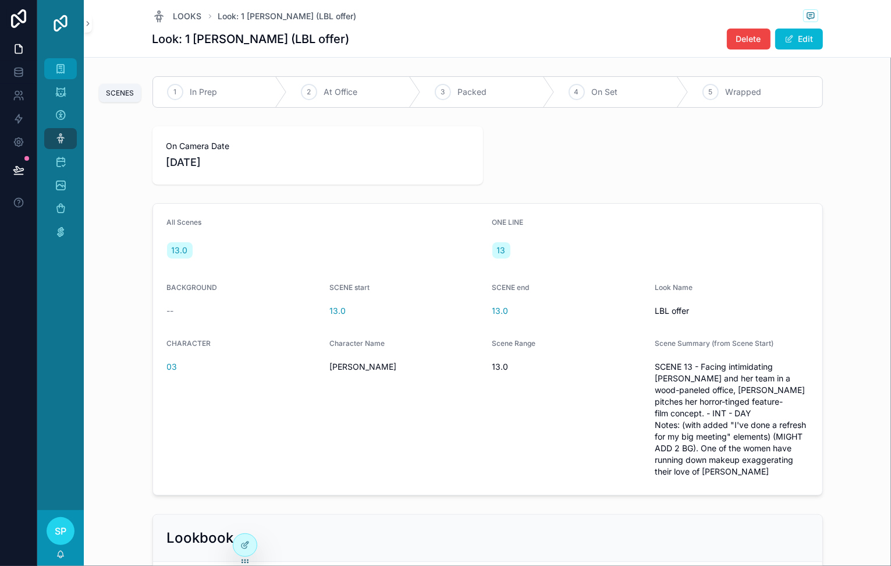
click at [66, 74] on icon "scrollable content" at bounding box center [61, 69] width 12 height 12
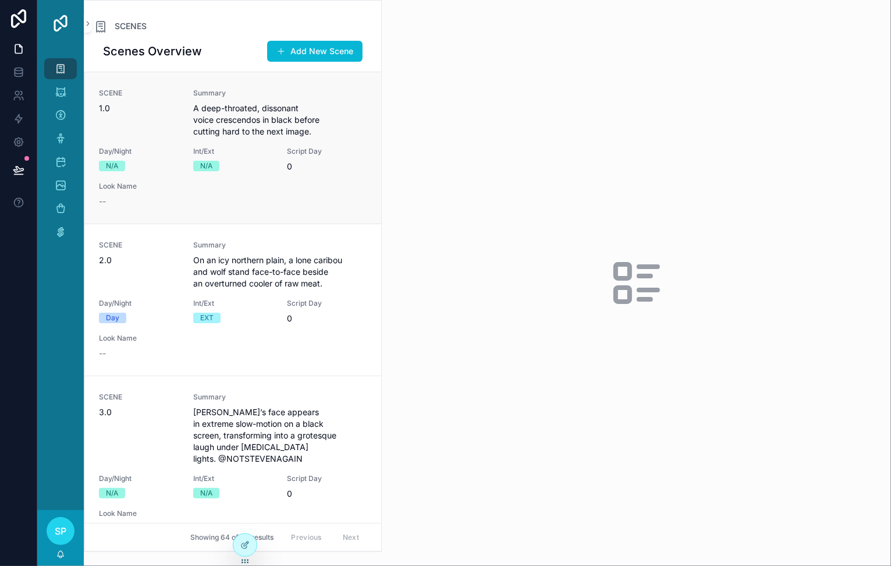
click at [273, 137] on span "A deep-throated, dissonant voice crescendos in black before cutting hard to the…" at bounding box center [280, 119] width 174 height 35
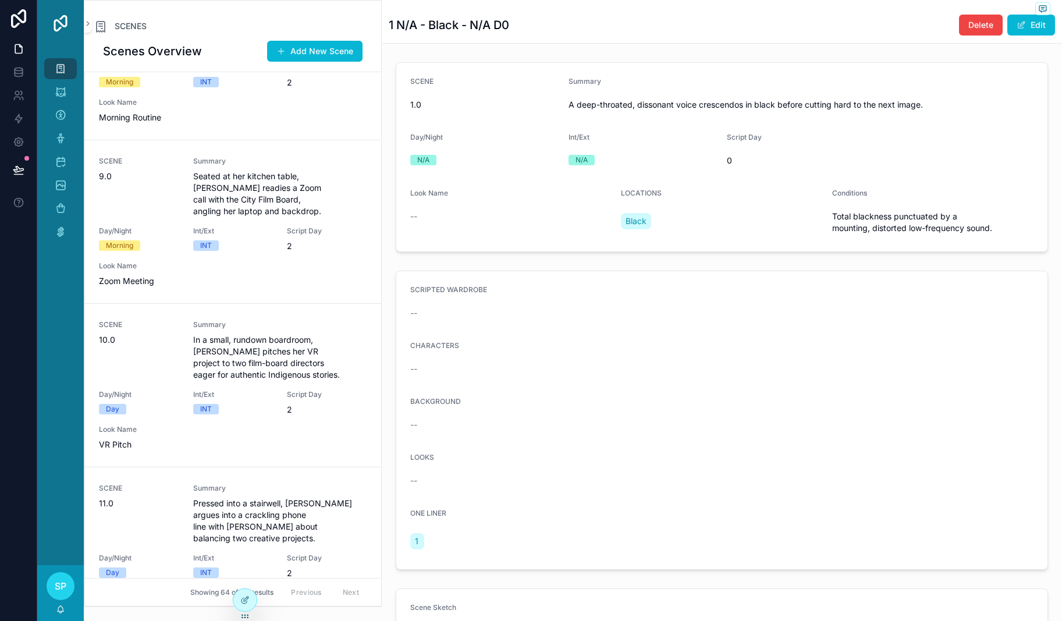
scroll to position [1206, 0]
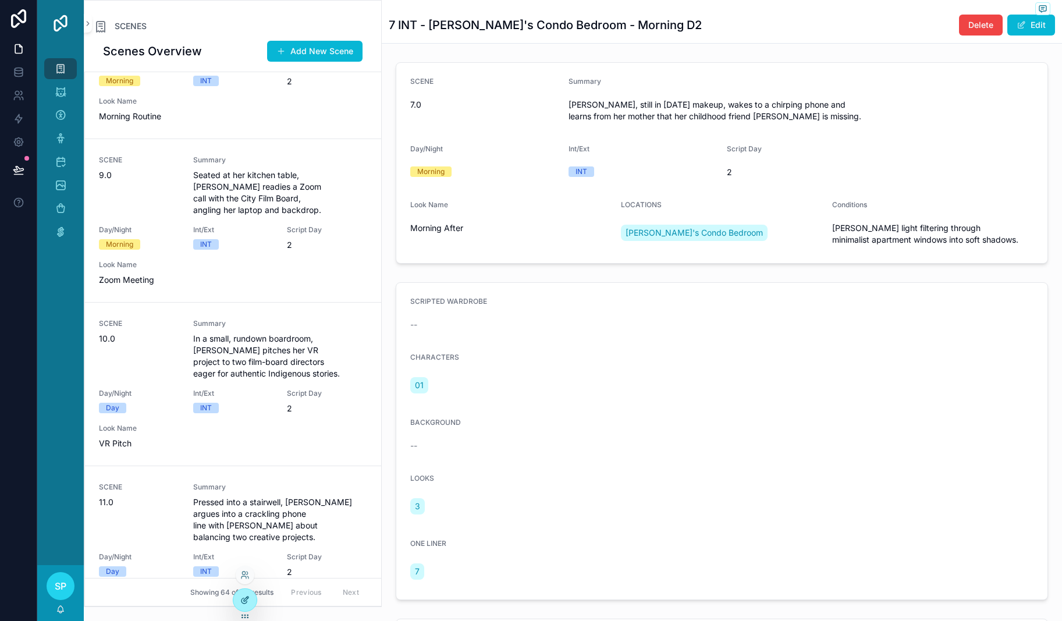
click at [250, 565] on icon at bounding box center [244, 599] width 9 height 9
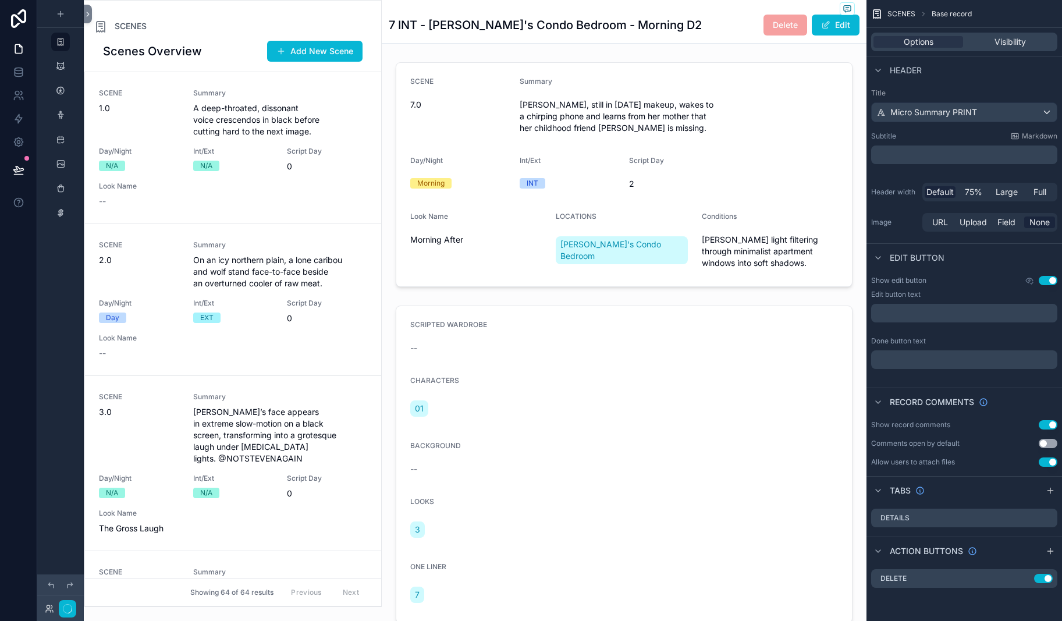
scroll to position [1484, 0]
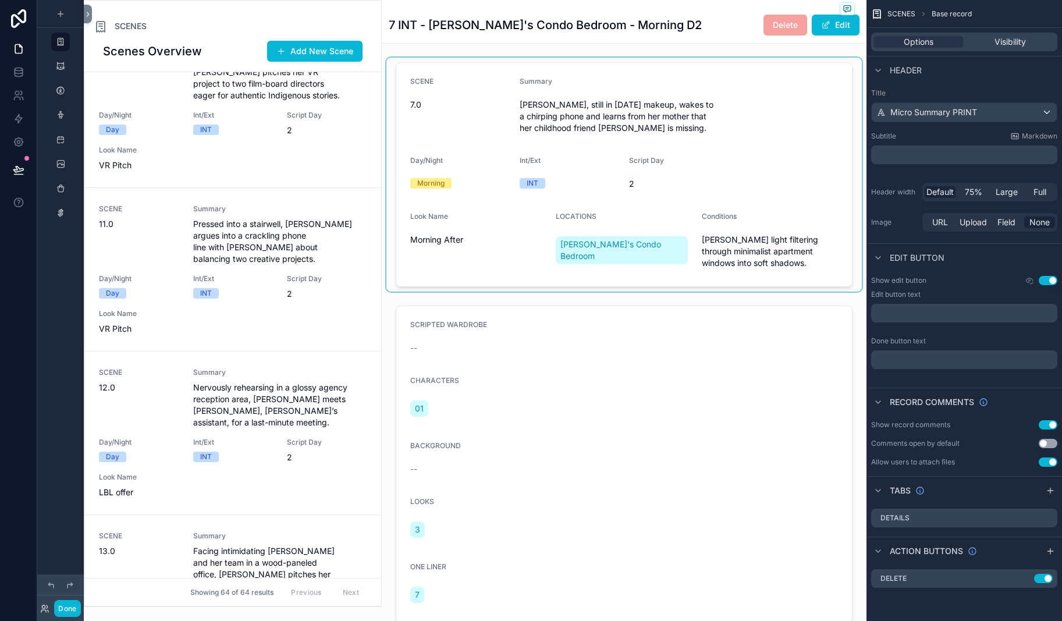
click at [504, 180] on div "scrollable content" at bounding box center [623, 175] width 475 height 234
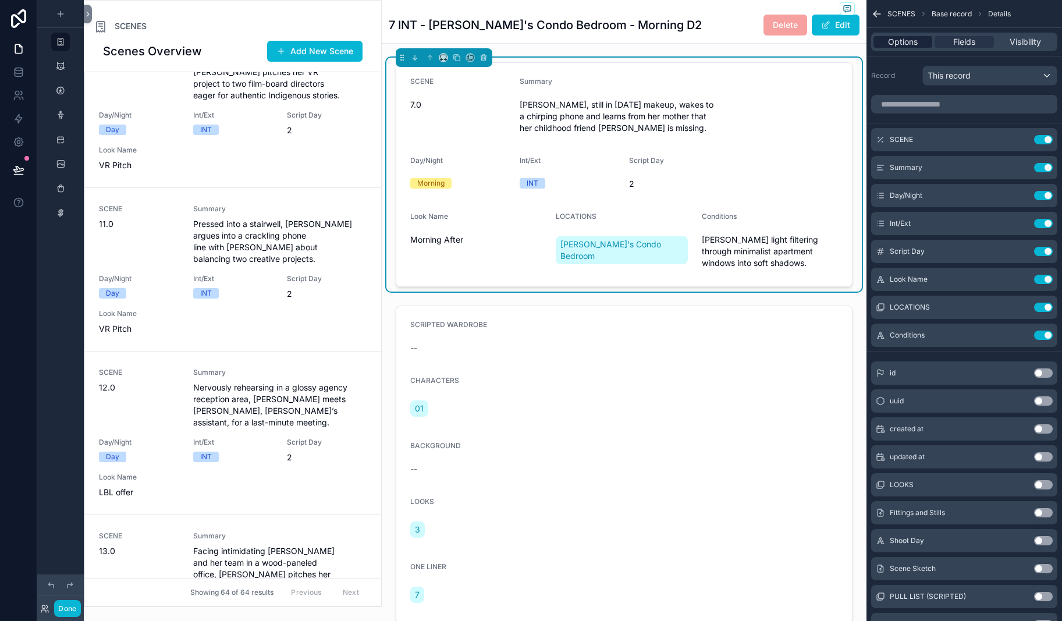
click at [888, 48] on span "Options" at bounding box center [903, 42] width 30 height 12
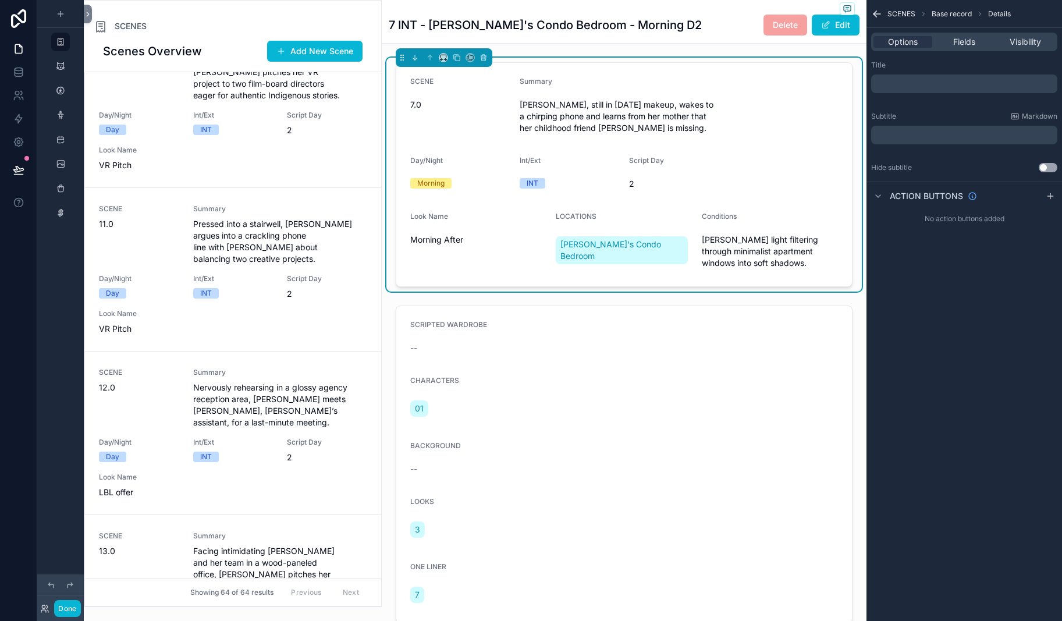
click at [876, 88] on p "﻿" at bounding box center [965, 83] width 179 height 9
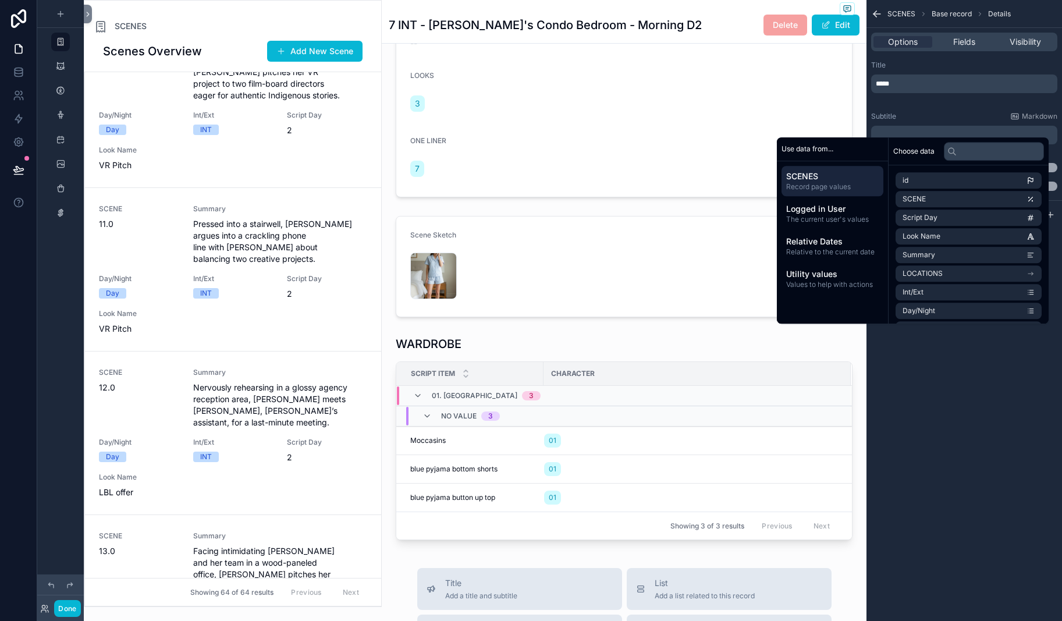
scroll to position [486, 0]
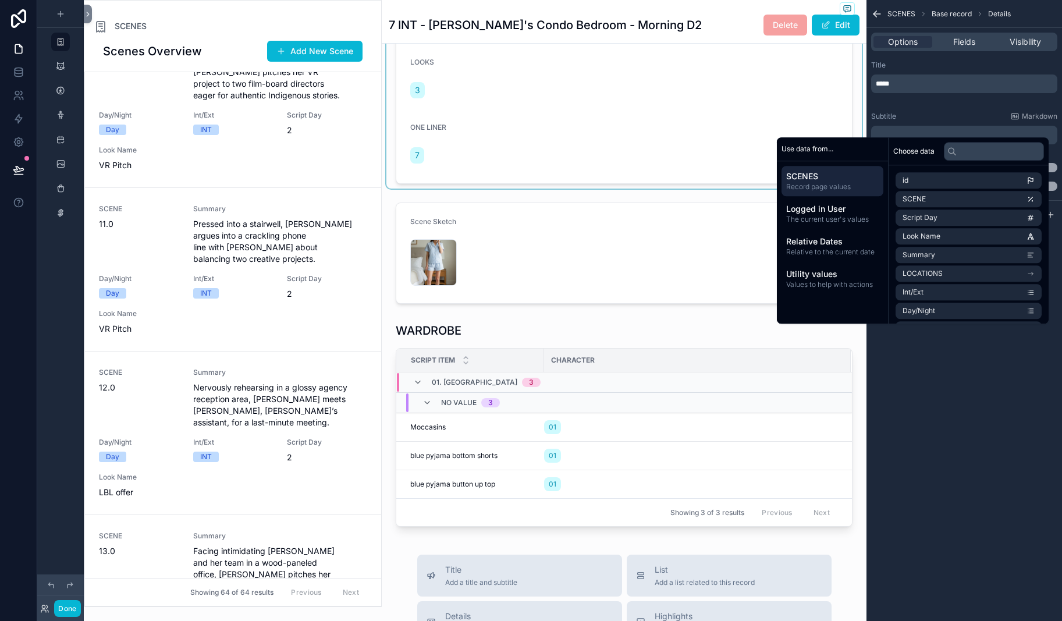
click at [497, 189] on div "scrollable content" at bounding box center [623, 25] width 475 height 327
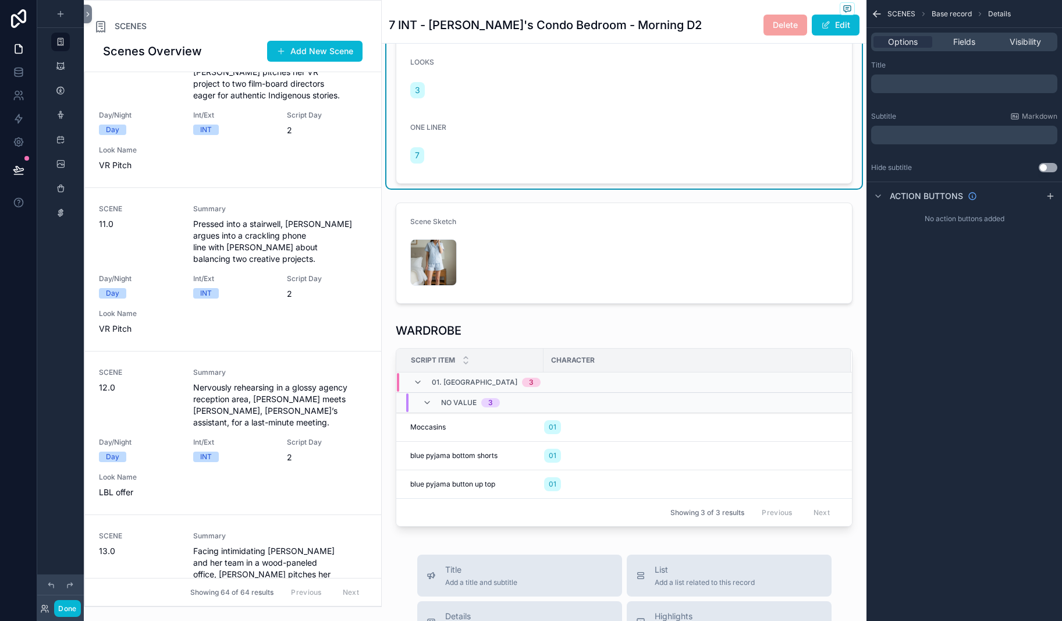
click at [876, 88] on p "﻿" at bounding box center [965, 83] width 179 height 9
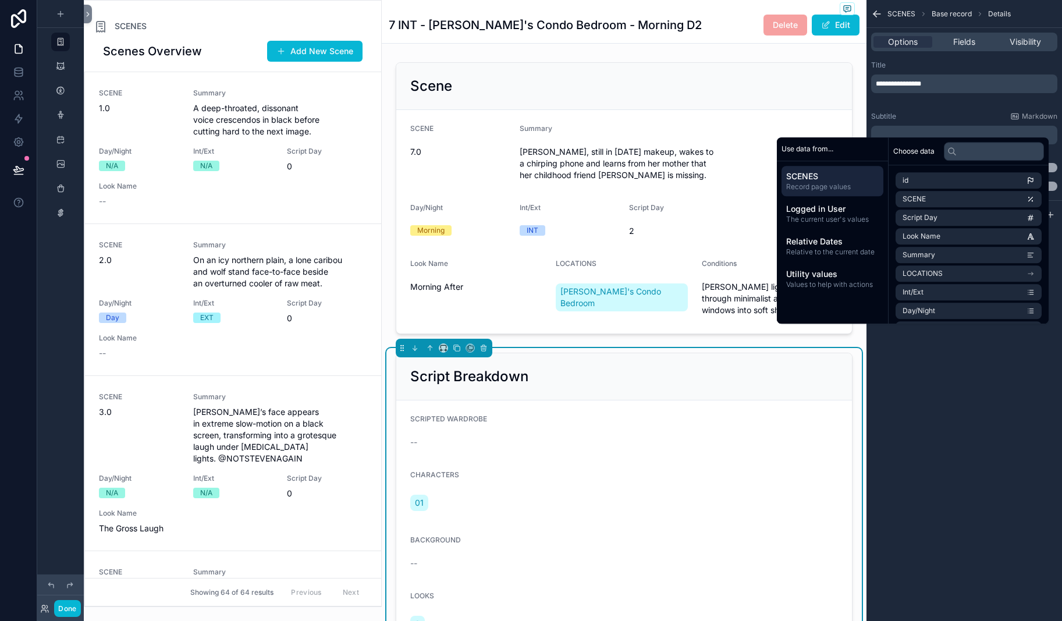
scroll to position [1484, 0]
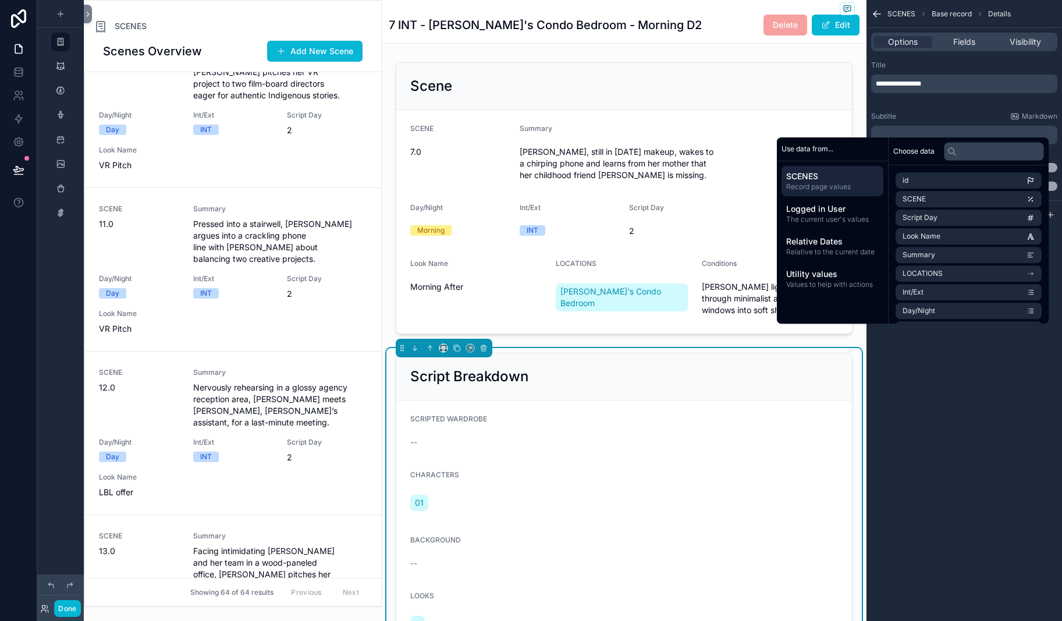
click at [866, 519] on div "**********" at bounding box center [963, 310] width 195 height 621
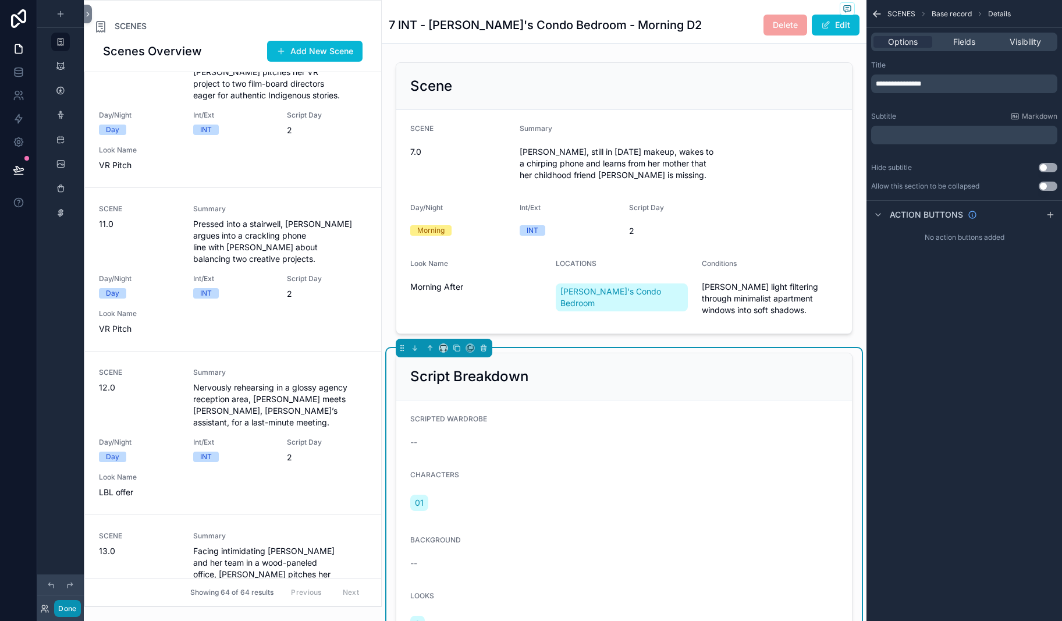
click at [80, 565] on button "Done" at bounding box center [67, 608] width 26 height 17
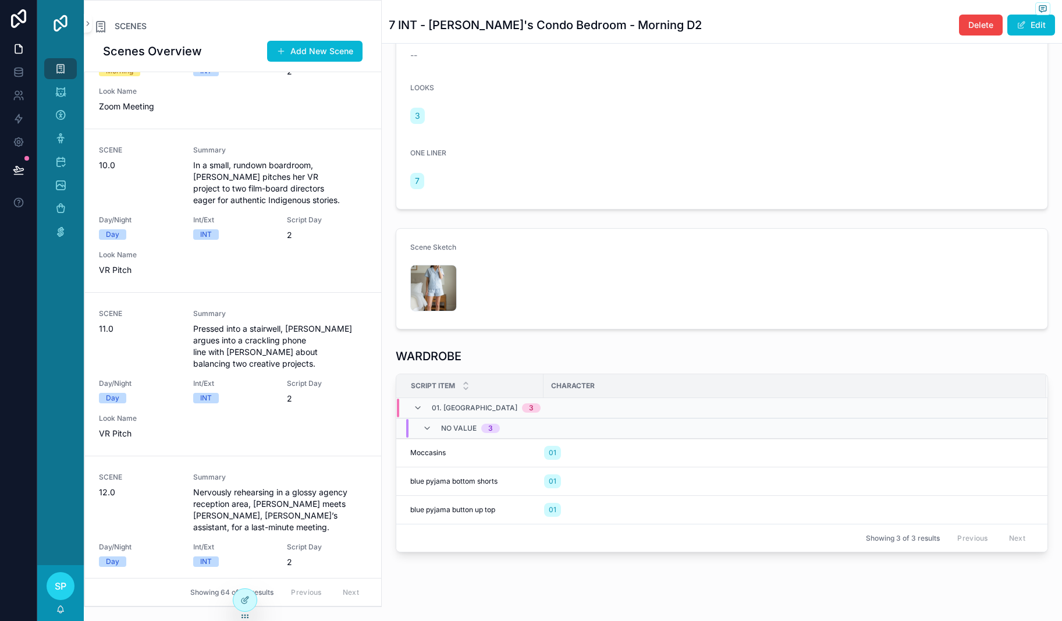
scroll to position [484, 0]
click at [248, 565] on div at bounding box center [244, 600] width 23 height 22
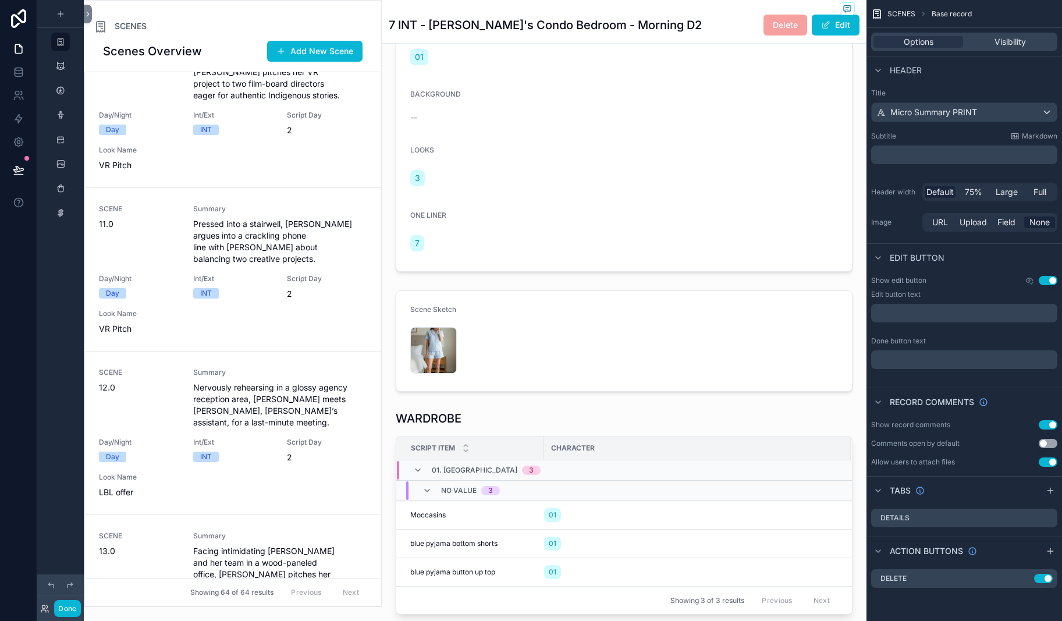
scroll to position [457, 0]
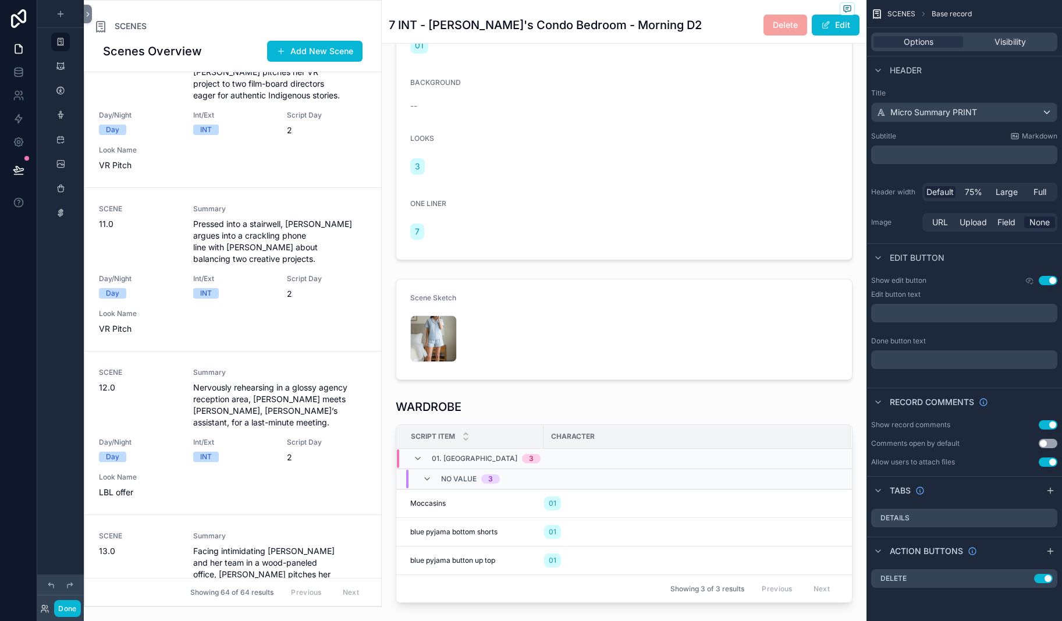
click at [322, 239] on div "scrollable content" at bounding box center [232, 304] width 297 height 606
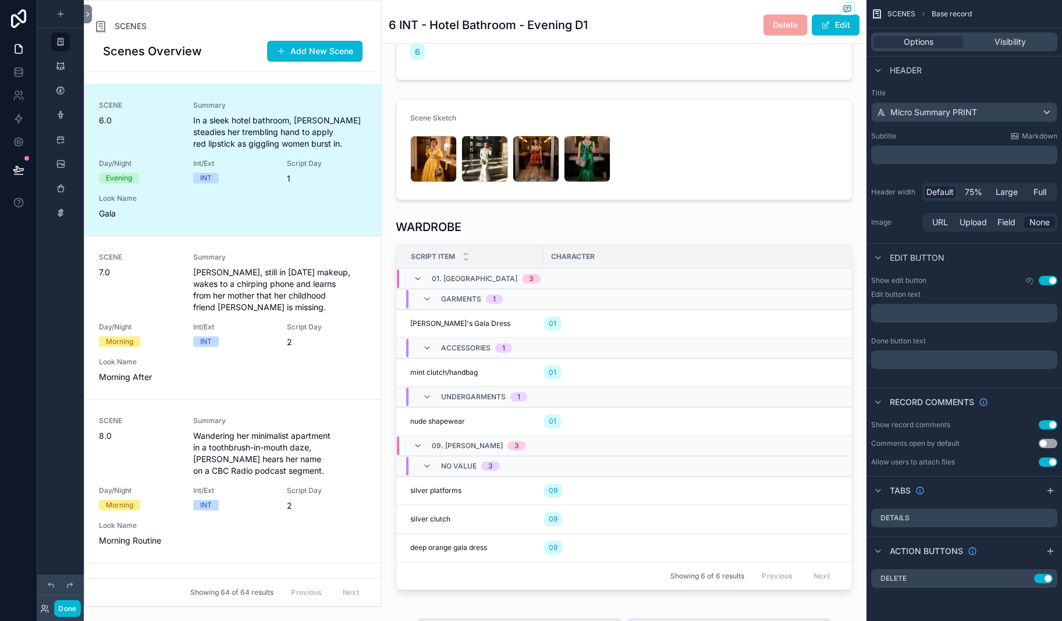
scroll to position [771, 0]
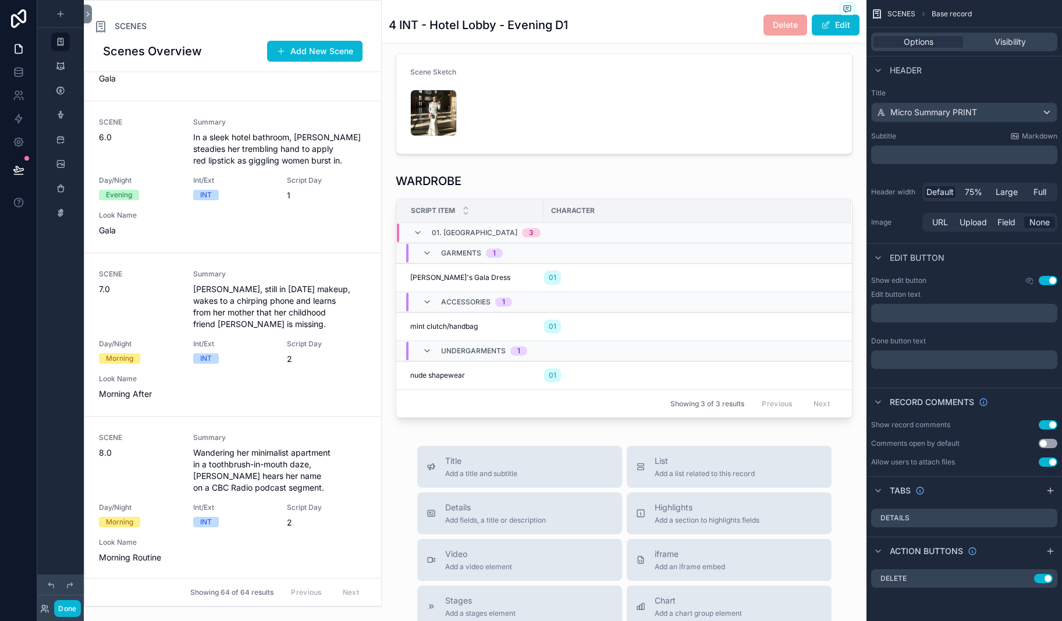
scroll to position [780, 0]
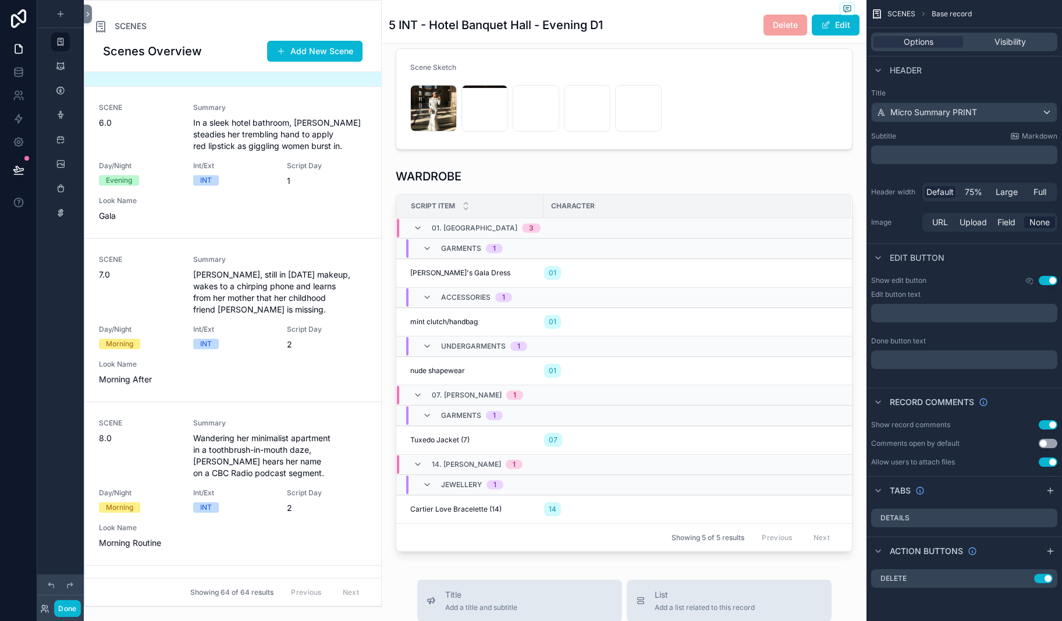
scroll to position [684, 0]
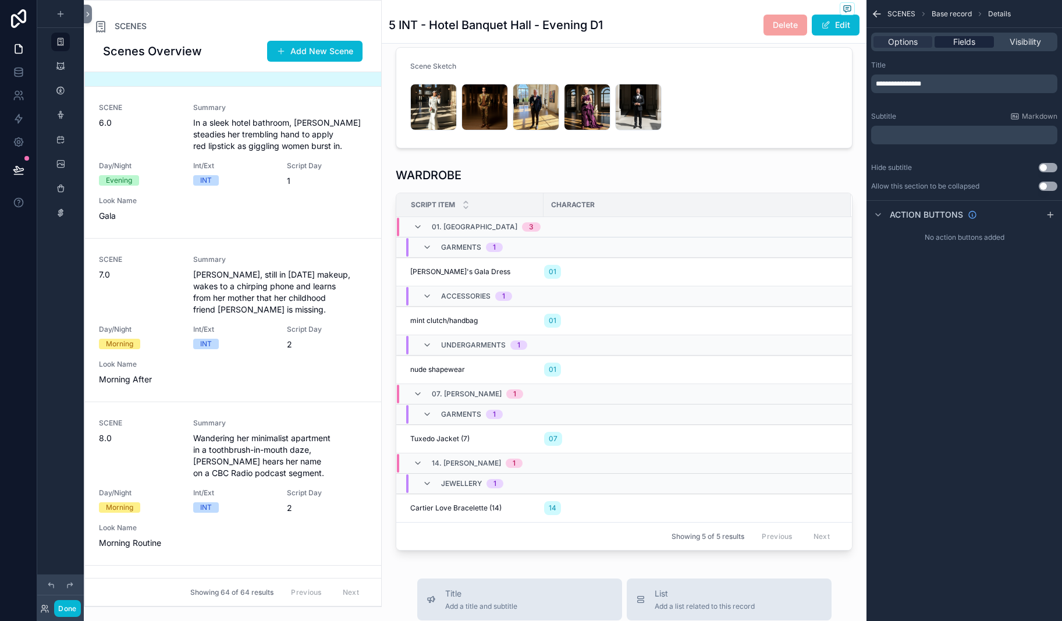
click at [890, 48] on span "Fields" at bounding box center [964, 42] width 22 height 12
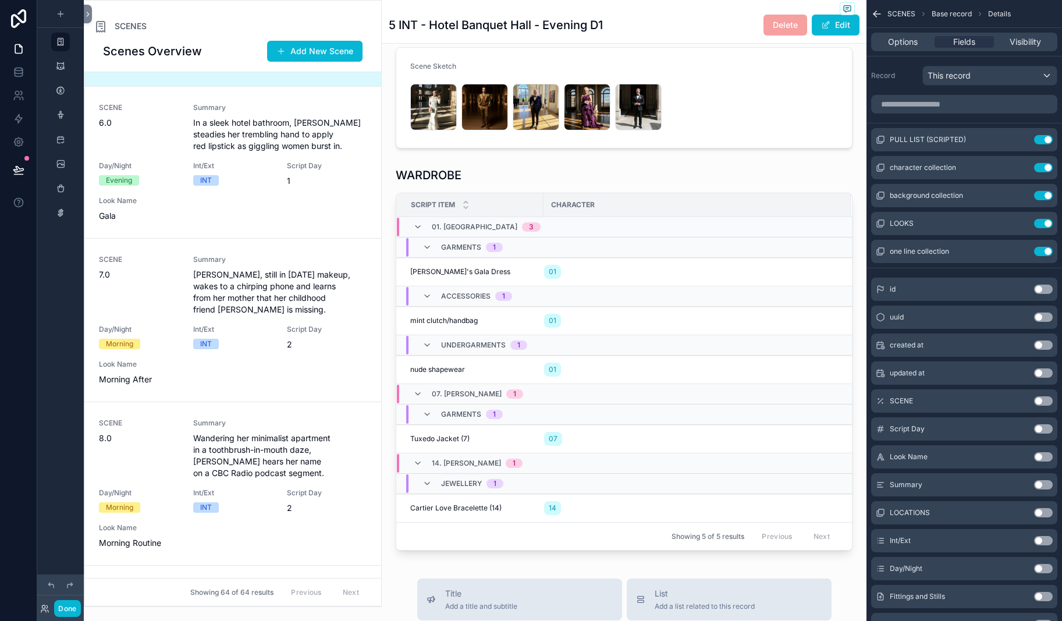
scroll to position [6, 0]
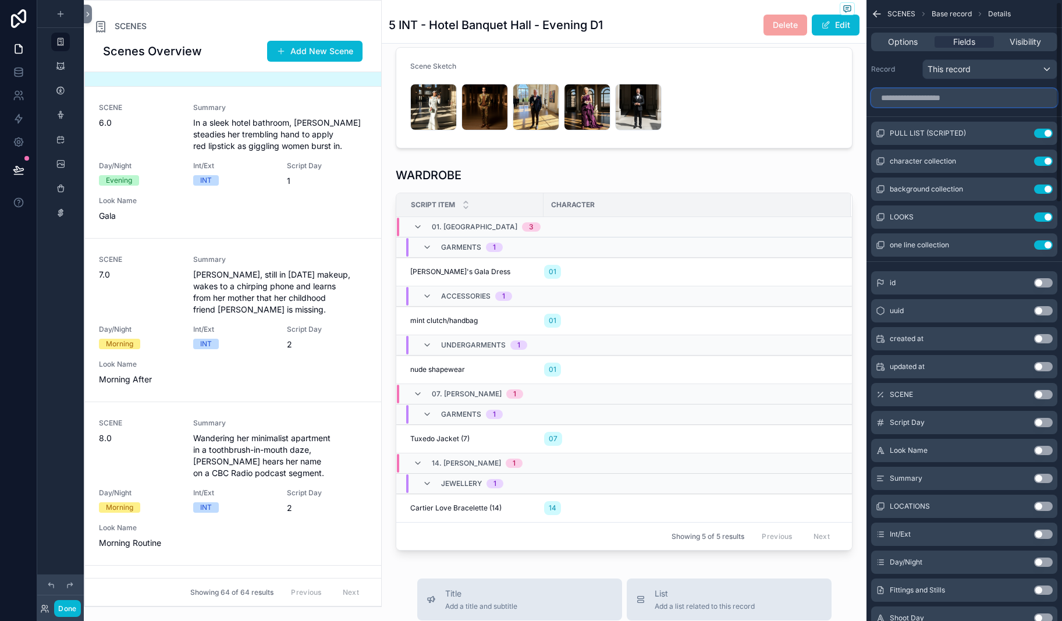
click at [871, 107] on input "scrollable content" at bounding box center [964, 97] width 186 height 19
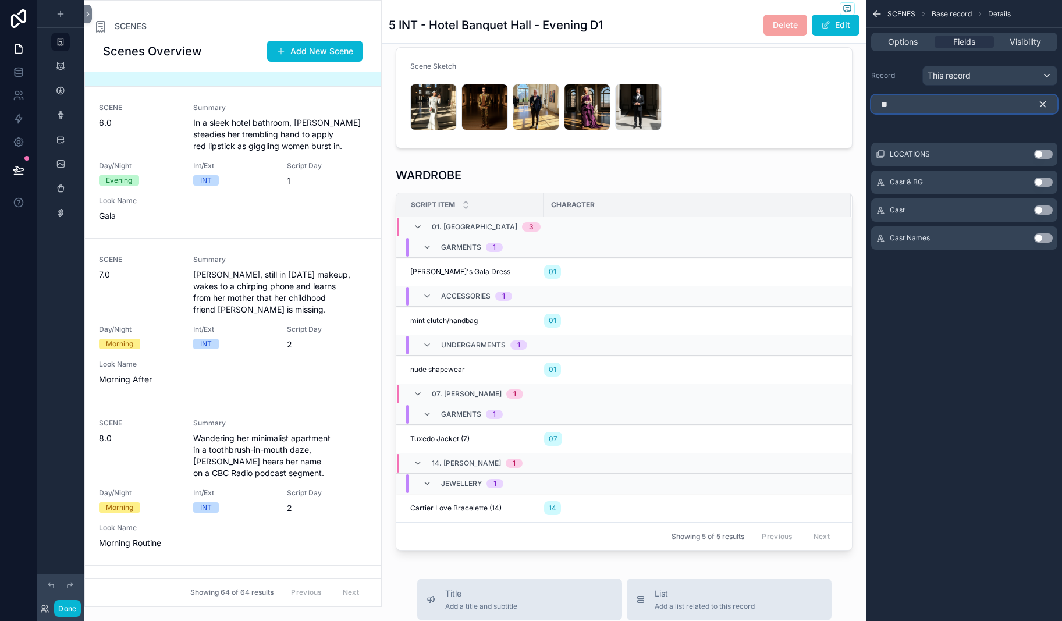
scroll to position [0, 0]
type input "****"
click at [890, 159] on button "Use setting" at bounding box center [1043, 154] width 19 height 9
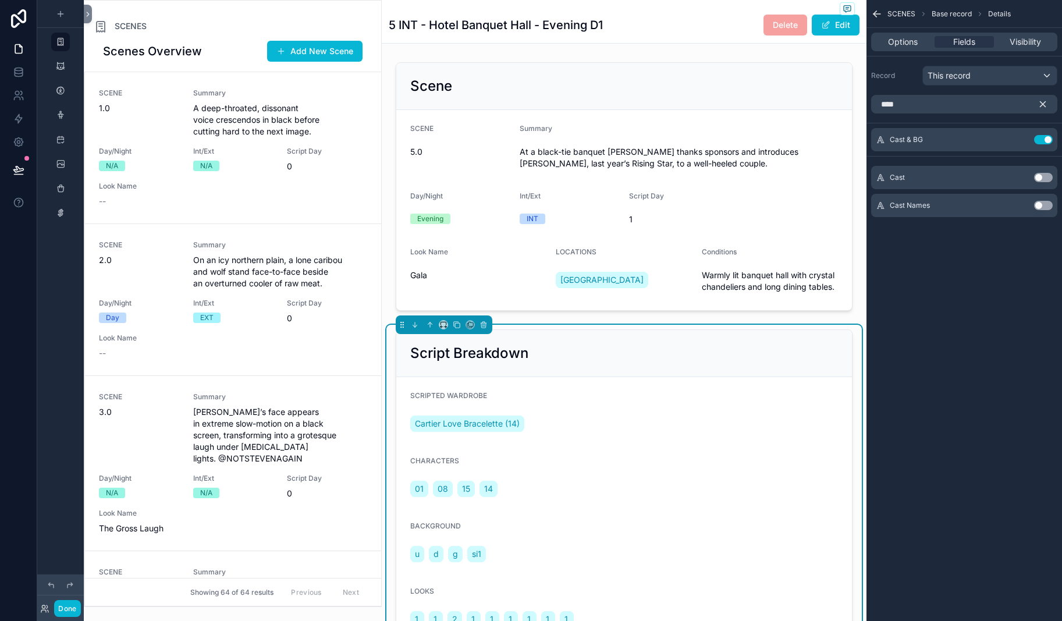
scroll to position [995, 0]
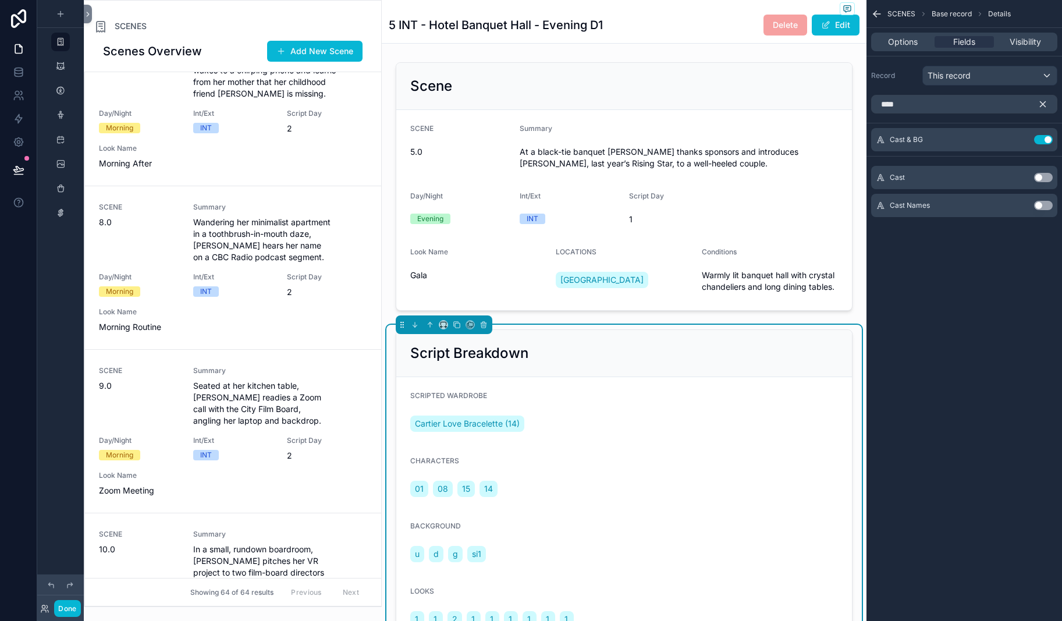
click at [890, 109] on icon "scrollable content" at bounding box center [1042, 104] width 10 height 10
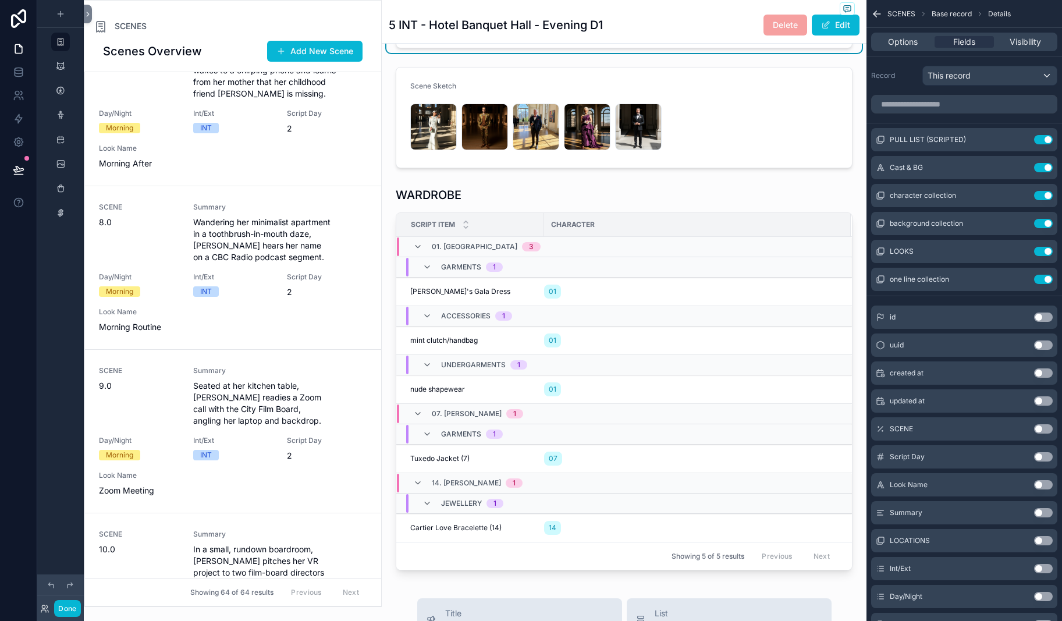
scroll to position [726, 0]
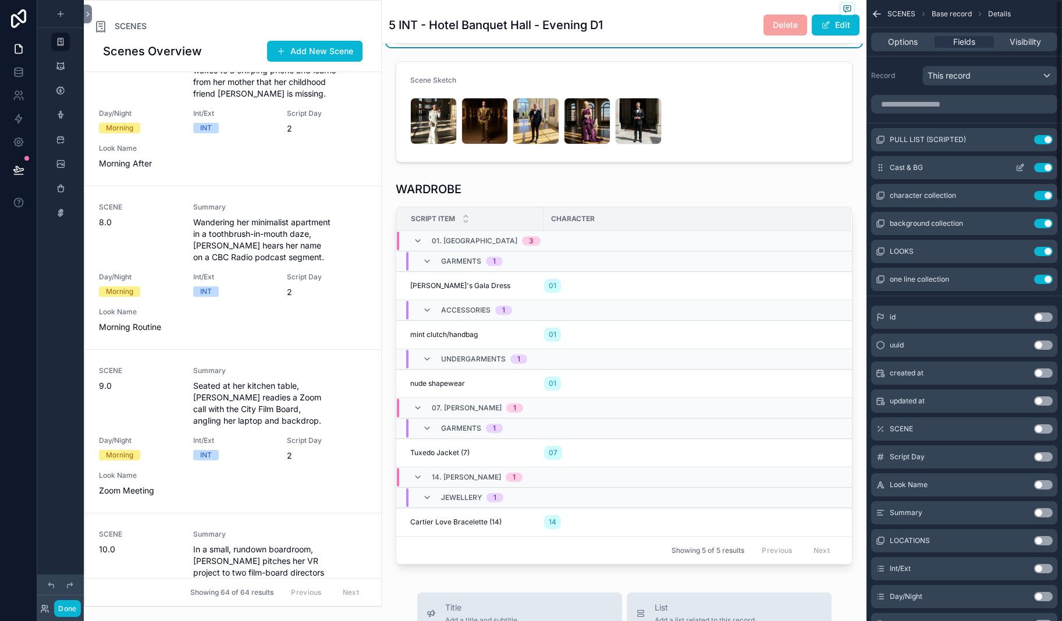
click at [890, 172] on button "Use setting" at bounding box center [1043, 167] width 19 height 9
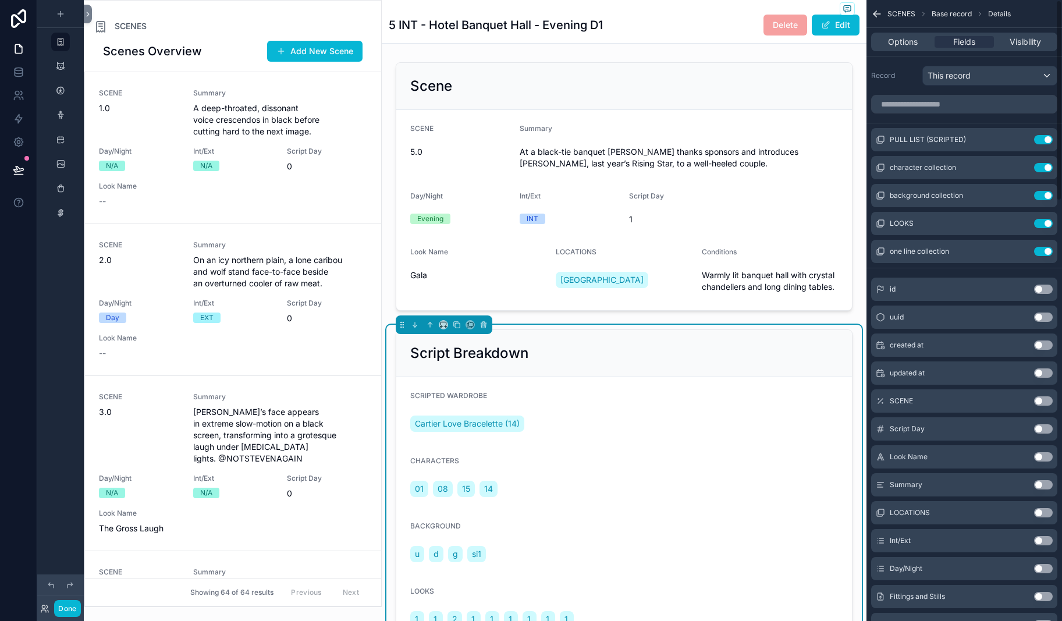
scroll to position [995, 0]
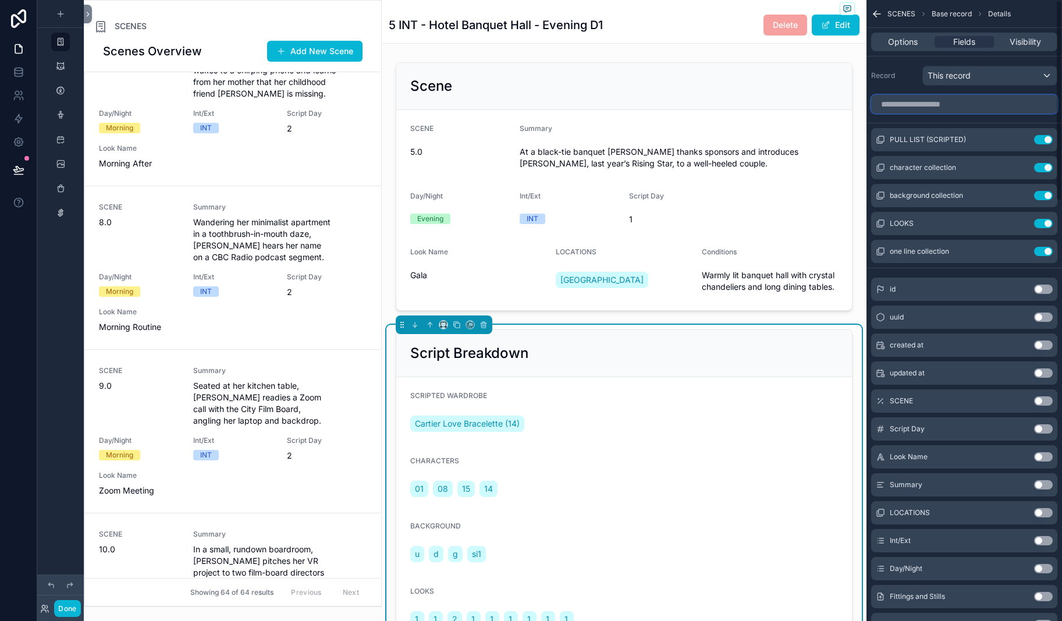
click at [871, 113] on input "scrollable content" at bounding box center [964, 104] width 186 height 19
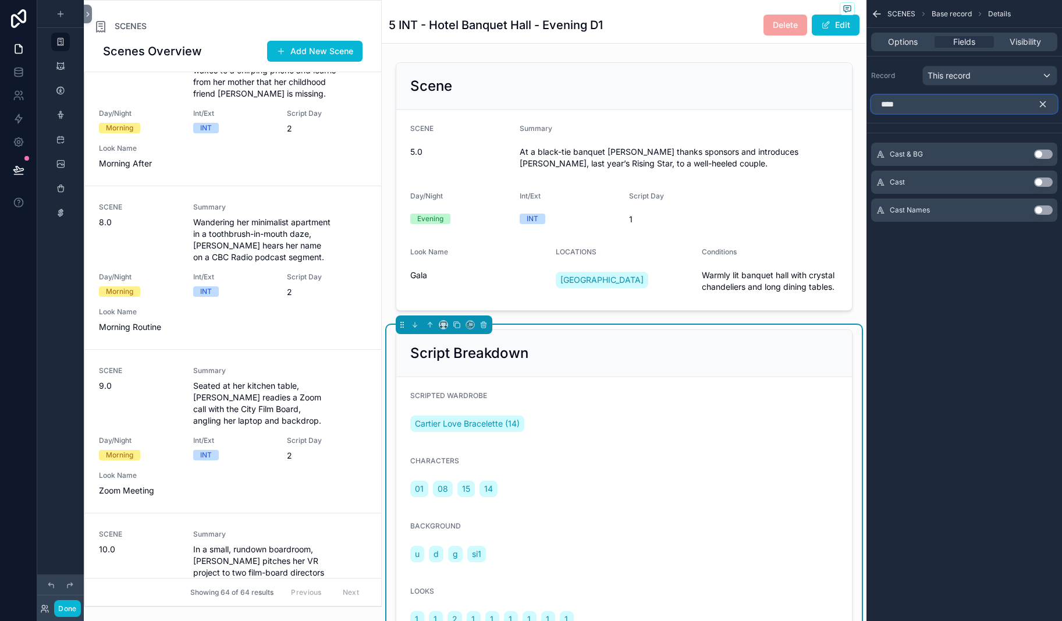
type input "****"
click at [890, 187] on button "Use setting" at bounding box center [1043, 181] width 19 height 9
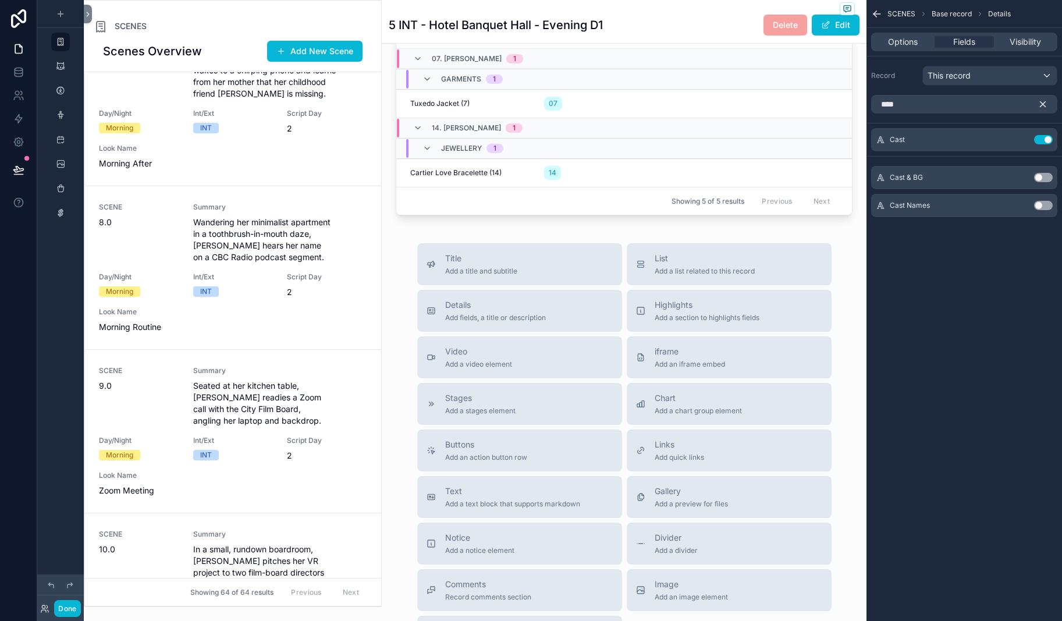
scroll to position [1077, 0]
click at [890, 210] on button "Use setting" at bounding box center [1043, 205] width 19 height 9
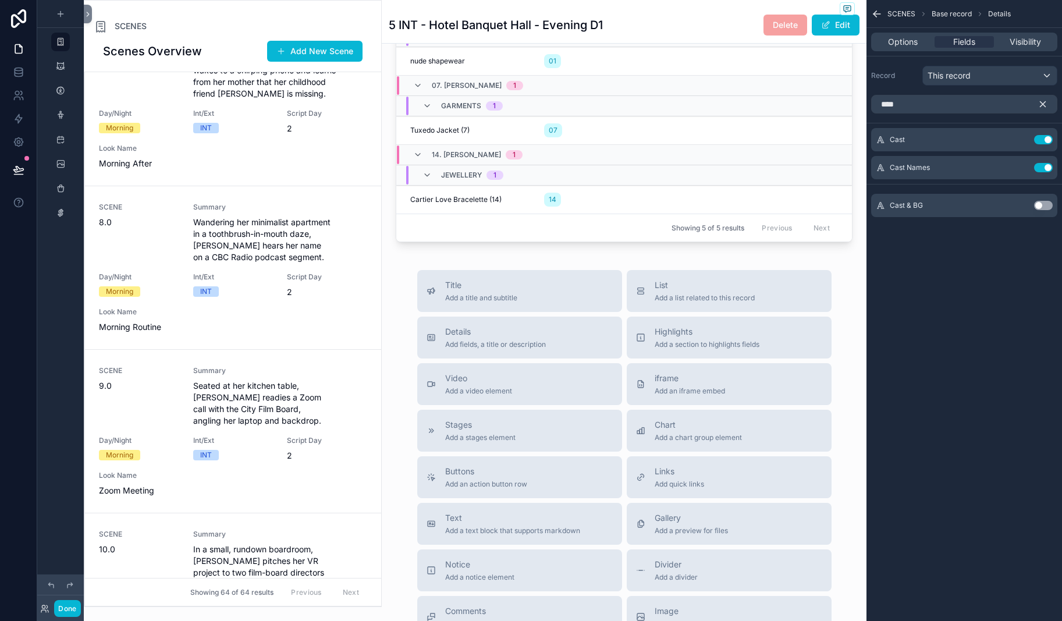
scroll to position [1075, 0]
click at [888, 48] on span "Options" at bounding box center [903, 42] width 30 height 12
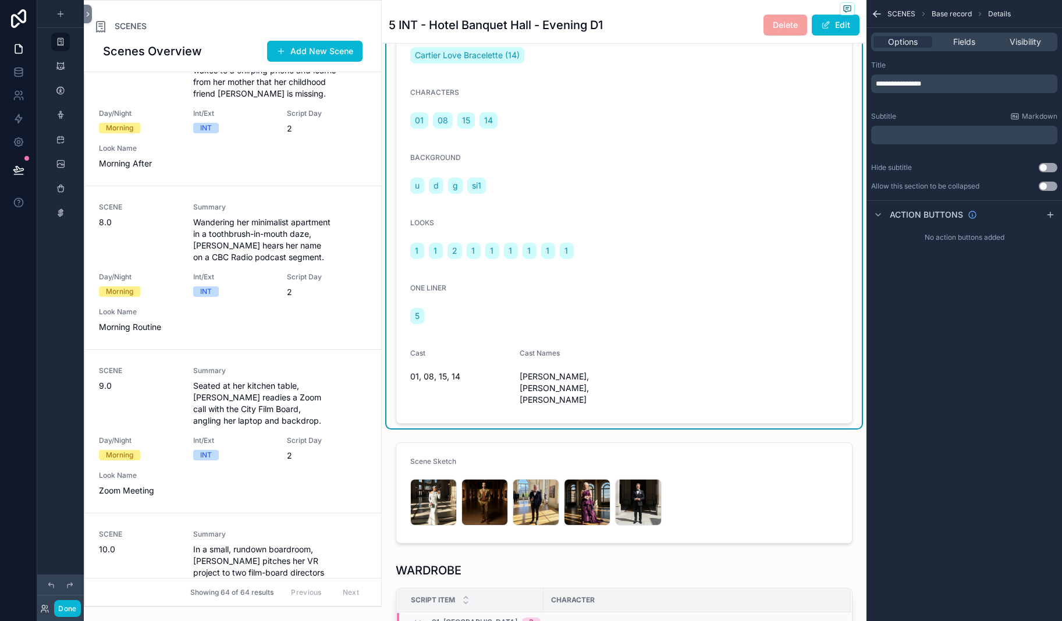
scroll to position [0, 0]
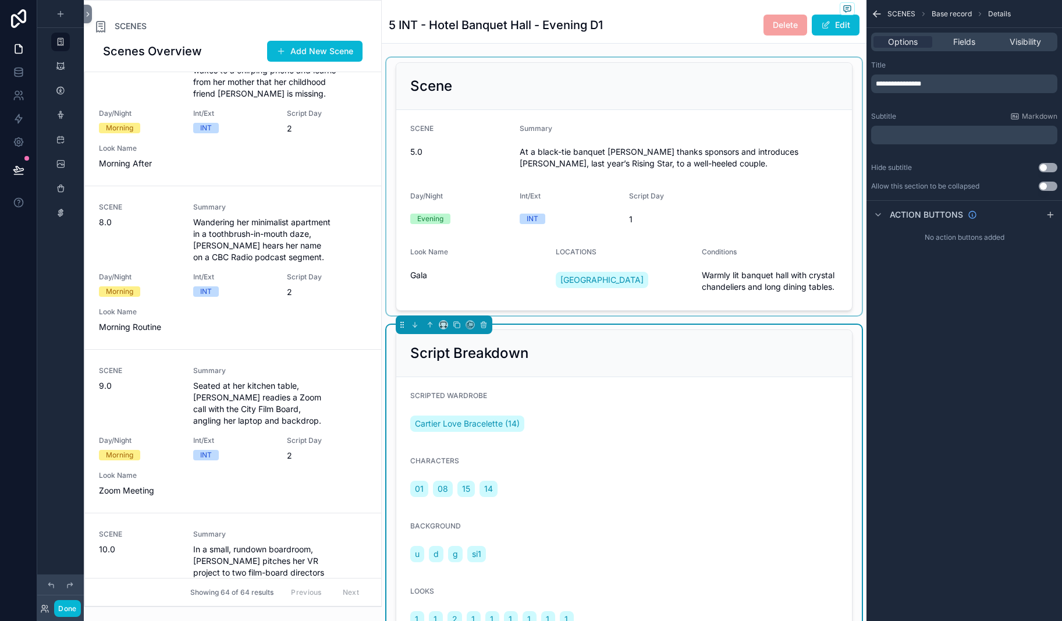
click at [497, 150] on div "scrollable content" at bounding box center [623, 187] width 475 height 258
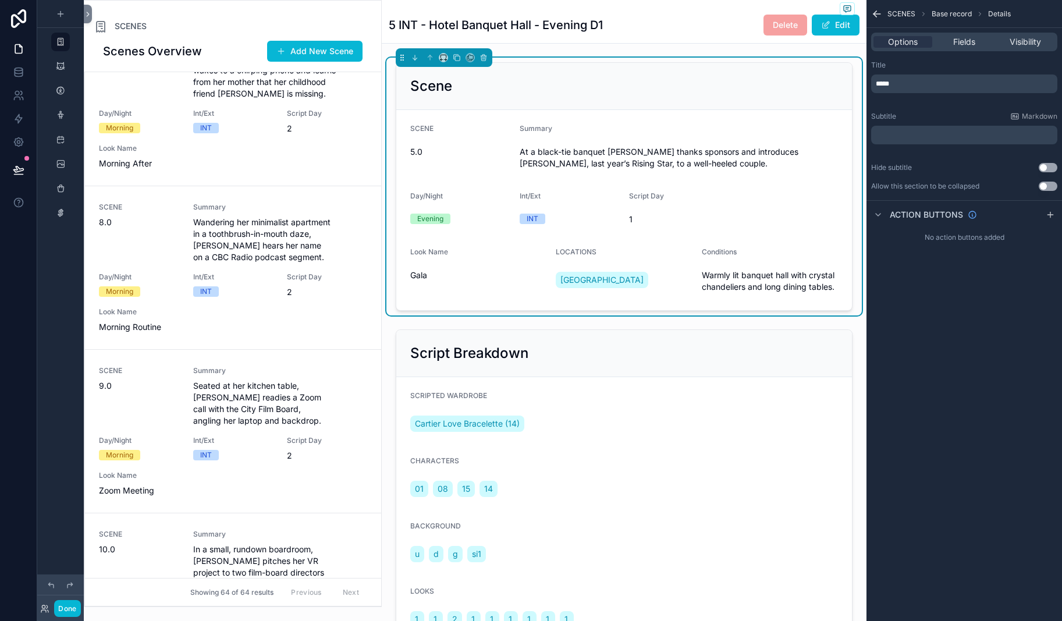
click at [202, 59] on h1 "Scenes Overview" at bounding box center [152, 51] width 99 height 16
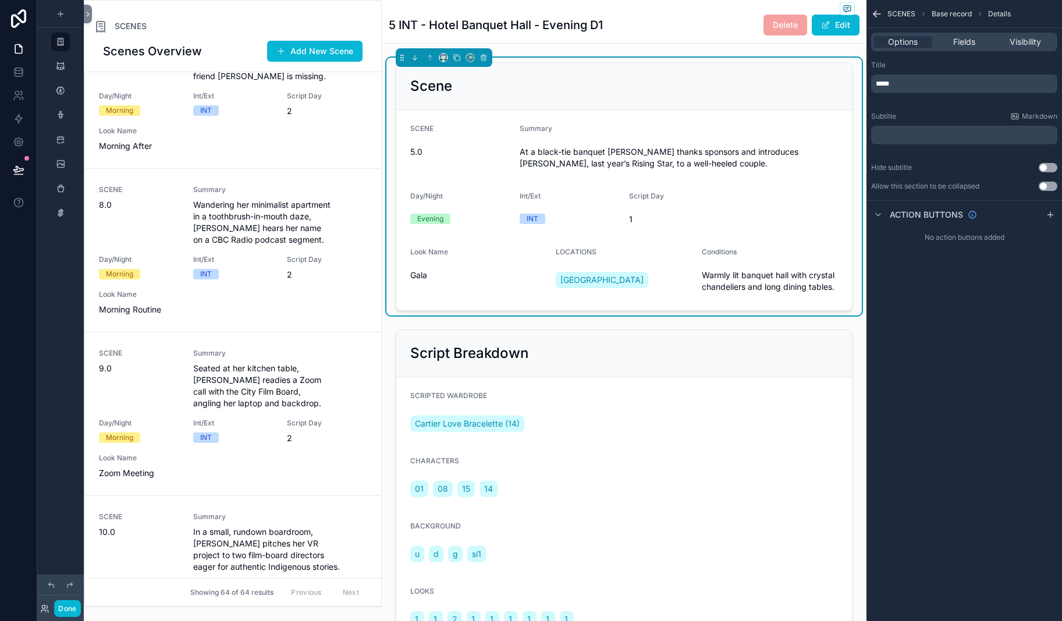
click at [887, 16] on span "SCENES" at bounding box center [901, 13] width 28 height 9
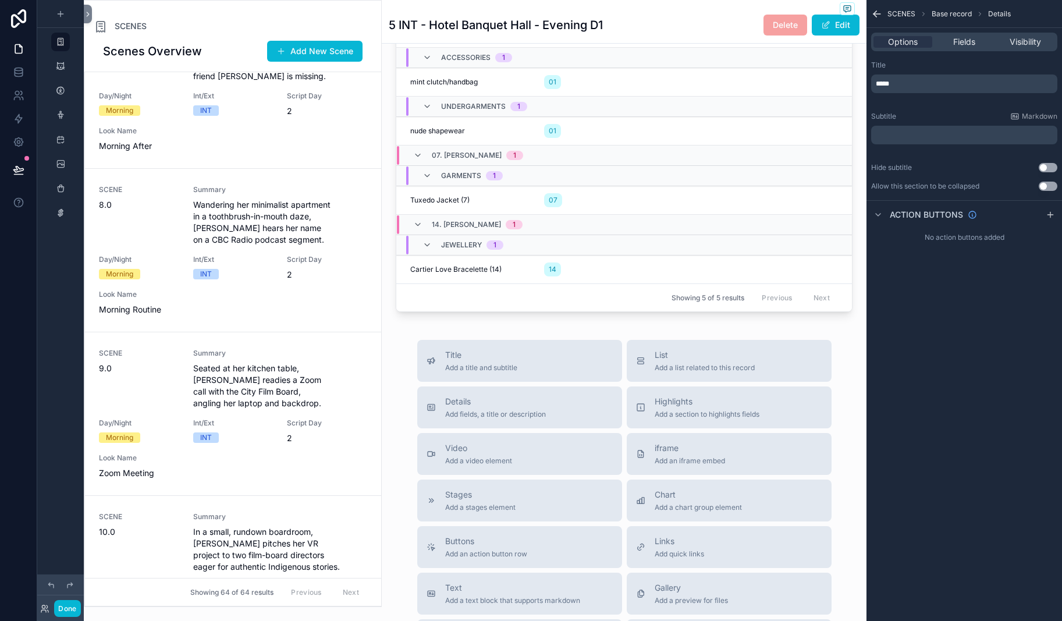
scroll to position [994, 0]
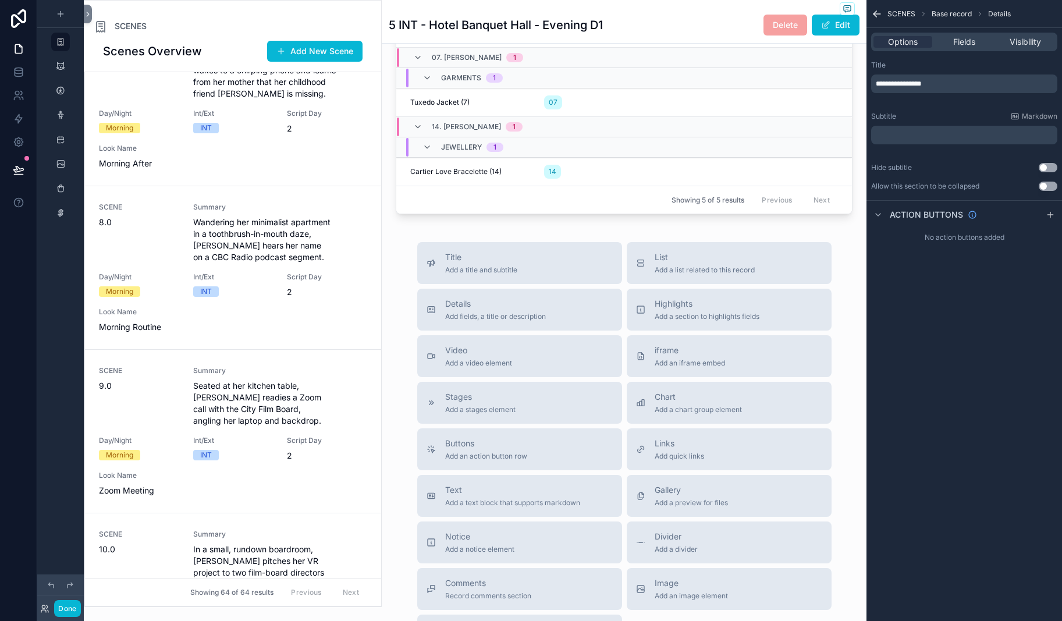
scroll to position [1100, 0]
click at [890, 48] on span "Fields" at bounding box center [964, 42] width 22 height 12
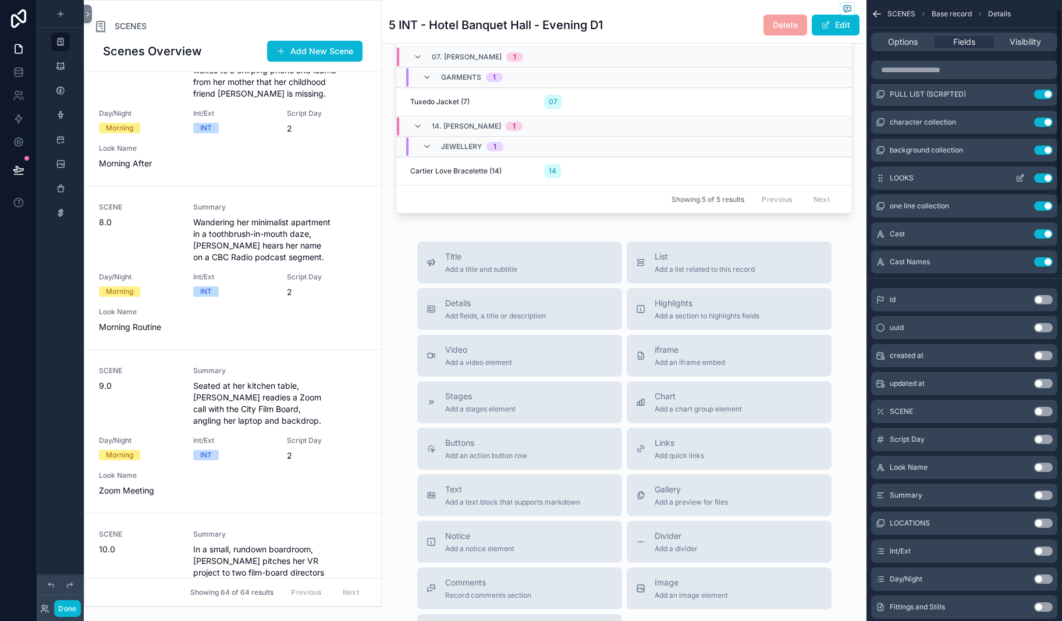
scroll to position [86, 0]
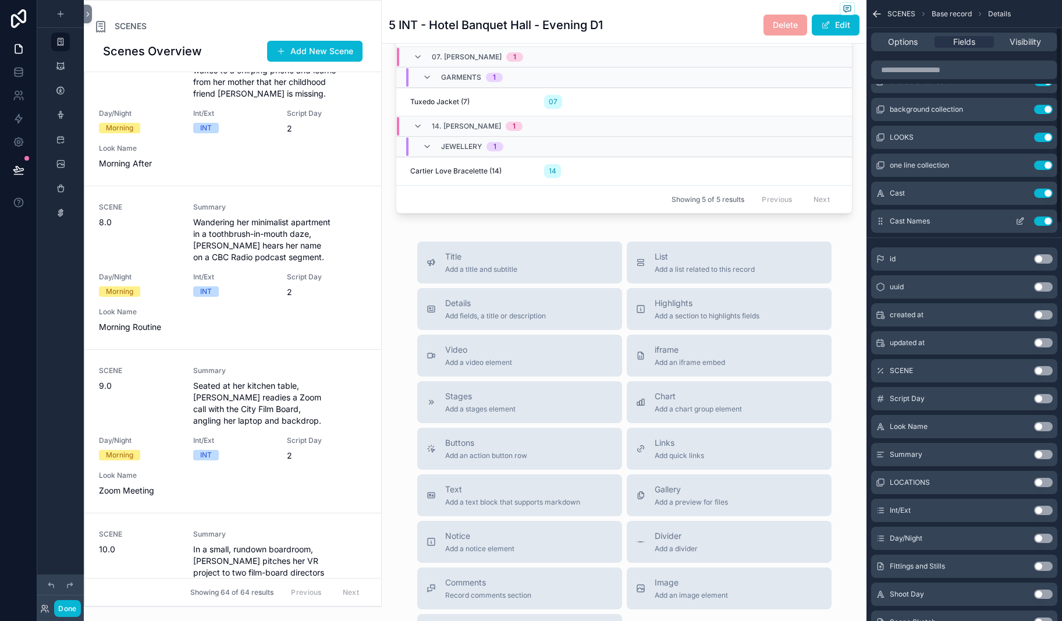
click at [890, 226] on button "Use setting" at bounding box center [1043, 220] width 19 height 9
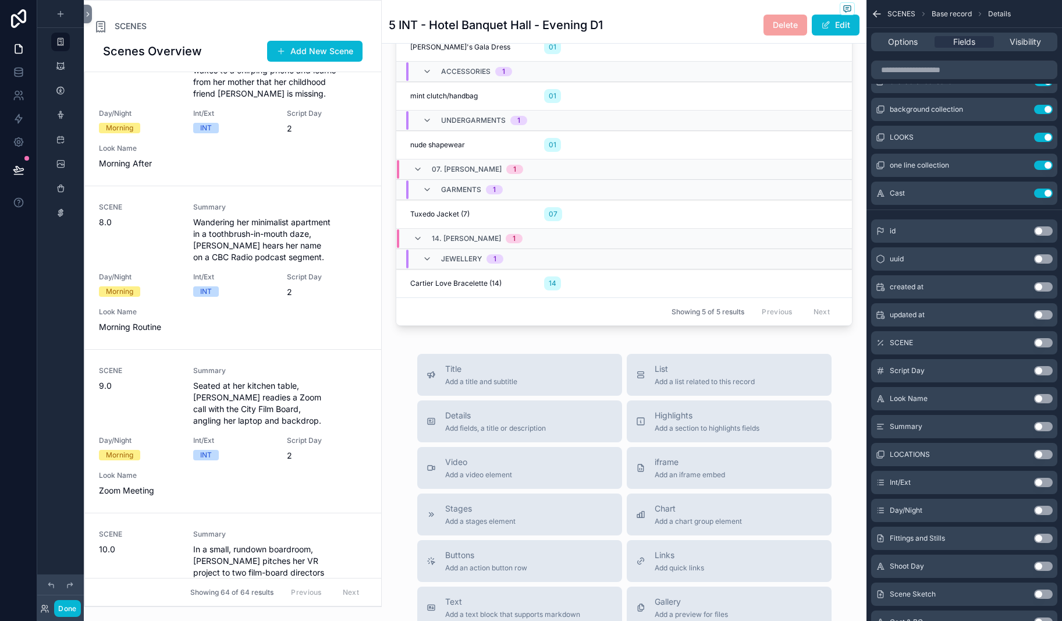
scroll to position [969, 0]
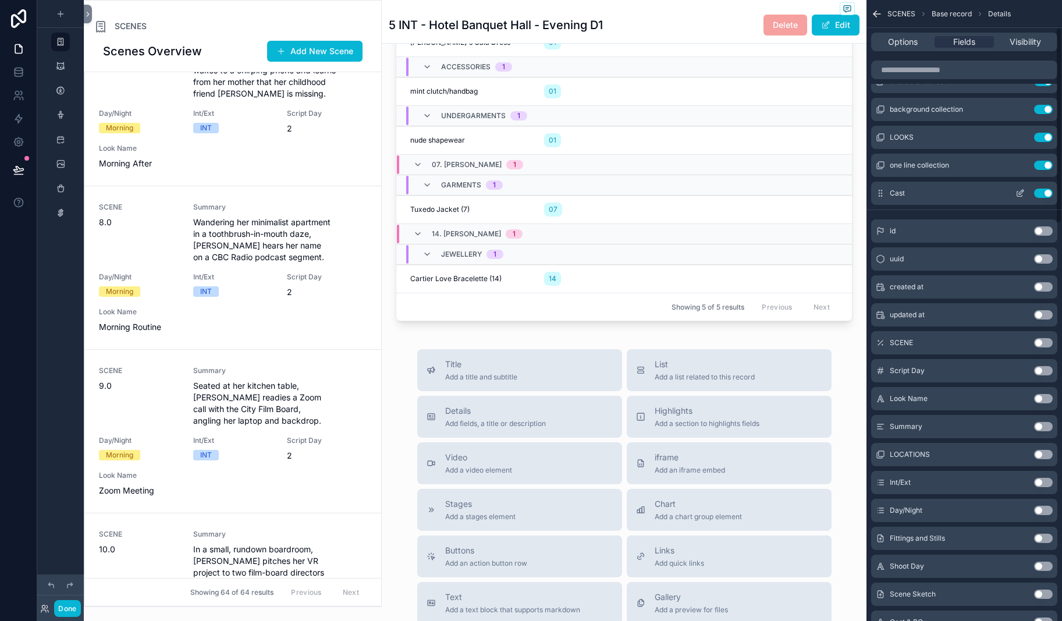
click at [890, 198] on button "Use setting" at bounding box center [1043, 193] width 19 height 9
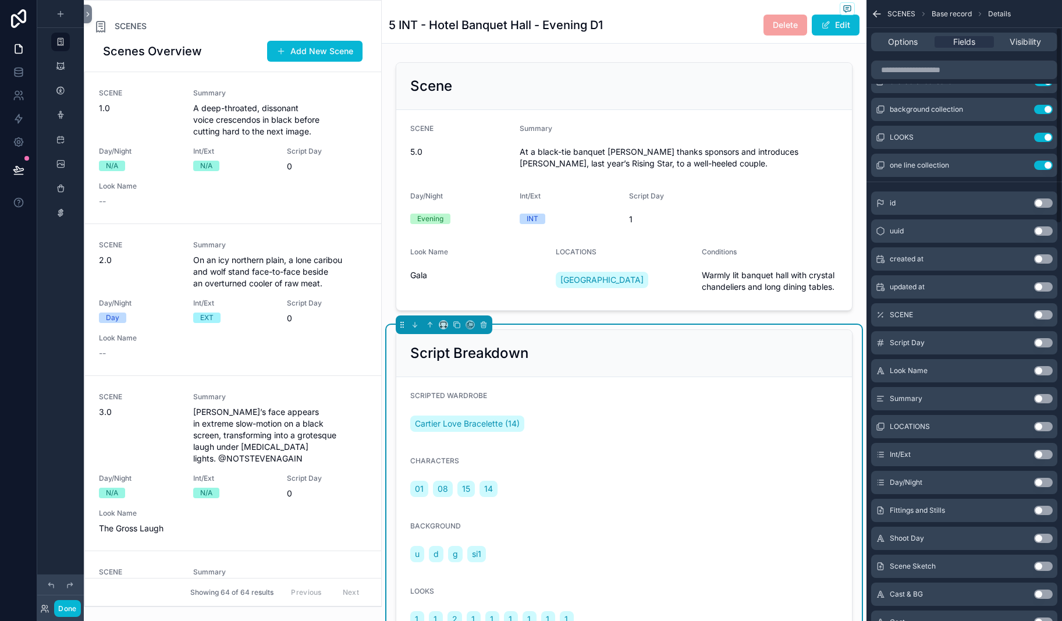
scroll to position [995, 0]
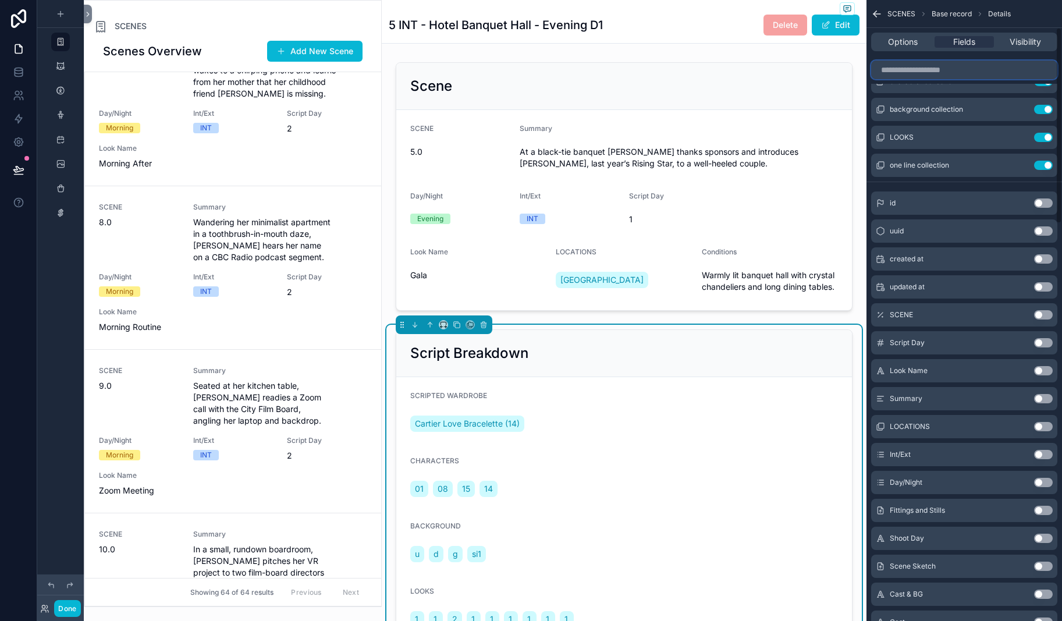
click at [871, 79] on input "scrollable content" at bounding box center [964, 70] width 186 height 19
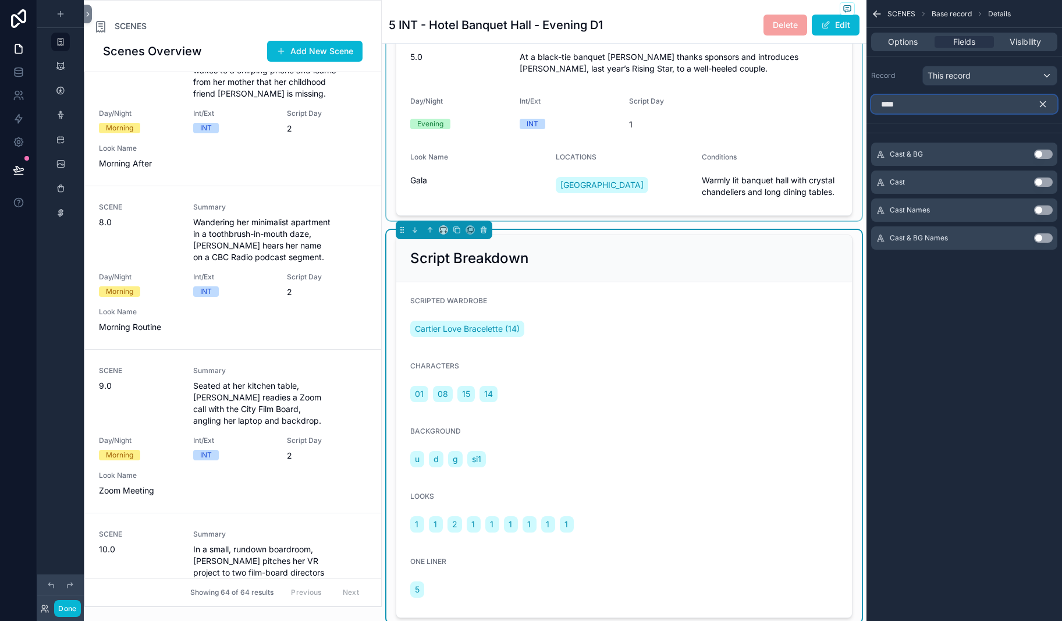
scroll to position [97, 0]
type input "****"
click at [890, 243] on button "Use setting" at bounding box center [1043, 237] width 19 height 9
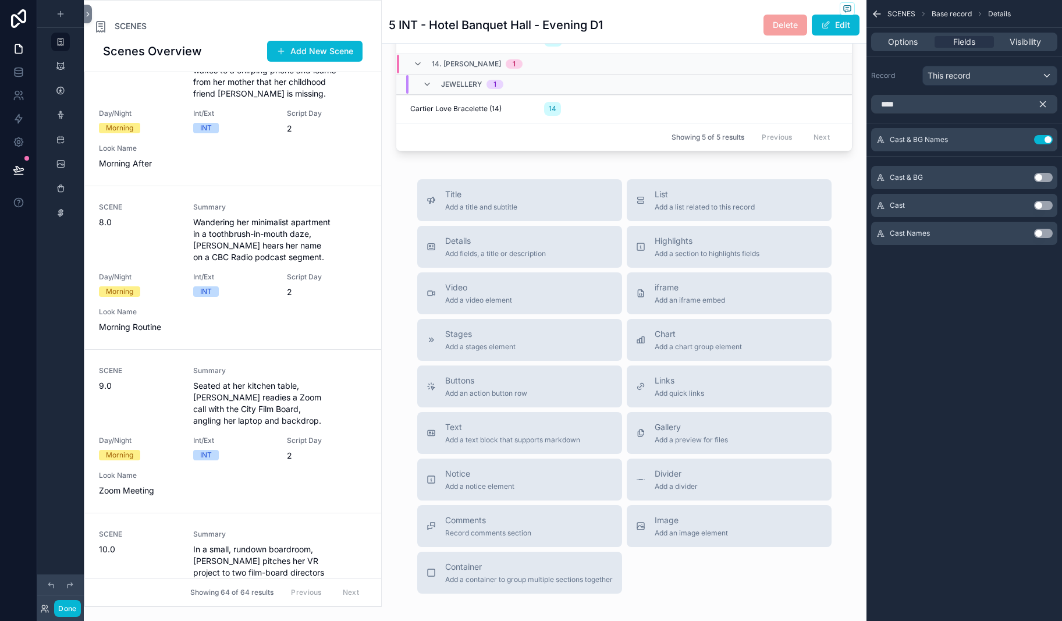
scroll to position [1199, 0]
click at [890, 141] on icon "scrollable content" at bounding box center [1021, 138] width 5 height 5
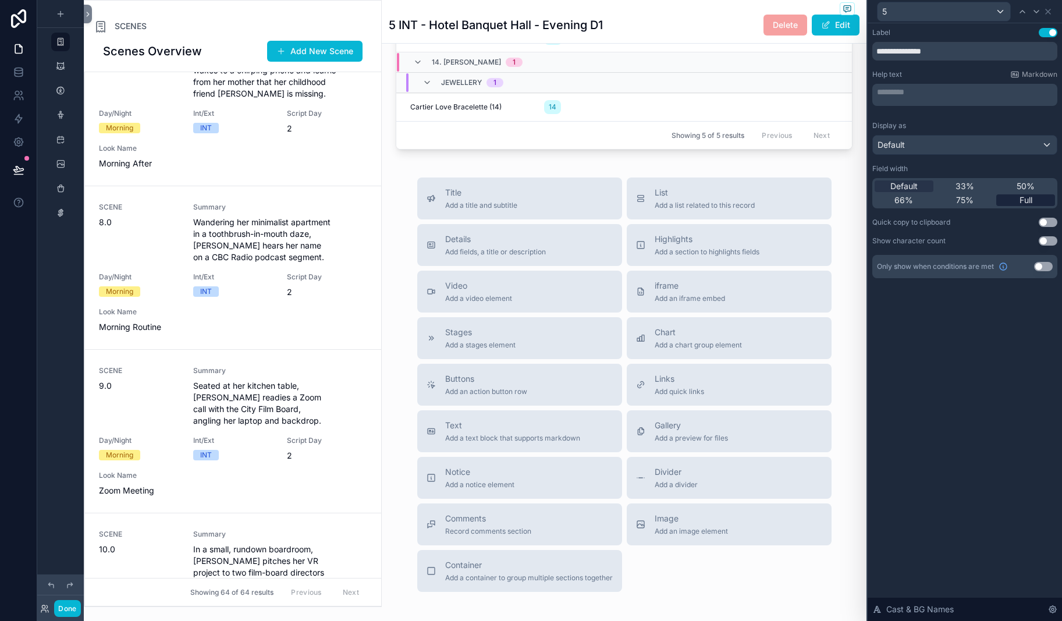
click at [890, 206] on span "Full" at bounding box center [1025, 200] width 13 height 12
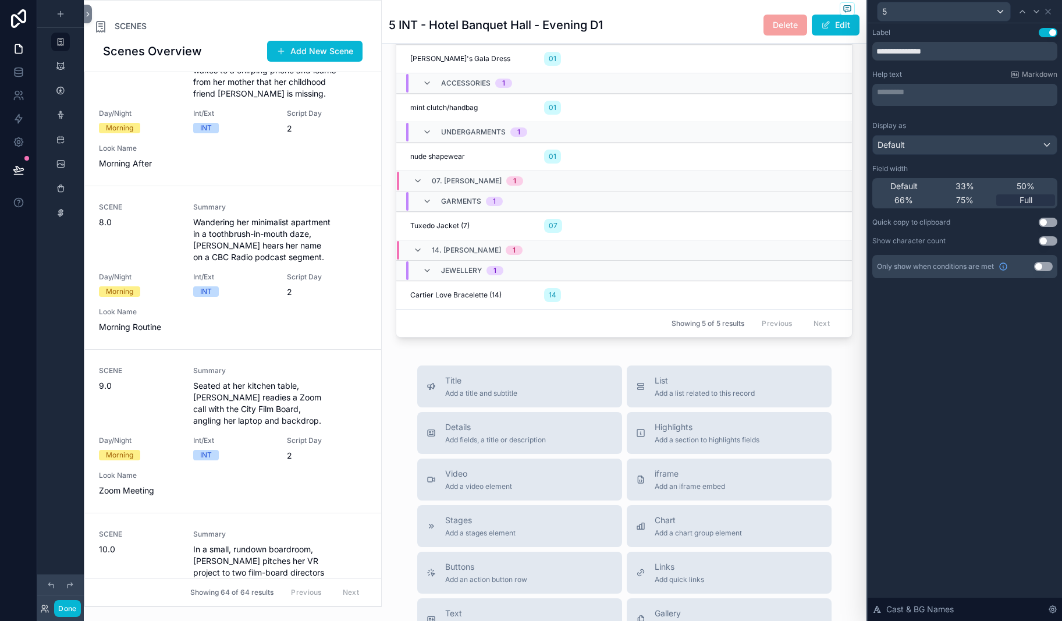
scroll to position [970, 0]
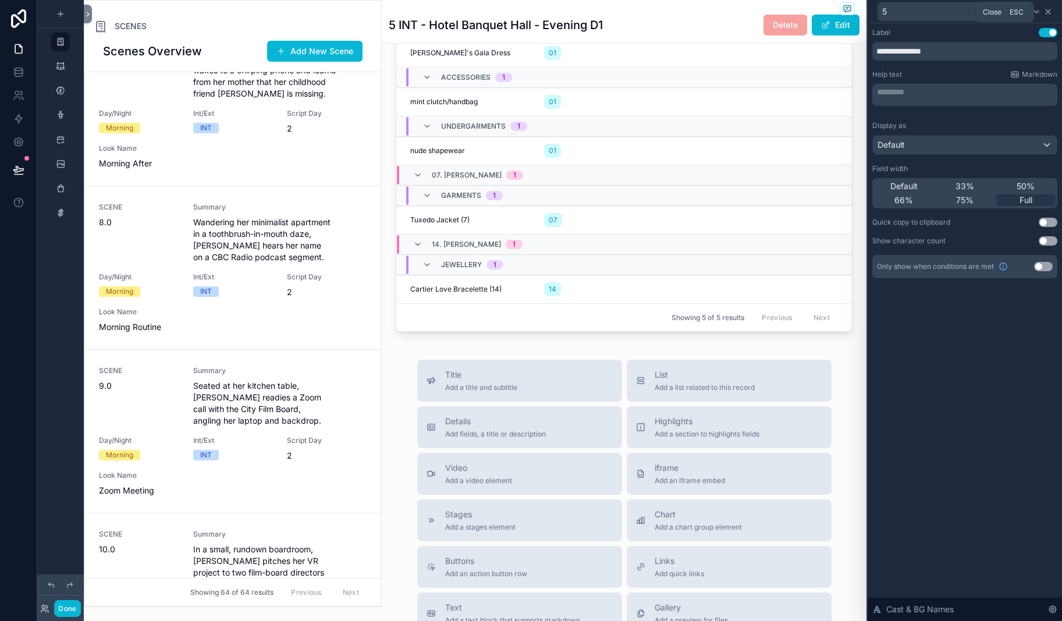
click at [890, 16] on icon at bounding box center [1047, 11] width 9 height 9
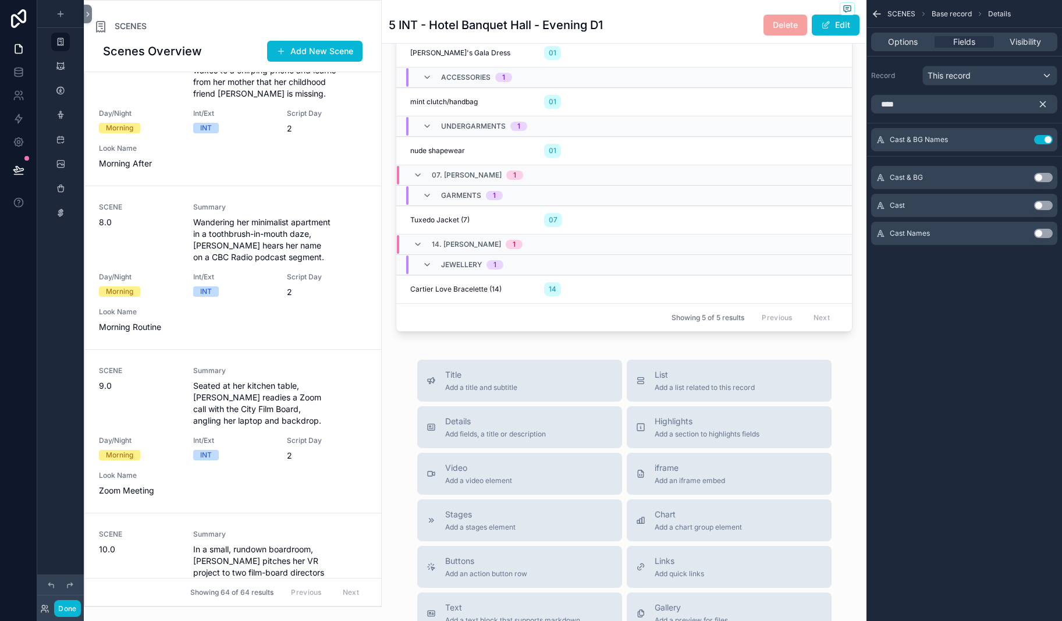
click at [890, 109] on icon "scrollable content" at bounding box center [1042, 104] width 10 height 10
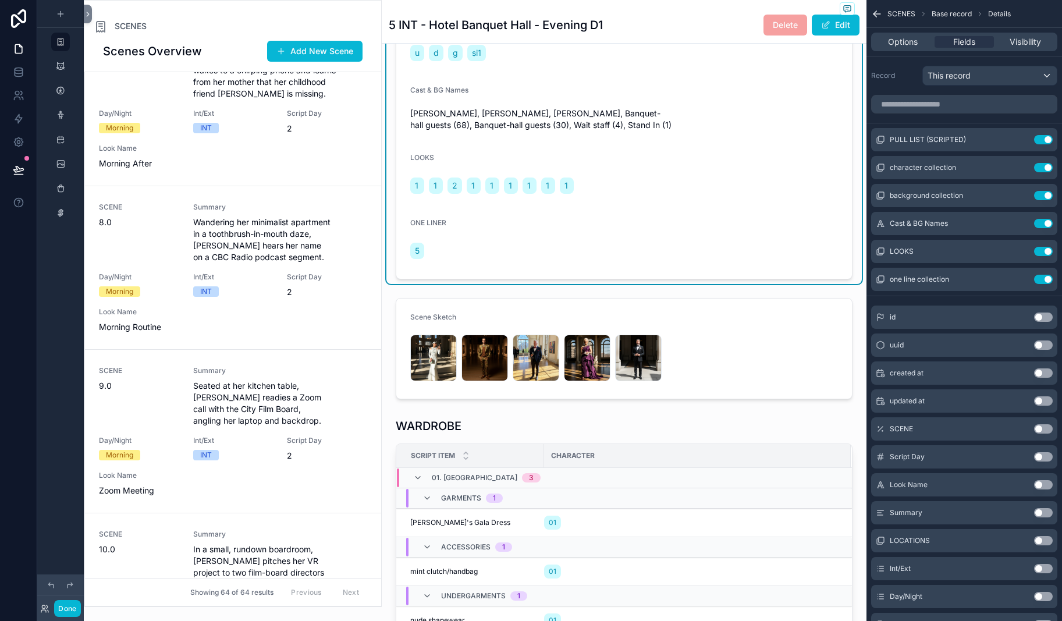
scroll to position [525, 0]
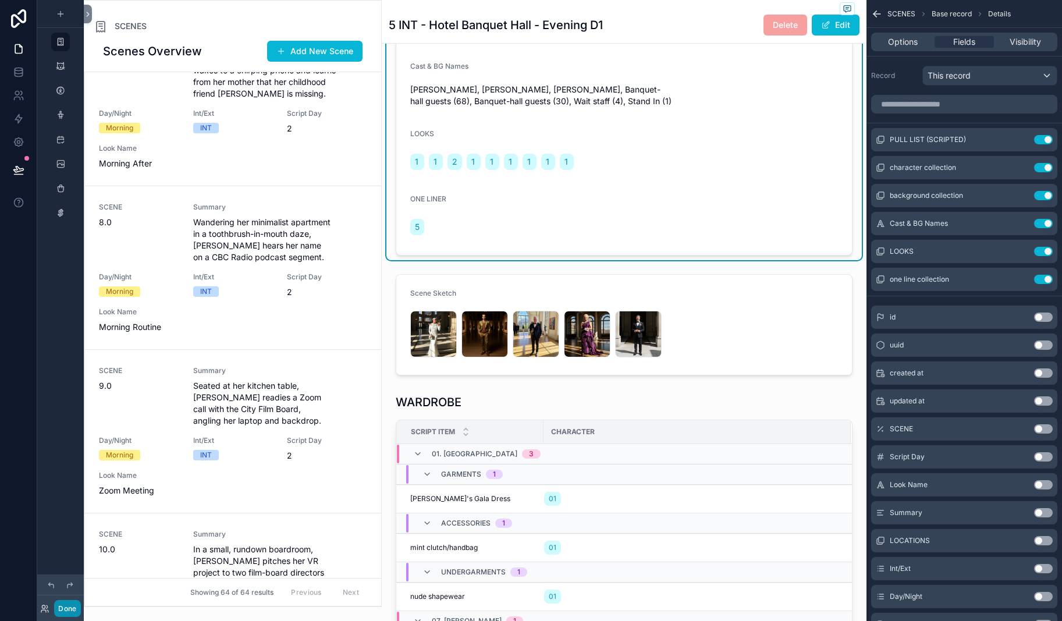
click at [80, 565] on button "Done" at bounding box center [67, 608] width 26 height 17
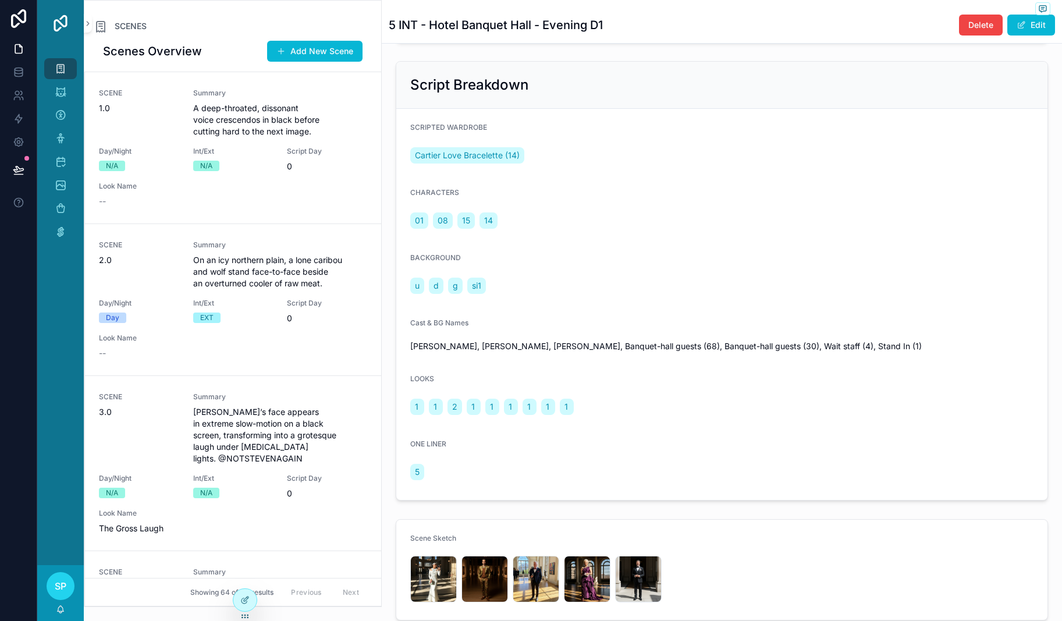
scroll to position [251, 0]
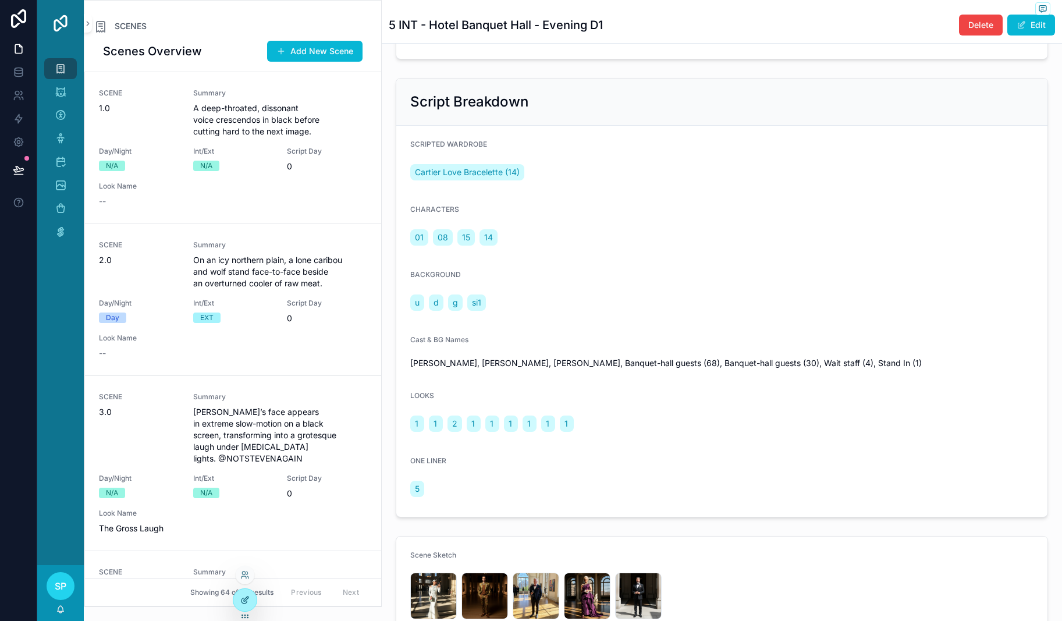
click at [246, 565] on icon at bounding box center [244, 599] width 9 height 9
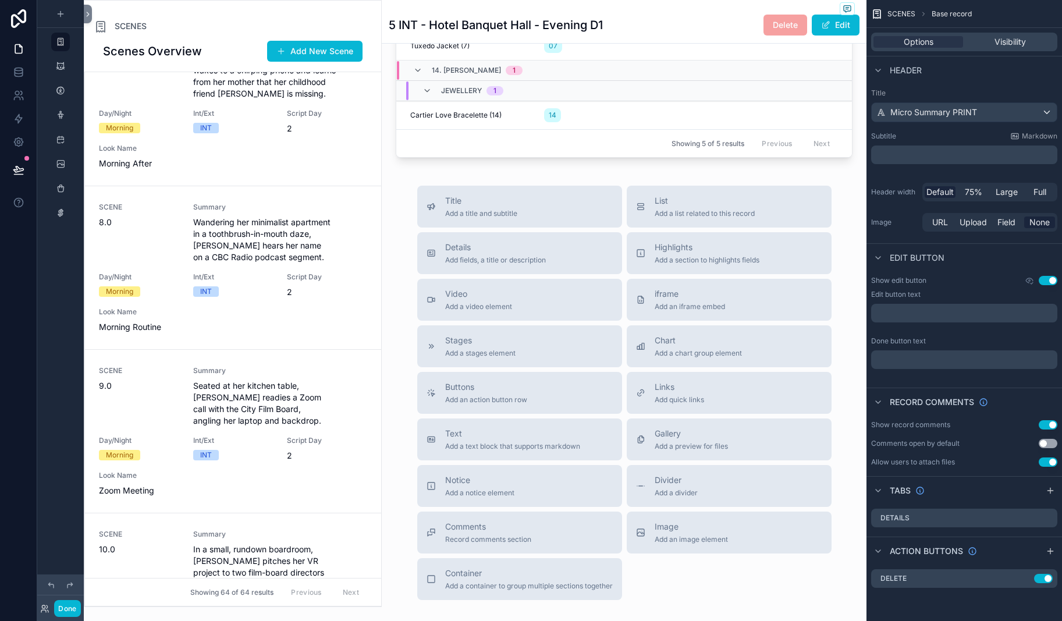
scroll to position [1145, 0]
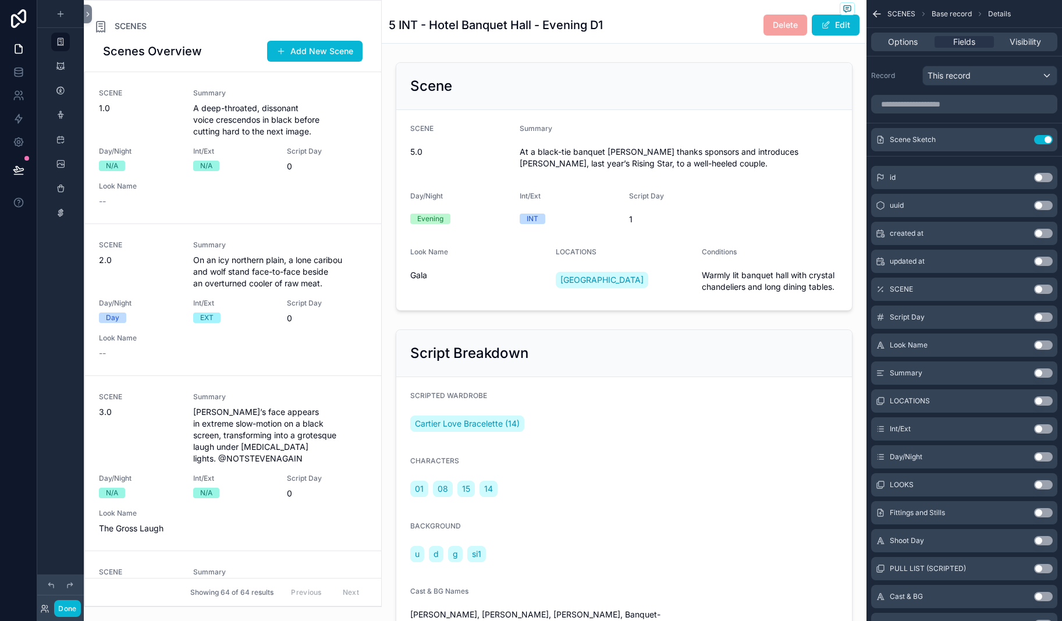
scroll to position [995, 0]
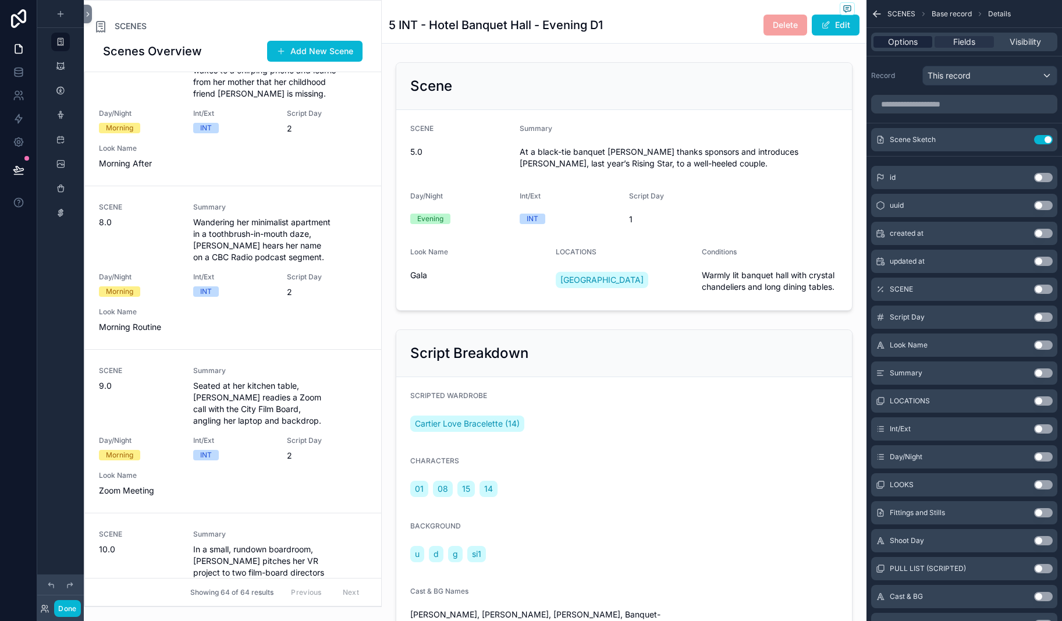
click at [888, 48] on span "Options" at bounding box center [903, 42] width 30 height 12
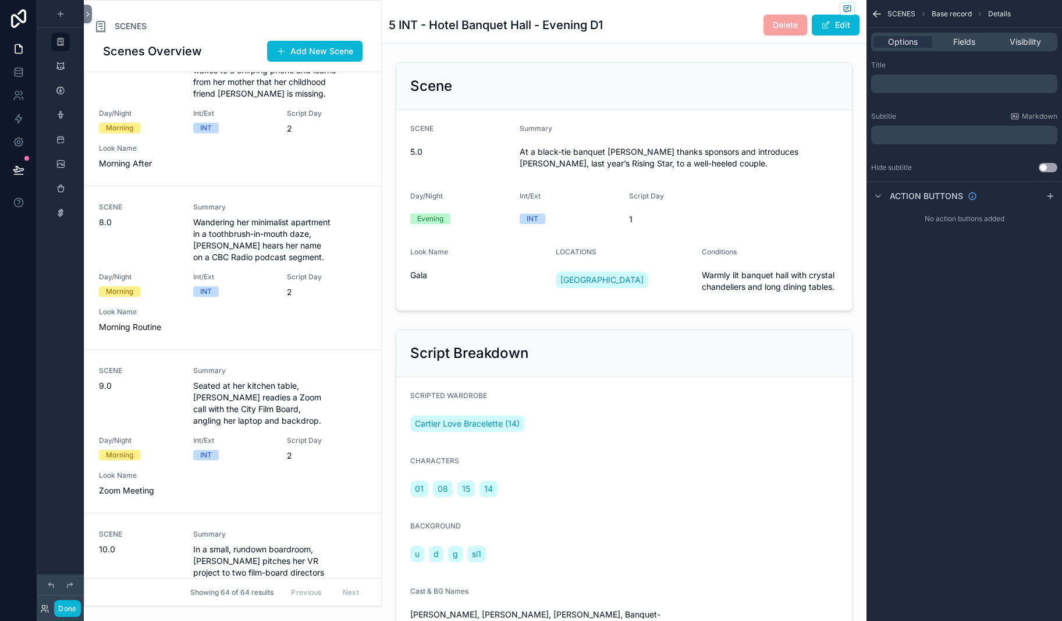
click at [866, 140] on div "Title ﻿ Subtitle Markdown ﻿ Hide subtitle Use setting" at bounding box center [963, 116] width 195 height 121
click at [876, 88] on p "﻿" at bounding box center [965, 83] width 179 height 9
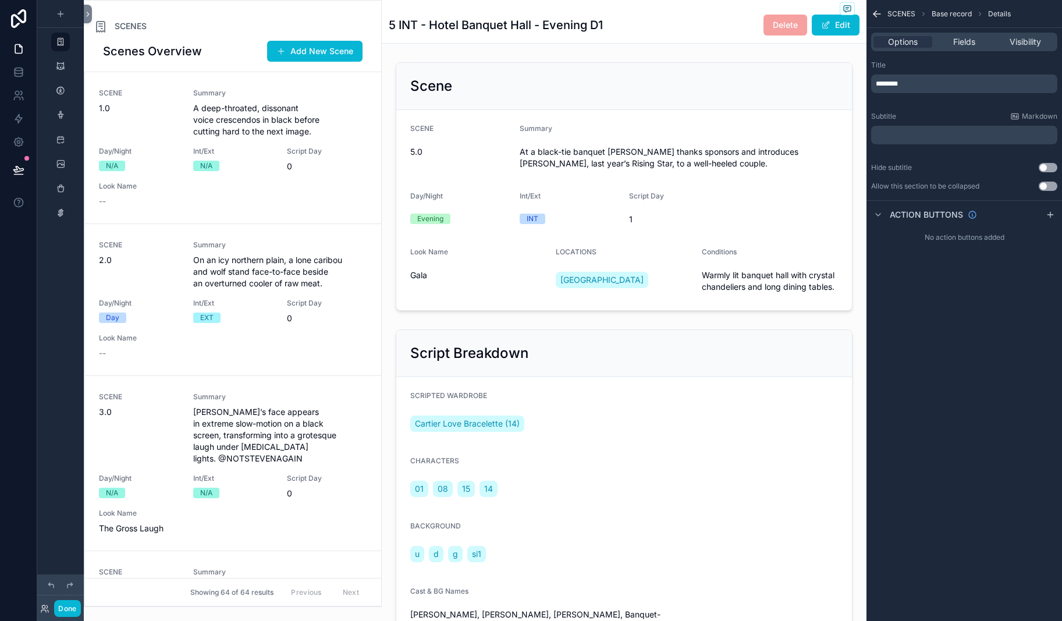
click at [890, 510] on div "SCENES Base record Details Options Fields Visibility Title ******** Subtitle Ma…" at bounding box center [963, 310] width 195 height 621
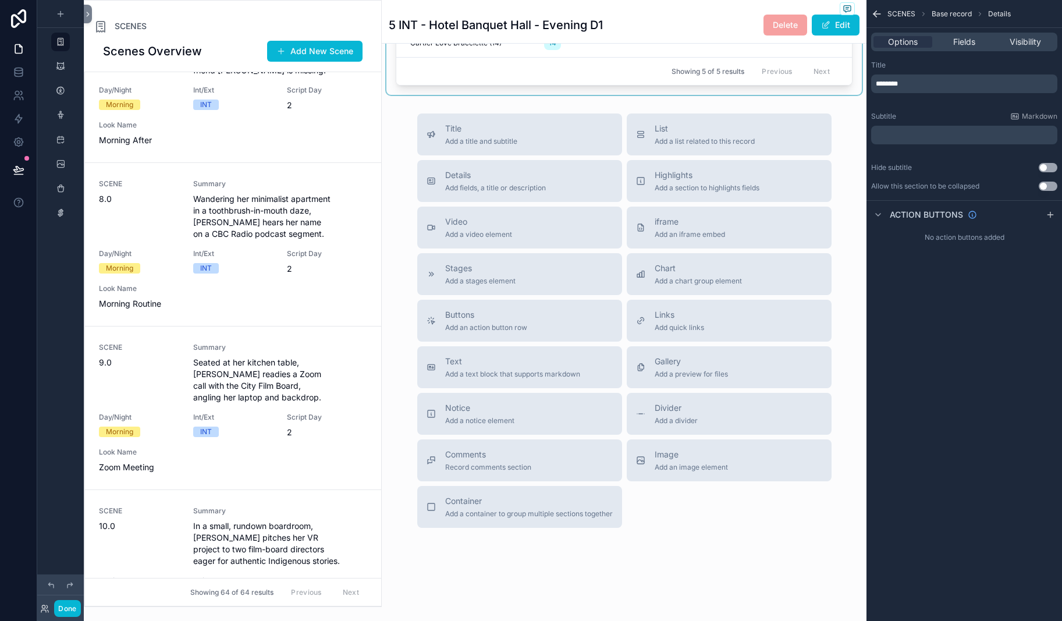
scroll to position [1925, 0]
click at [80, 565] on button "Done" at bounding box center [67, 608] width 26 height 17
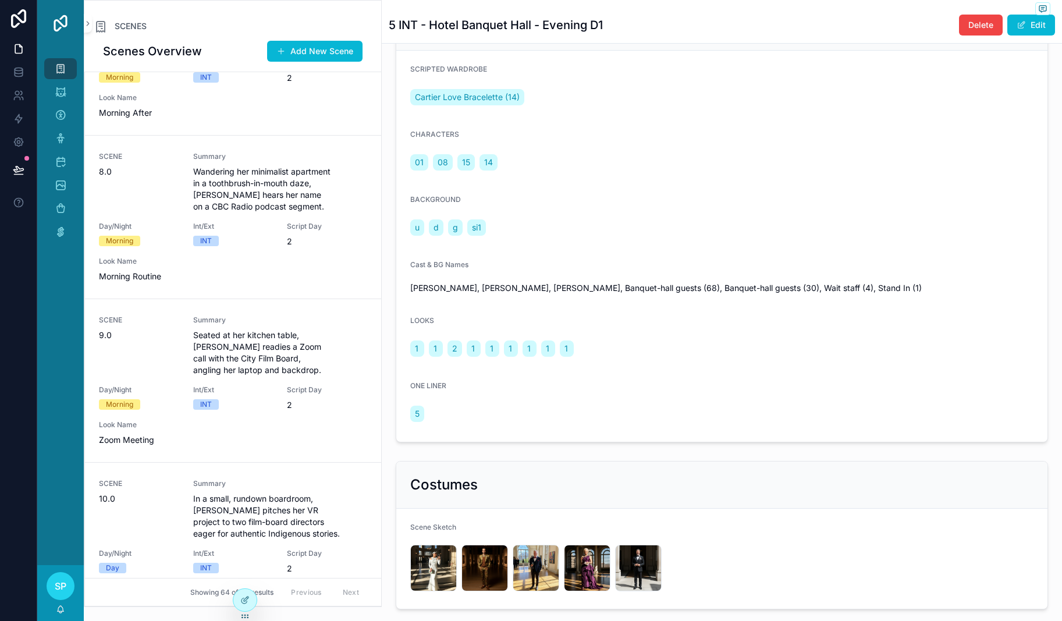
scroll to position [0, 0]
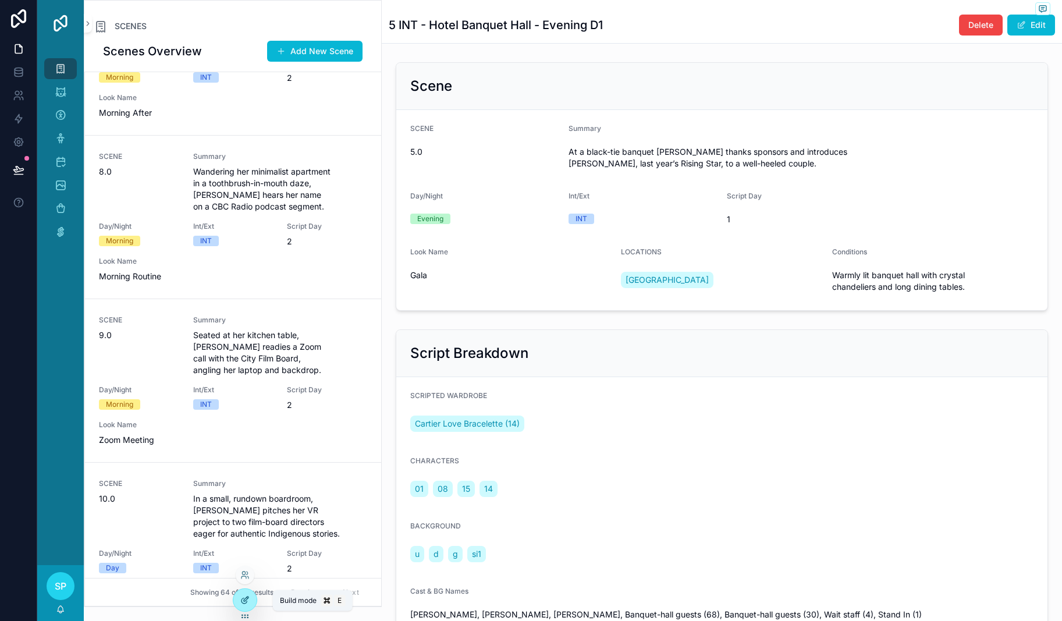
click at [250, 565] on icon at bounding box center [244, 599] width 9 height 9
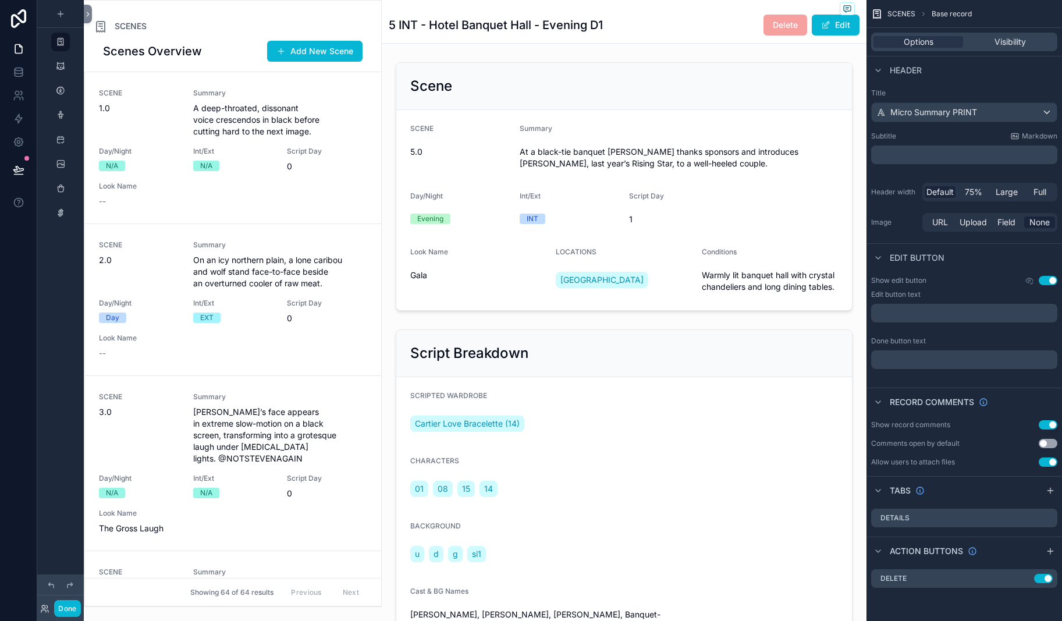
scroll to position [995, 0]
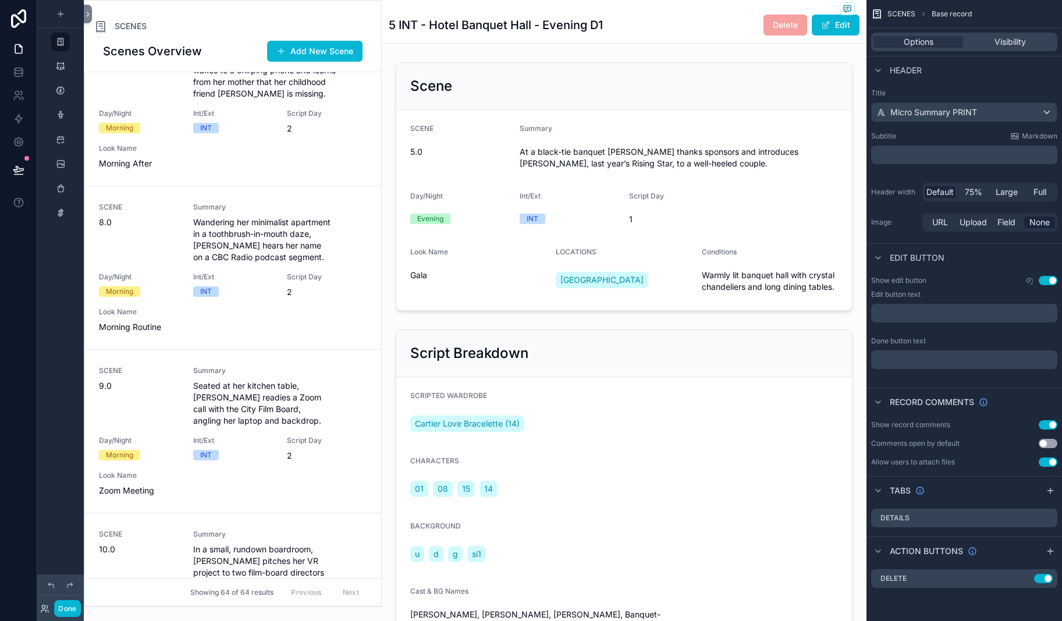
click at [285, 33] on div "scrollable content" at bounding box center [232, 304] width 297 height 606
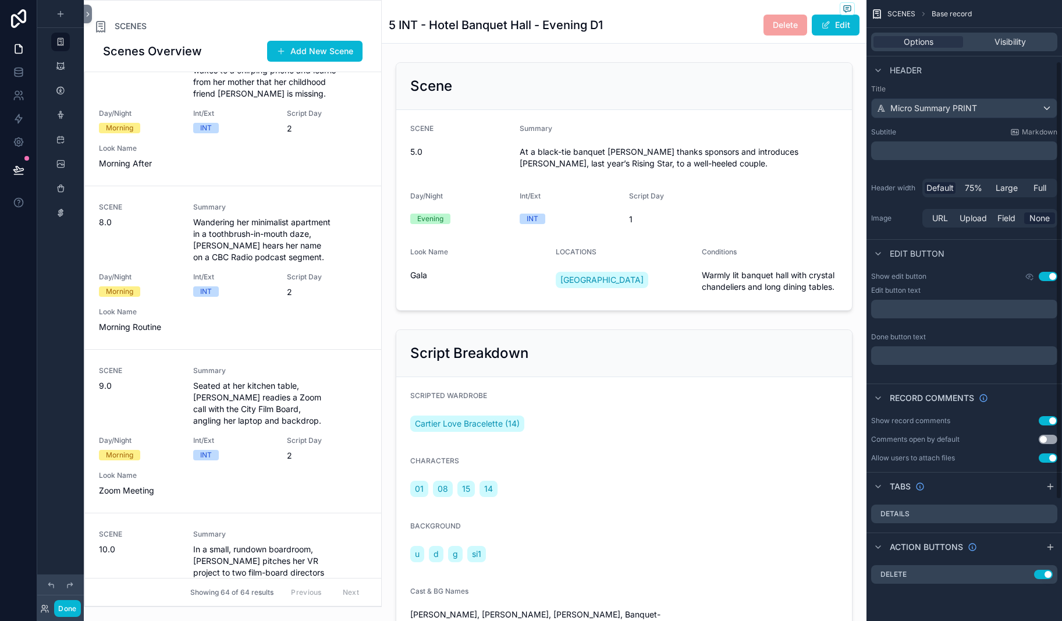
scroll to position [121, 0]
click at [211, 23] on div "SCENES Scenes Overview Add New Scene SCENE 1.0 Summary A deep-throated, dissona…" at bounding box center [233, 303] width 298 height 607
click at [147, 32] on span "SCENES" at bounding box center [131, 26] width 32 height 12
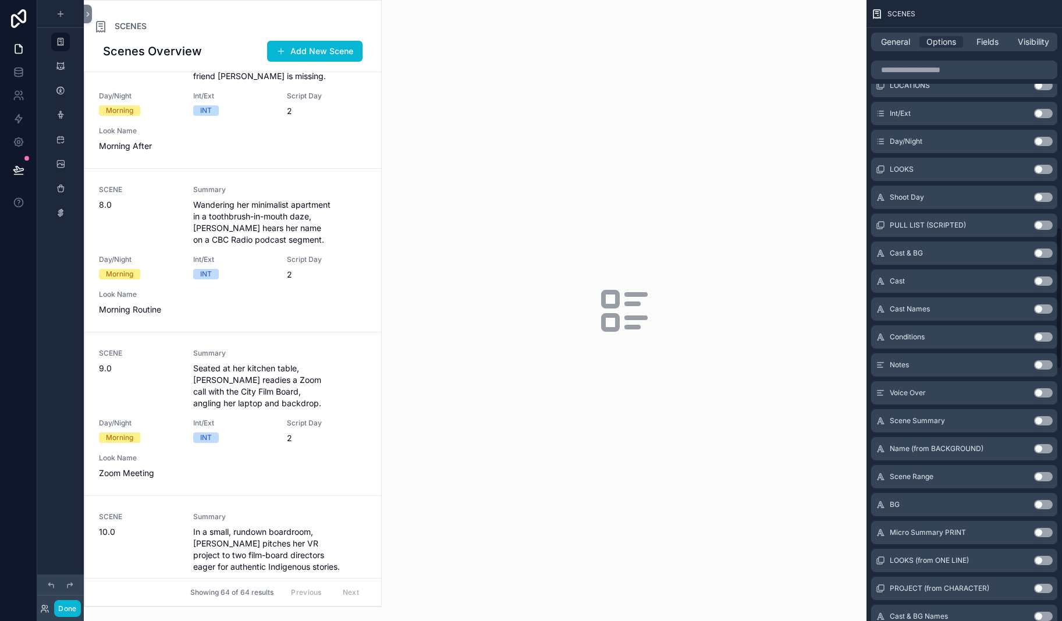
scroll to position [961, 0]
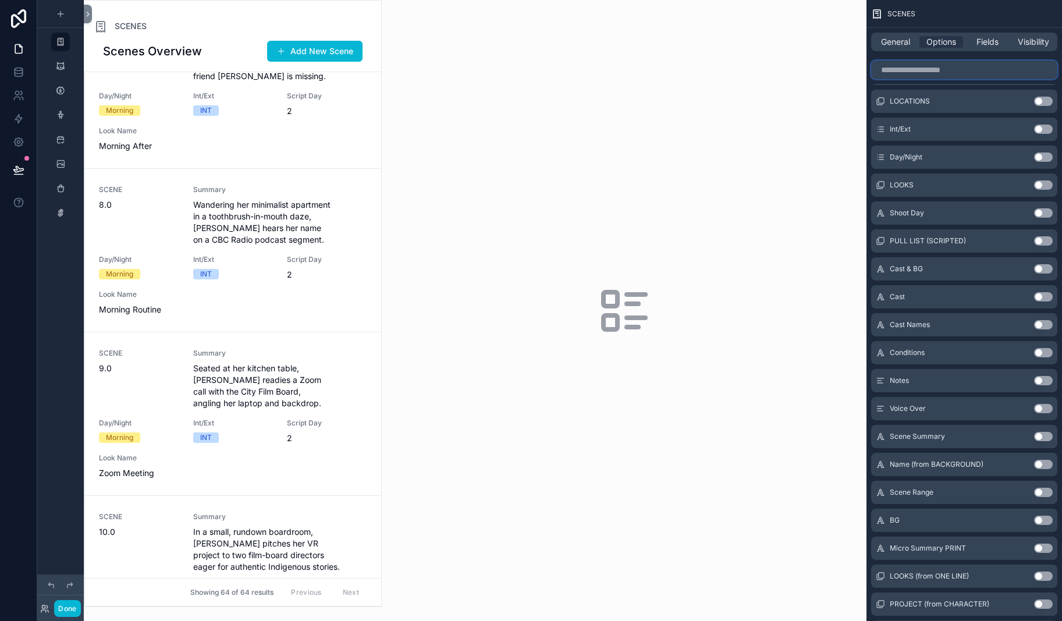
click at [871, 79] on input "scrollable content" at bounding box center [964, 70] width 186 height 19
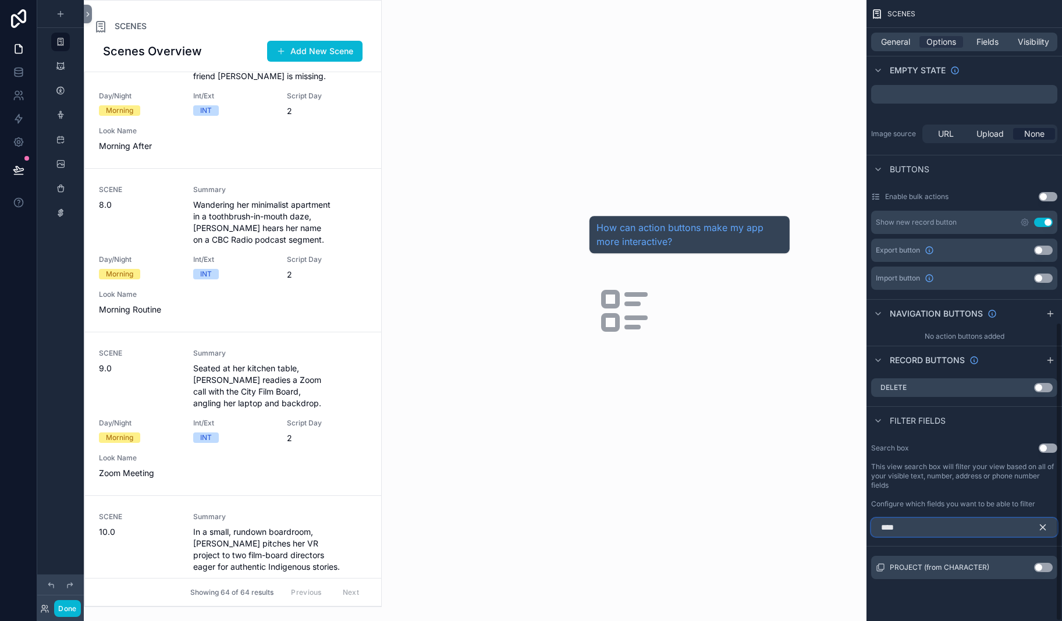
scroll to position [672, 0]
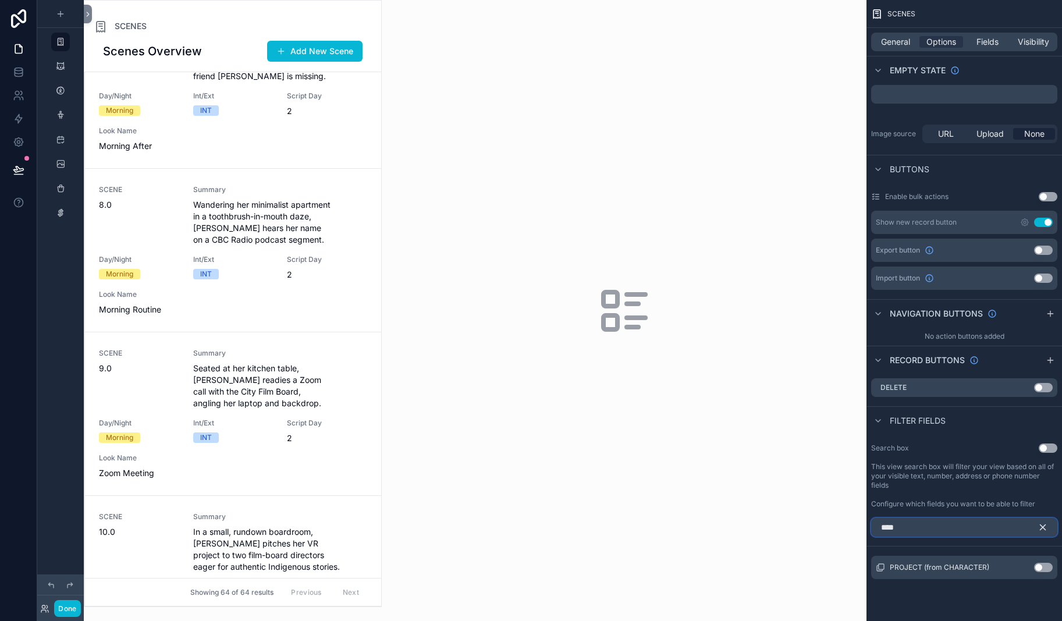
type input "****"
click at [890, 563] on button "Use setting" at bounding box center [1043, 567] width 19 height 9
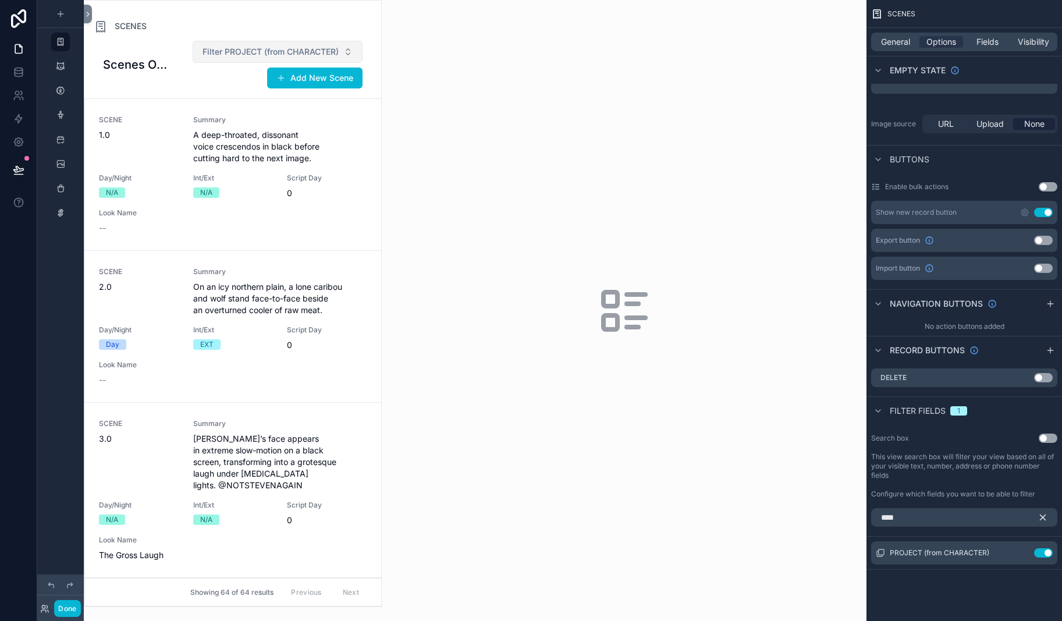
click at [362, 63] on button "Filter PROJECT (from CHARACTER)" at bounding box center [278, 52] width 170 height 22
click at [330, 131] on span "recehR7r..." at bounding box center [315, 125] width 40 height 12
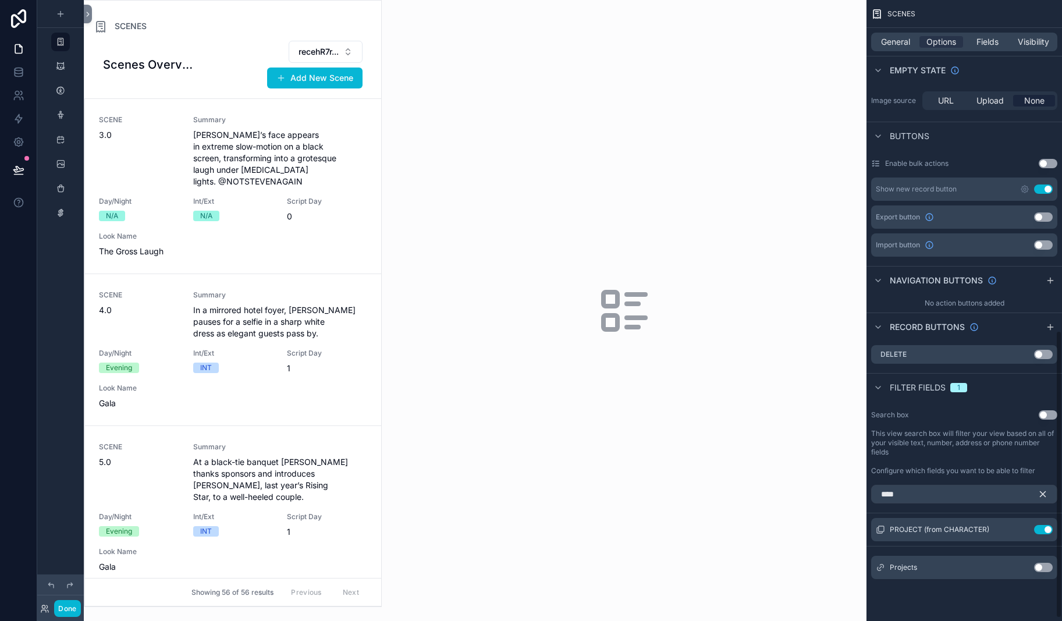
scroll to position [721, 0]
click at [890, 525] on button "Use setting" at bounding box center [1043, 529] width 19 height 9
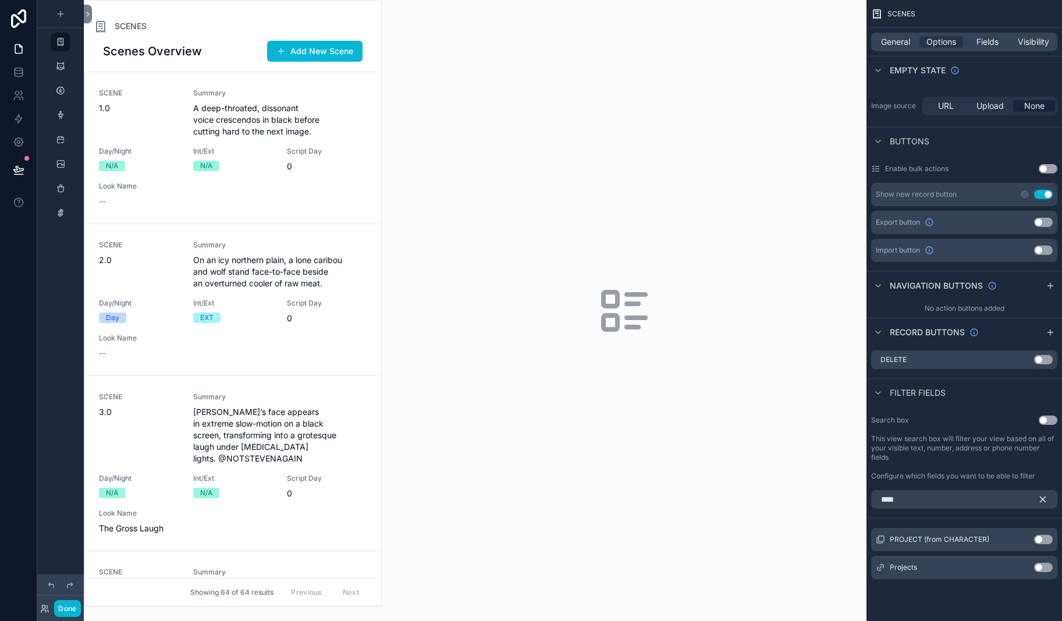
scroll to position [672, 0]
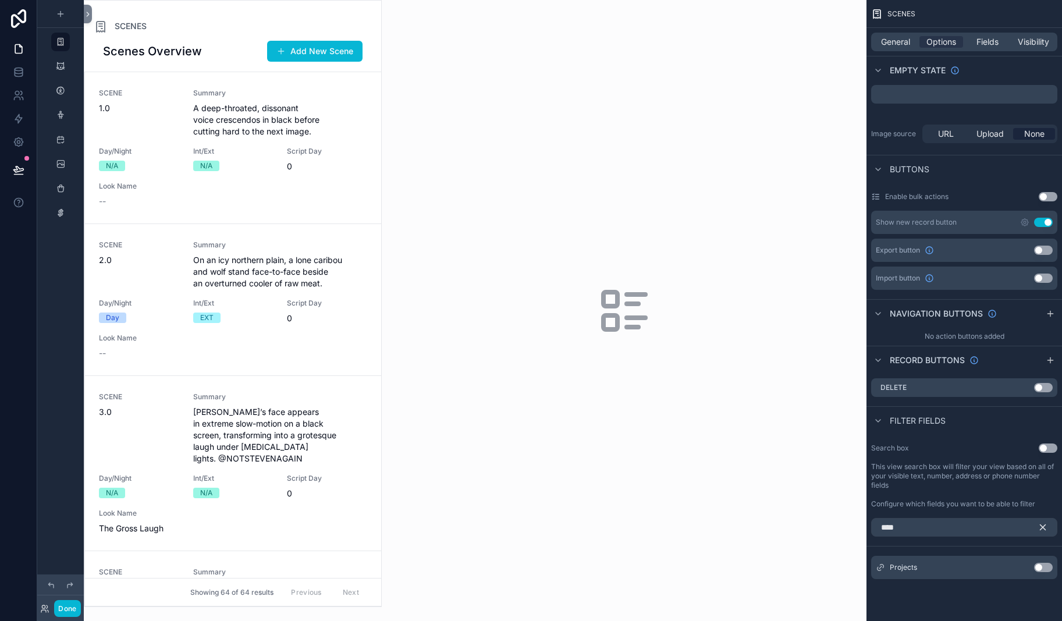
click at [890, 563] on button "Use setting" at bounding box center [1043, 567] width 19 height 9
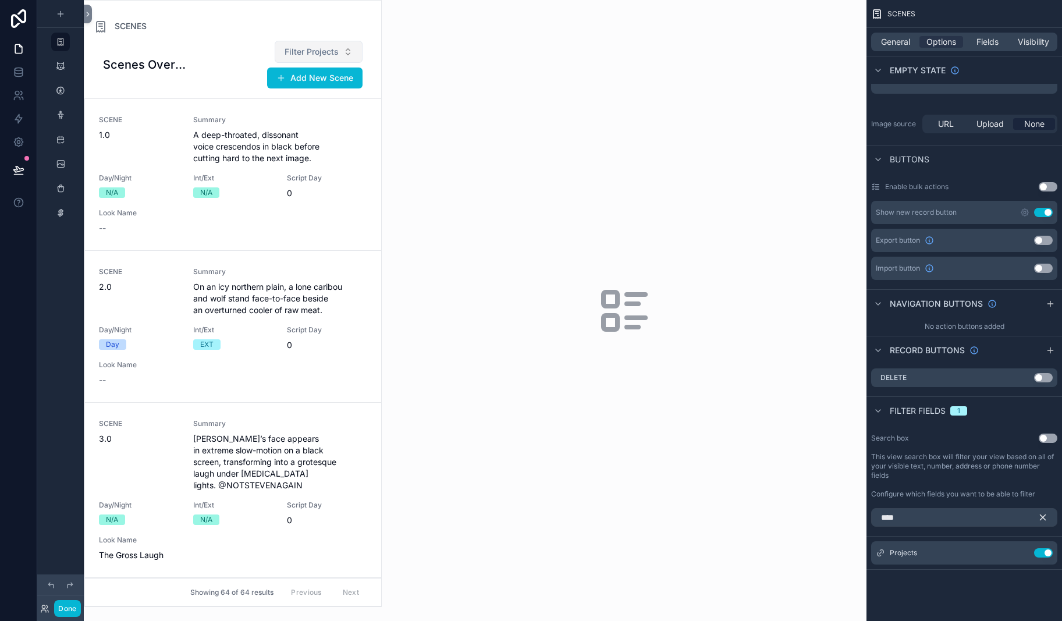
click at [362, 63] on button "Filter Projects" at bounding box center [319, 52] width 88 height 22
click at [359, 131] on span "recehR7r..." at bounding box center [345, 125] width 40 height 12
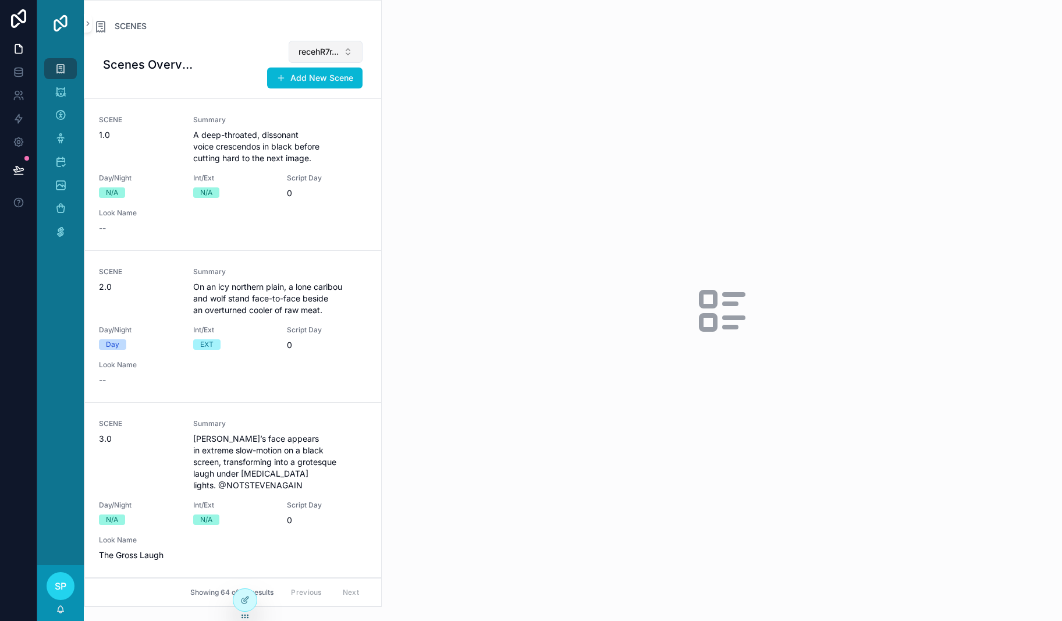
click at [362, 63] on button "recehR7r..." at bounding box center [326, 52] width 74 height 22
click at [66, 144] on icon "scrollable content" at bounding box center [61, 139] width 12 height 12
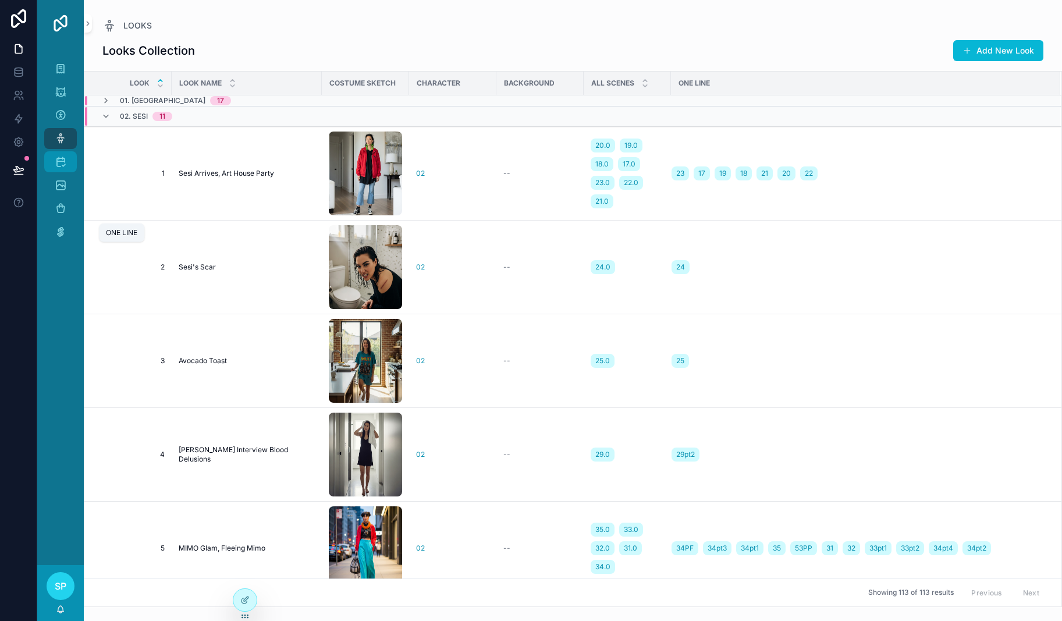
click at [66, 168] on icon "scrollable content" at bounding box center [61, 162] width 12 height 12
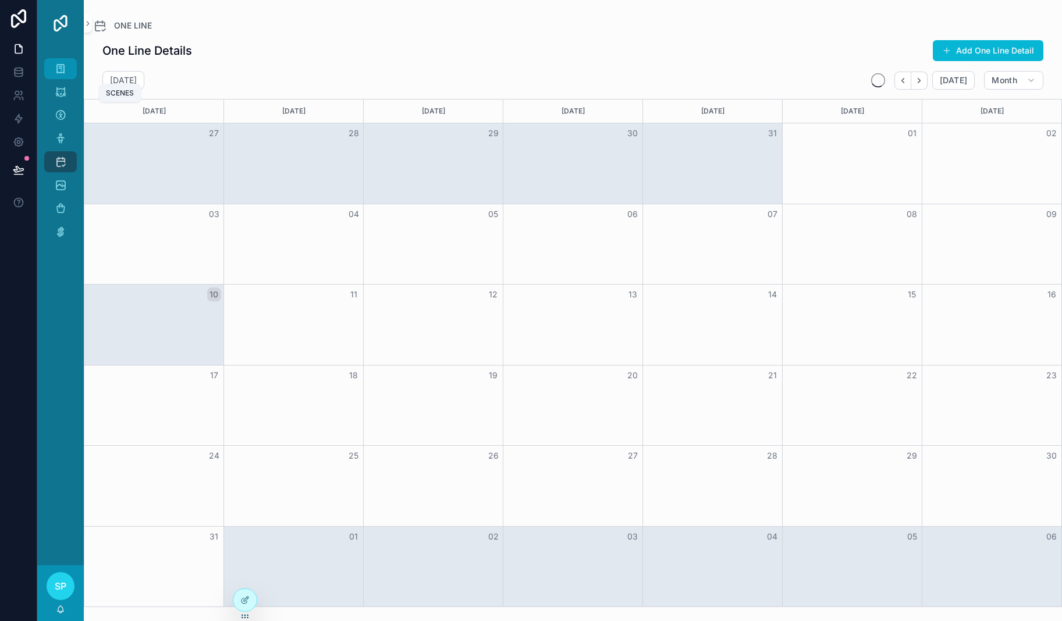
click at [66, 74] on icon "scrollable content" at bounding box center [61, 69] width 12 height 12
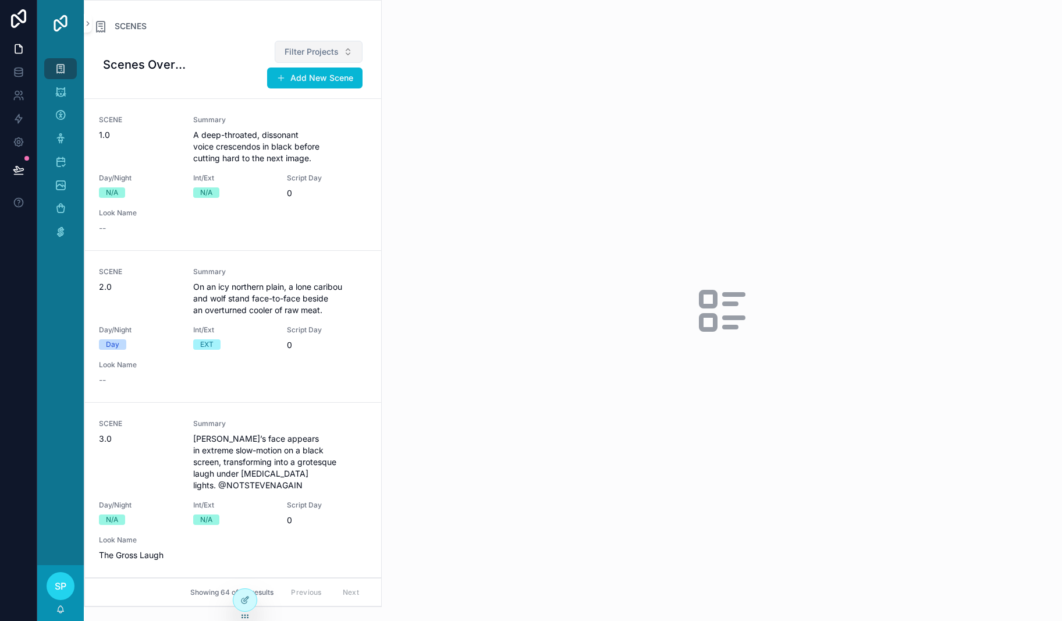
click at [339, 58] on span "Filter Projects" at bounding box center [311, 52] width 54 height 12
click at [348, 33] on div "SCENES" at bounding box center [233, 26] width 278 height 14
click at [243, 607] on div at bounding box center [244, 600] width 23 height 22
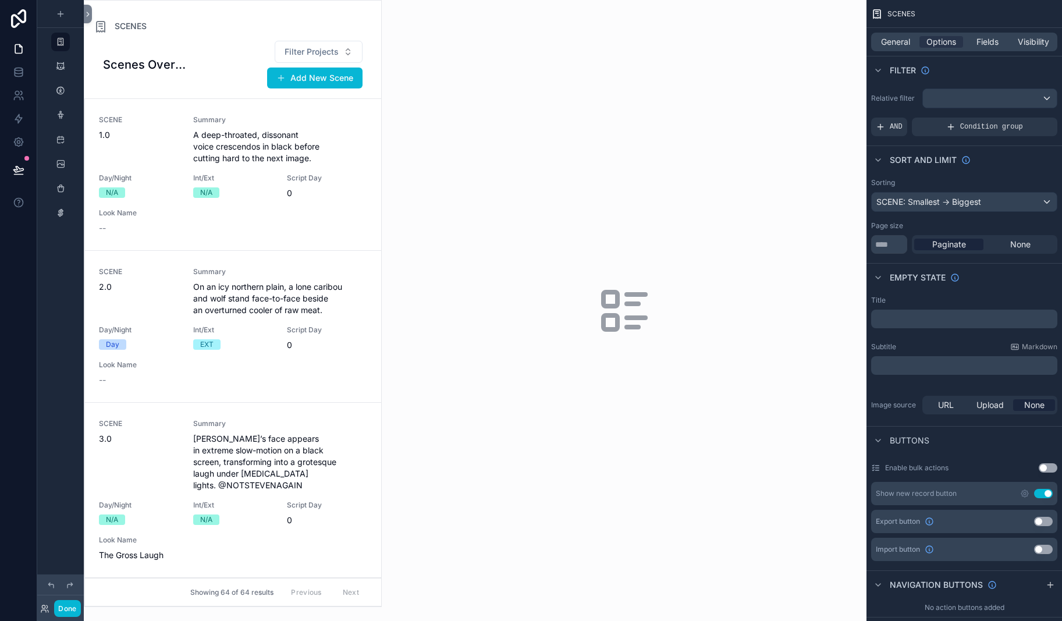
click at [269, 25] on div "scrollable content" at bounding box center [232, 304] width 297 height 606
click at [362, 63] on button "Filter Projects" at bounding box center [319, 52] width 88 height 22
click at [22, 78] on icon at bounding box center [19, 72] width 12 height 12
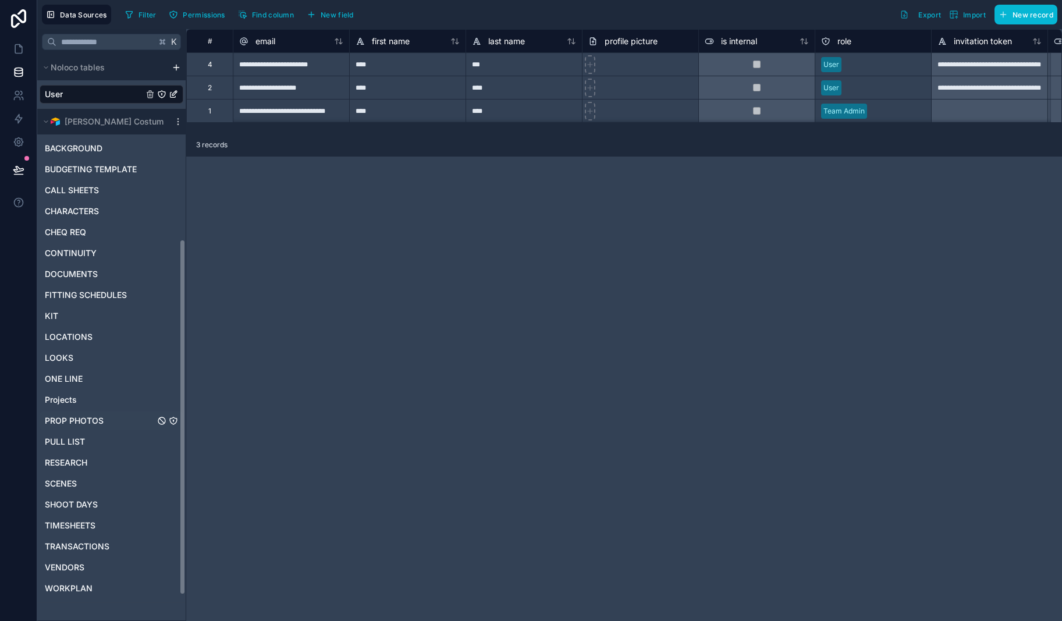
scroll to position [280, 0]
click at [90, 474] on div "SCENES" at bounding box center [112, 483] width 144 height 19
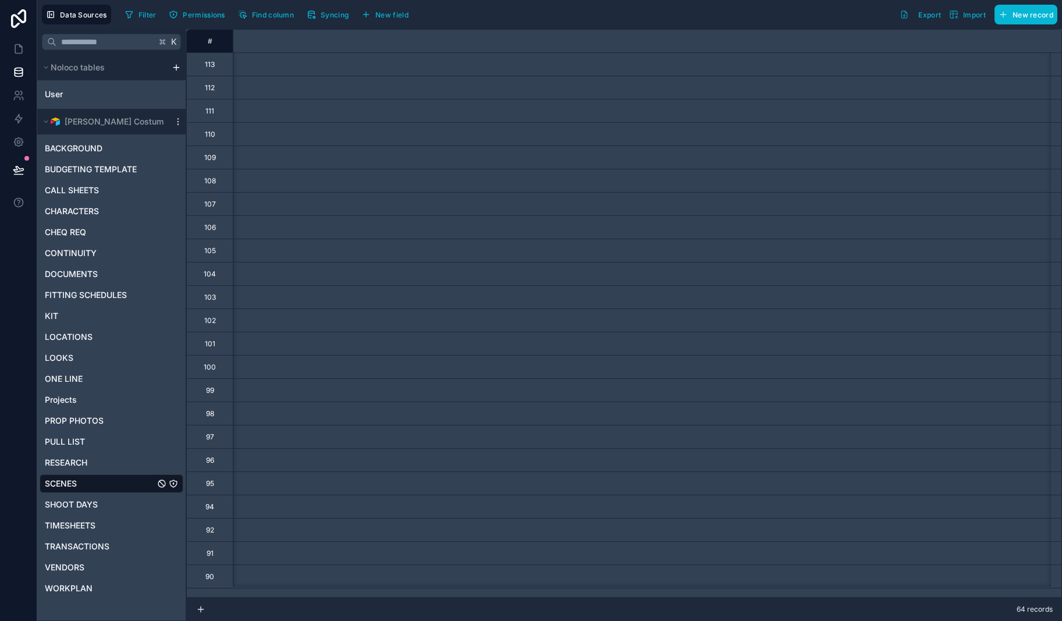
scroll to position [0, 245]
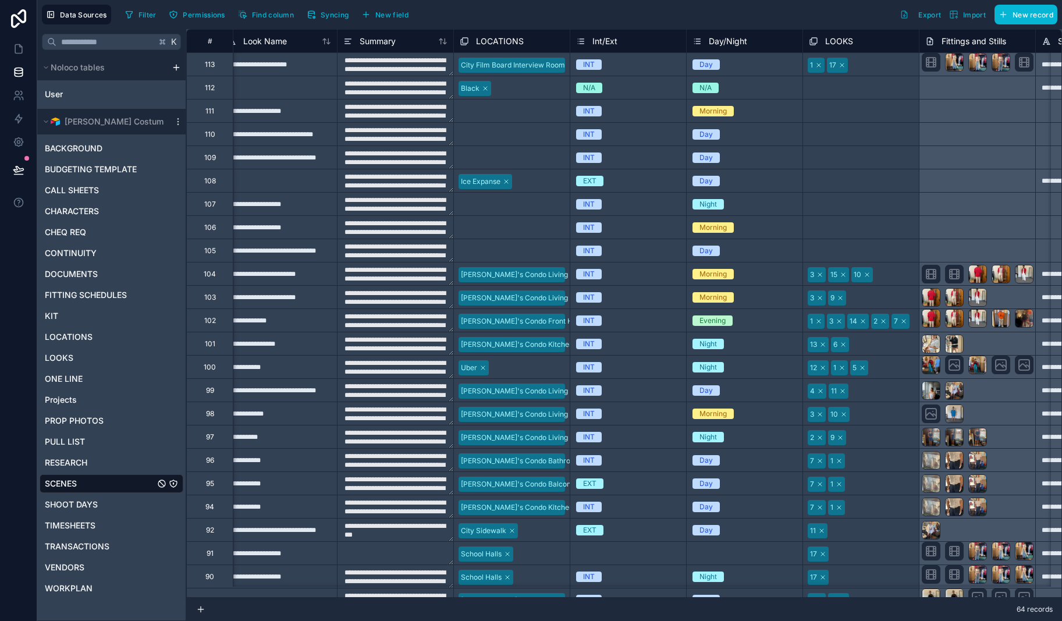
click at [453, 97] on textarea "**********" at bounding box center [395, 87] width 116 height 23
click at [479, 94] on div "Black" at bounding box center [470, 88] width 19 height 10
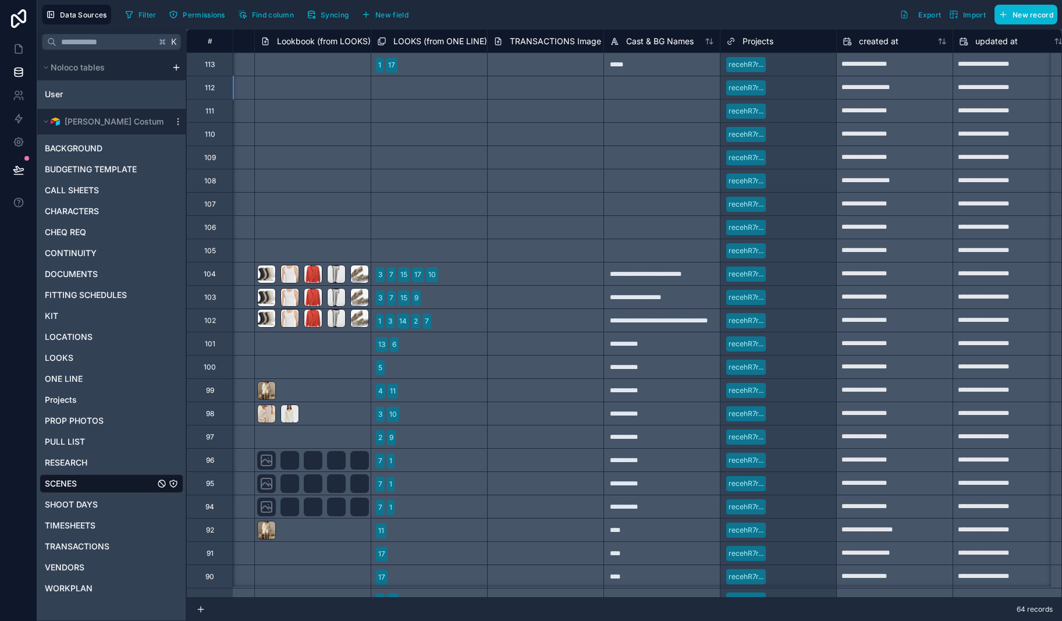
scroll to position [0, 2903]
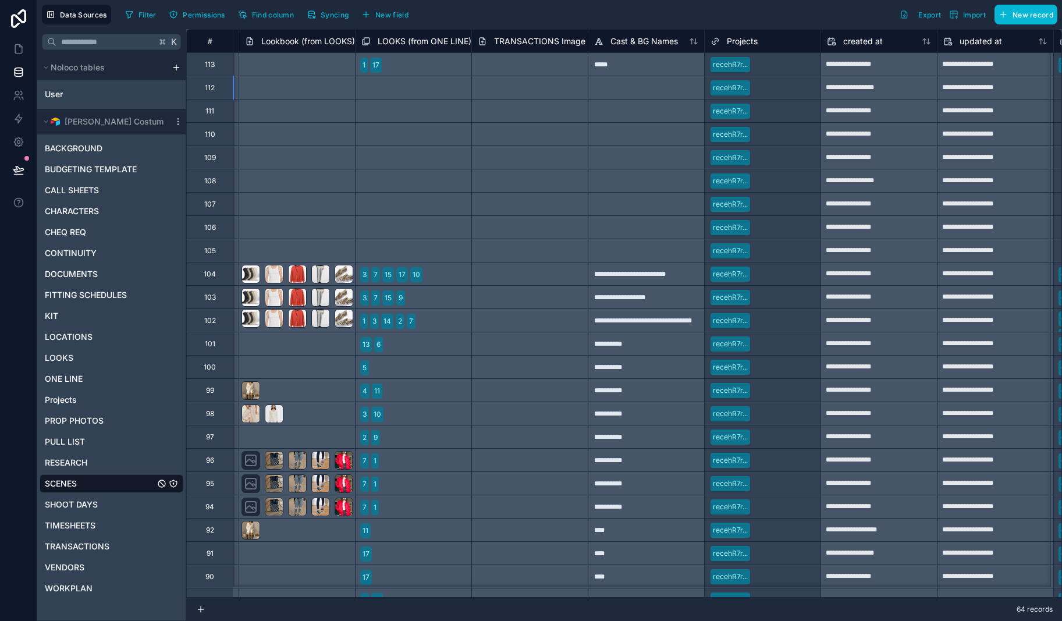
click at [757, 47] on span "Projects" at bounding box center [742, 41] width 31 height 12
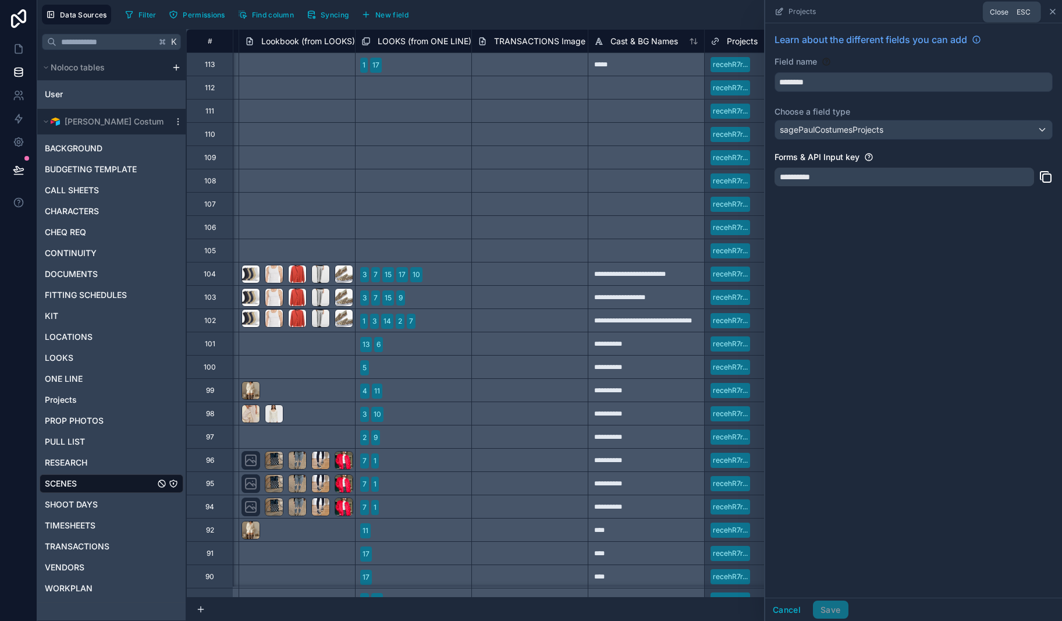
click at [1050, 15] on icon at bounding box center [1052, 11] width 9 height 9
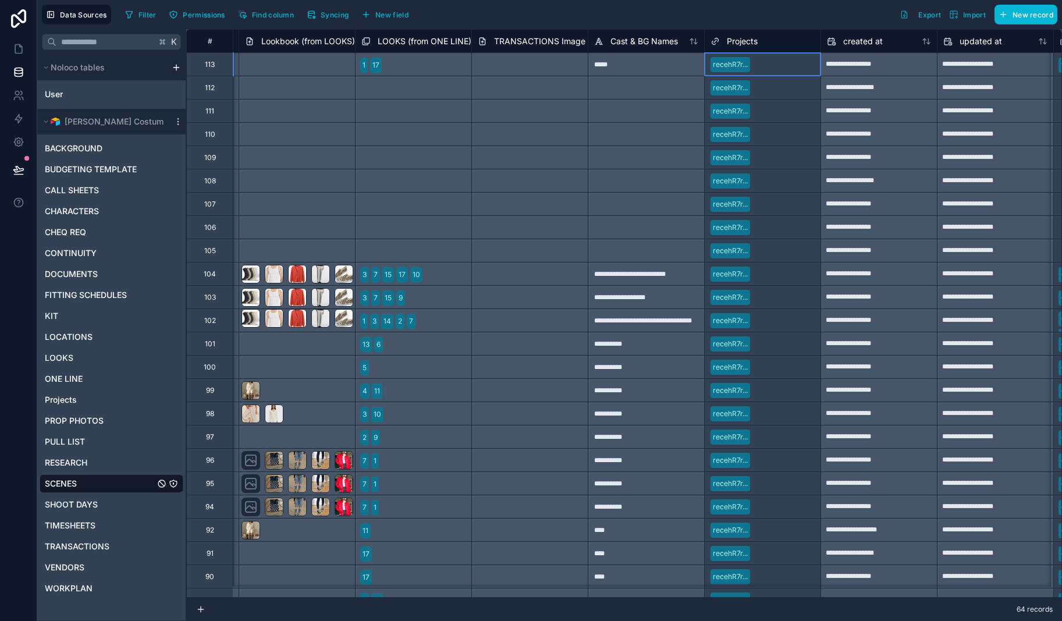
click at [748, 70] on div "recehR7r..." at bounding box center [730, 64] width 35 height 10
click at [77, 394] on span "Projects" at bounding box center [61, 400] width 32 height 12
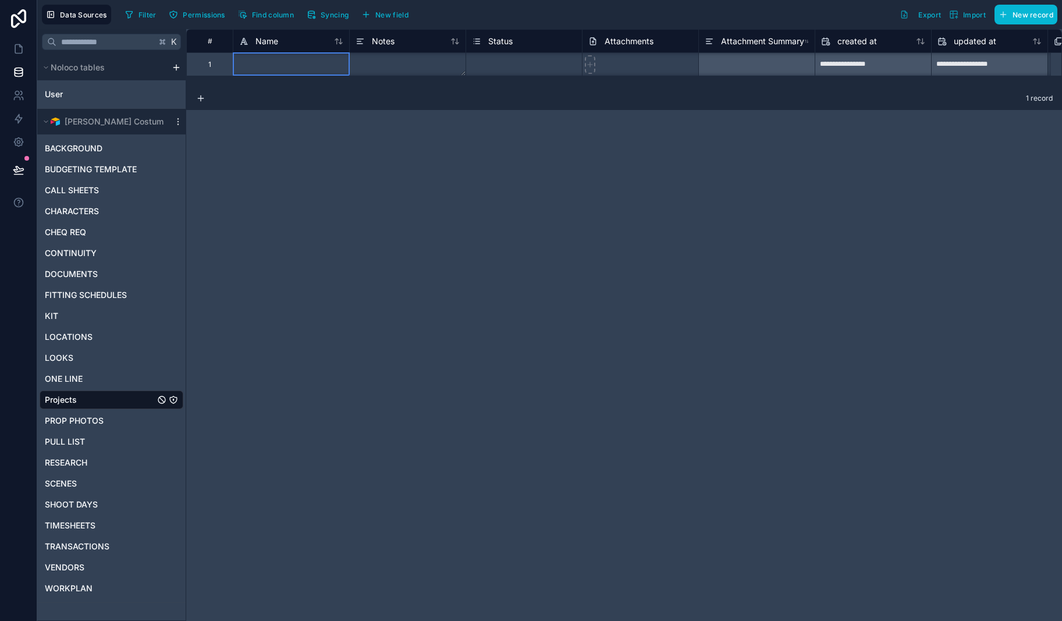
scroll to position [1, 0]
click at [349, 76] on div at bounding box center [291, 63] width 116 height 23
type input "******"
click at [482, 169] on div "**********" at bounding box center [624, 325] width 876 height 592
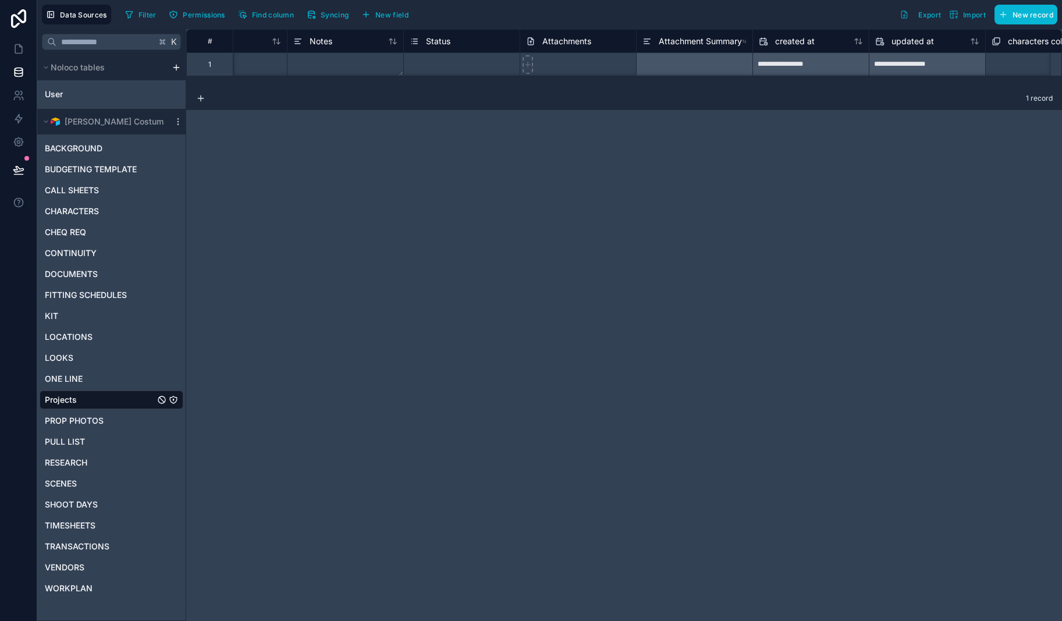
scroll to position [1, 62]
click at [520, 70] on div "Select a Status" at bounding box center [462, 65] width 116 height 12
click at [459, 69] on div "Select a Status" at bounding box center [434, 64] width 49 height 9
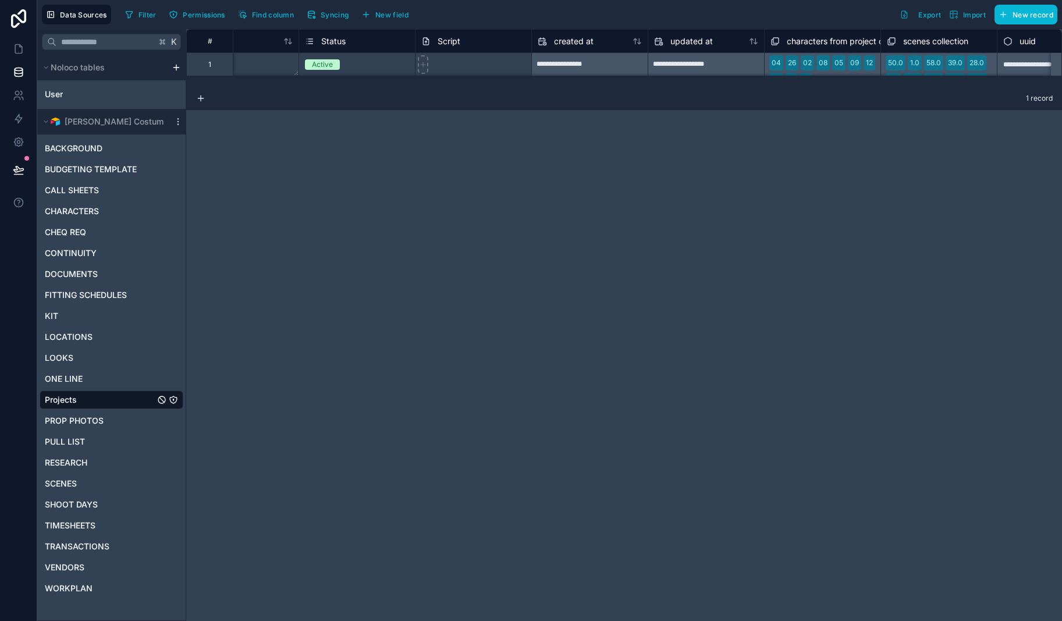
scroll to position [0, 229]
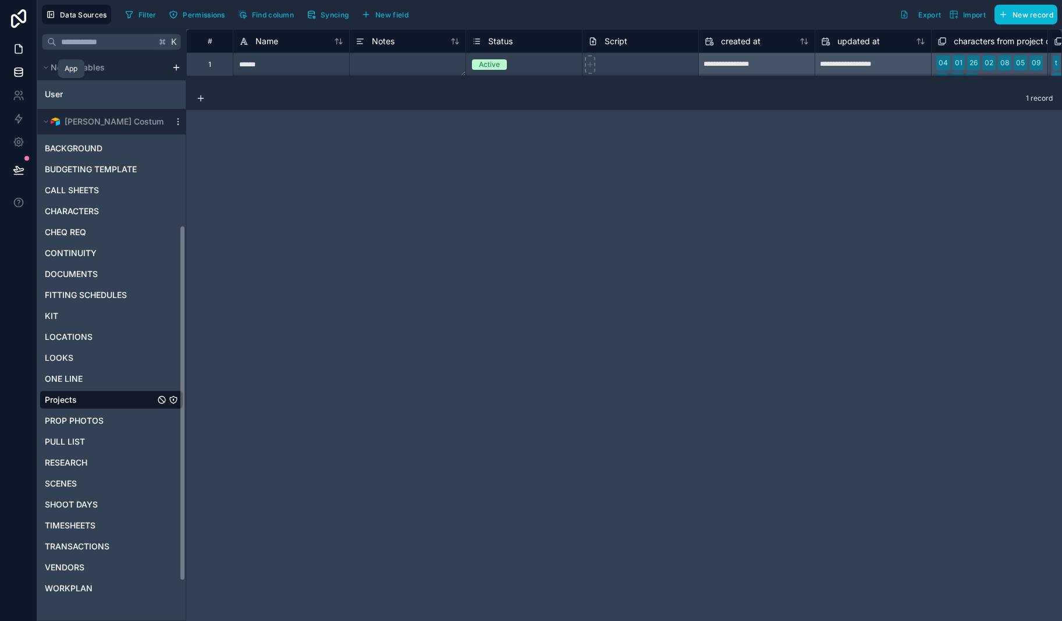
click at [24, 55] on icon at bounding box center [19, 49] width 12 height 12
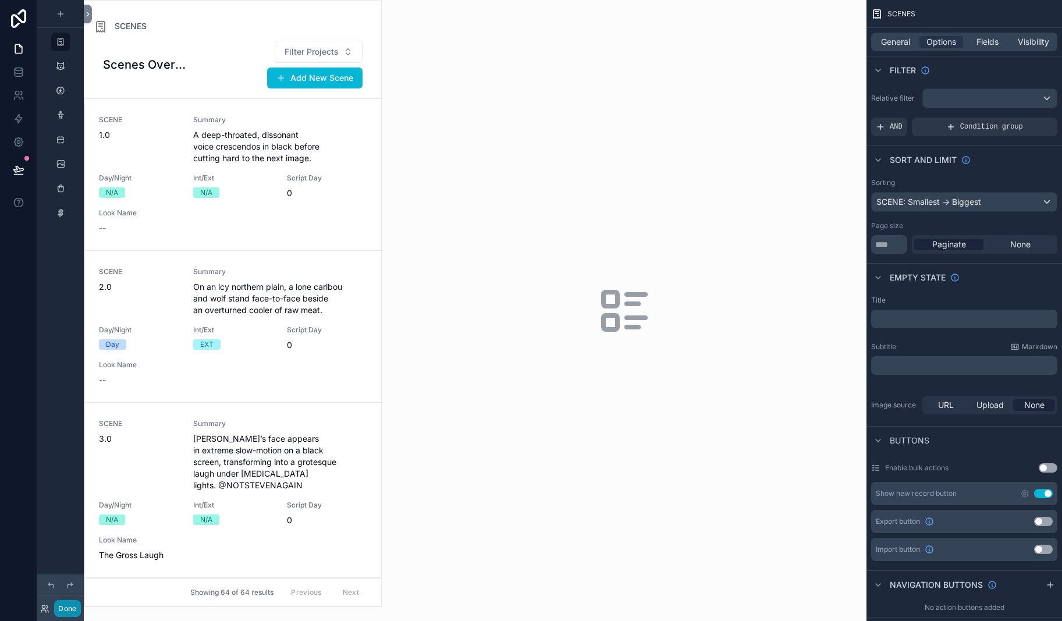
click at [80, 604] on button "Done" at bounding box center [67, 608] width 26 height 17
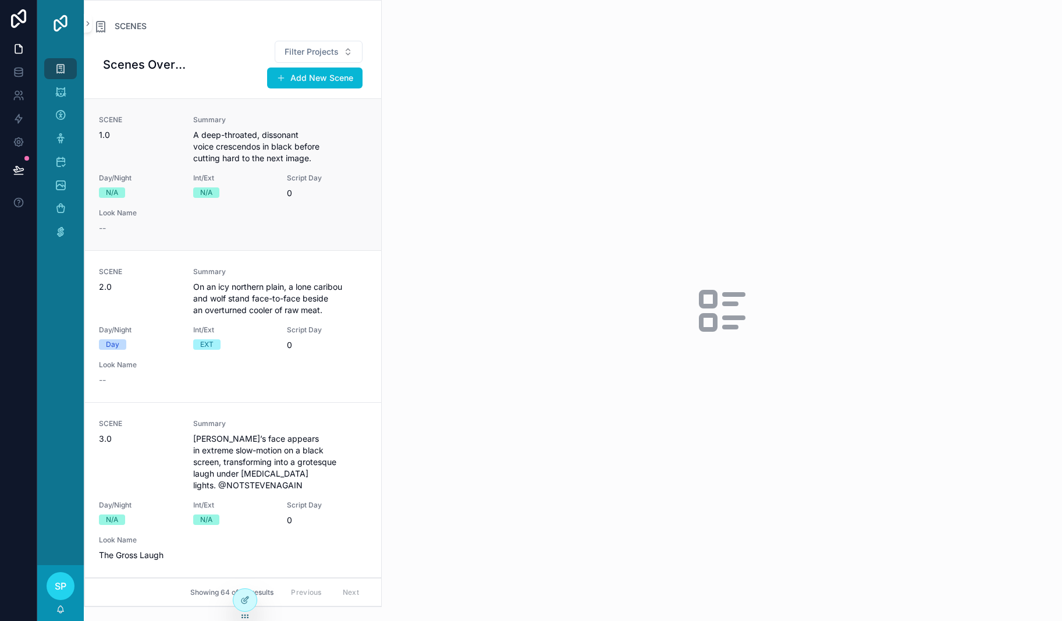
click at [347, 234] on div "SCENE 1.0 Summary A deep-throated, dissonant voice crescendos in black before c…" at bounding box center [233, 174] width 268 height 119
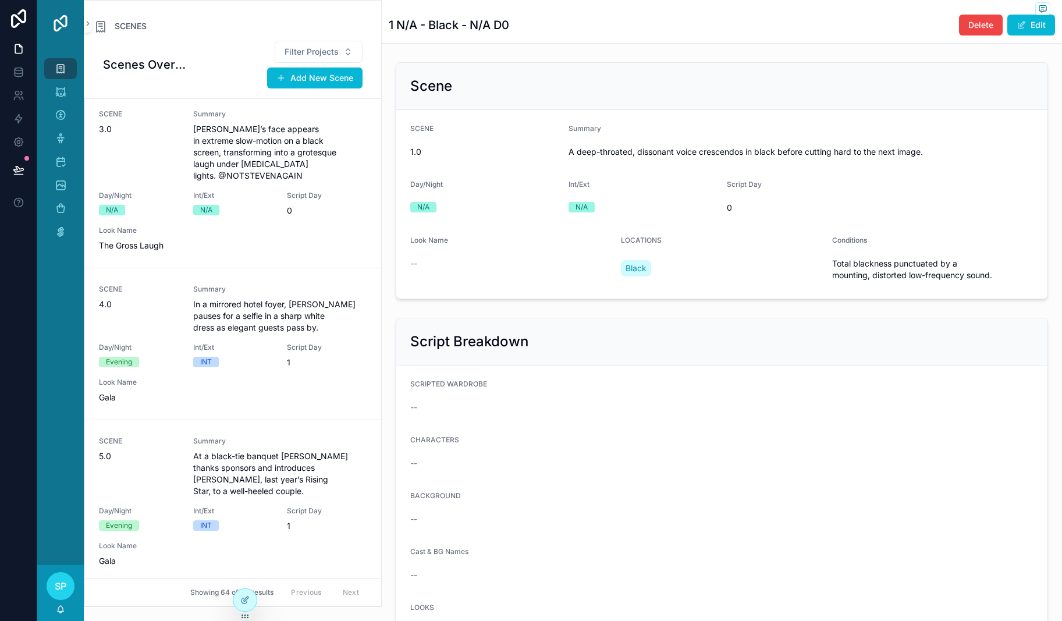
scroll to position [341, 0]
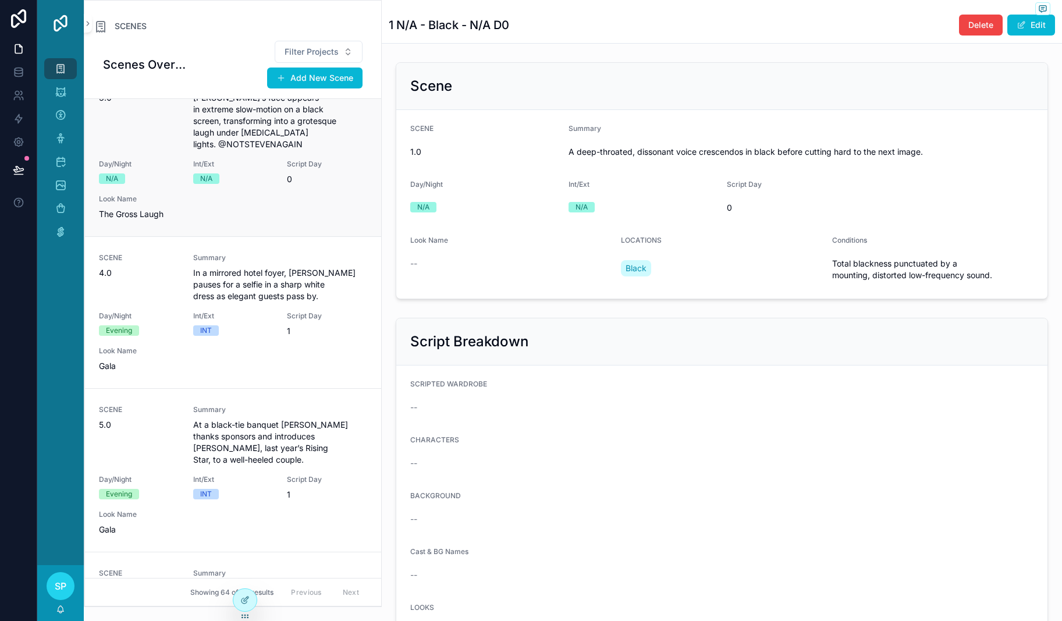
click at [343, 150] on span "[PERSON_NAME]’s face appears in extreme slow-motion on a black screen, transfor…" at bounding box center [280, 121] width 174 height 58
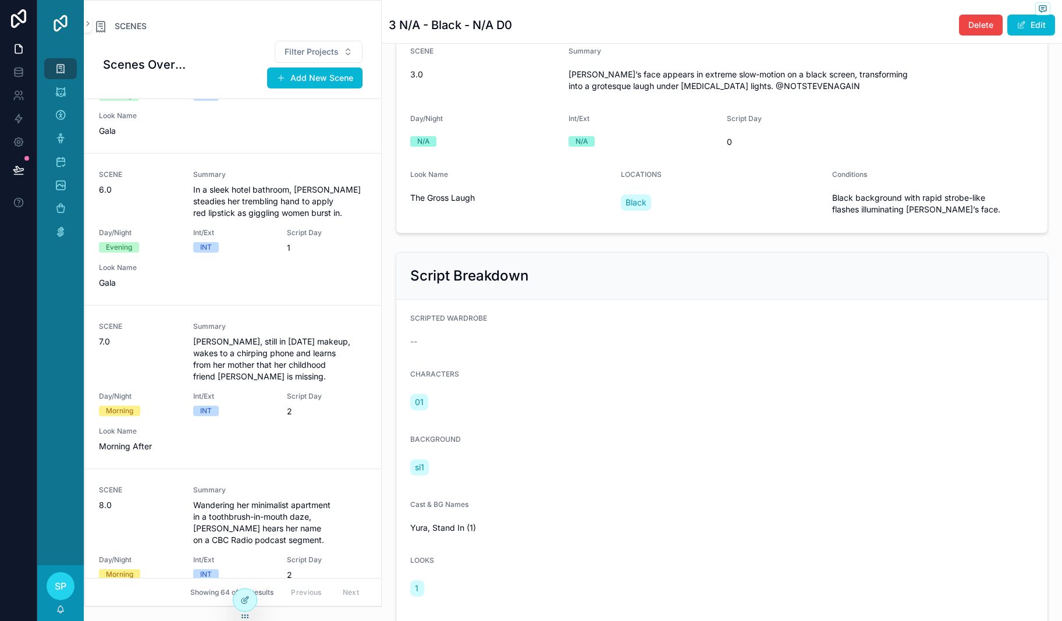
scroll to position [873, 0]
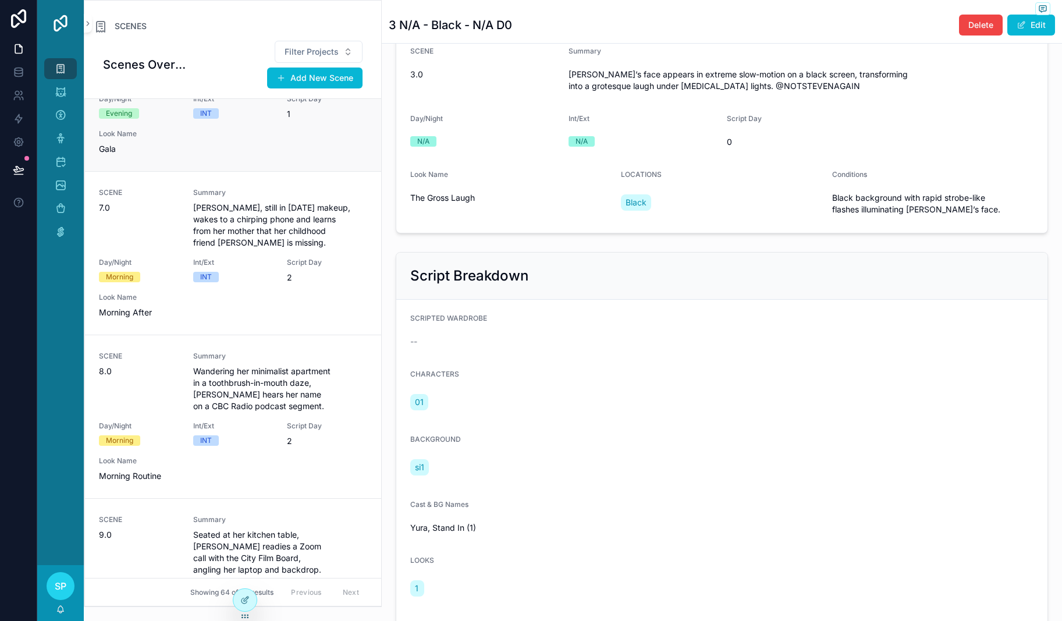
click at [275, 155] on div "SCENE 6.0 Summary In a sleek hotel bathroom, Yura steadies her trembling hand t…" at bounding box center [233, 95] width 268 height 119
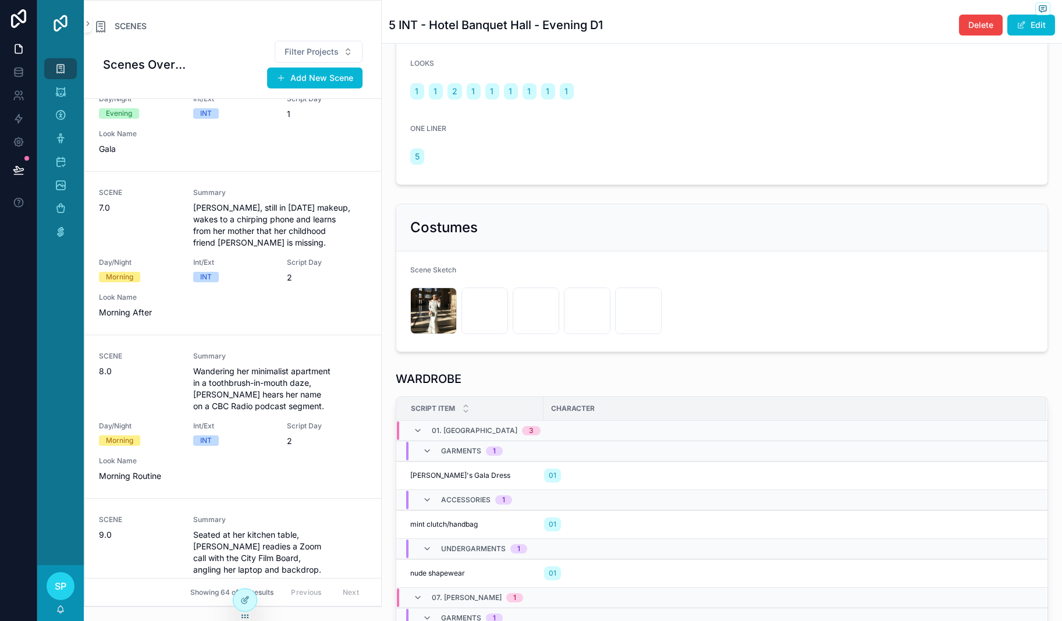
scroll to position [585, 0]
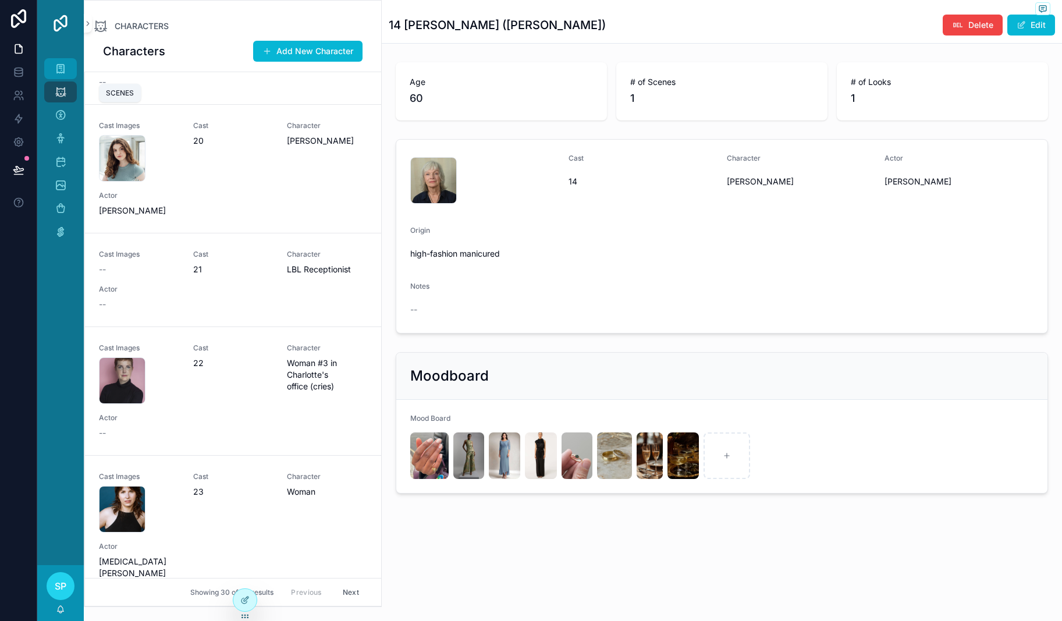
click at [66, 74] on icon "scrollable content" at bounding box center [61, 69] width 12 height 12
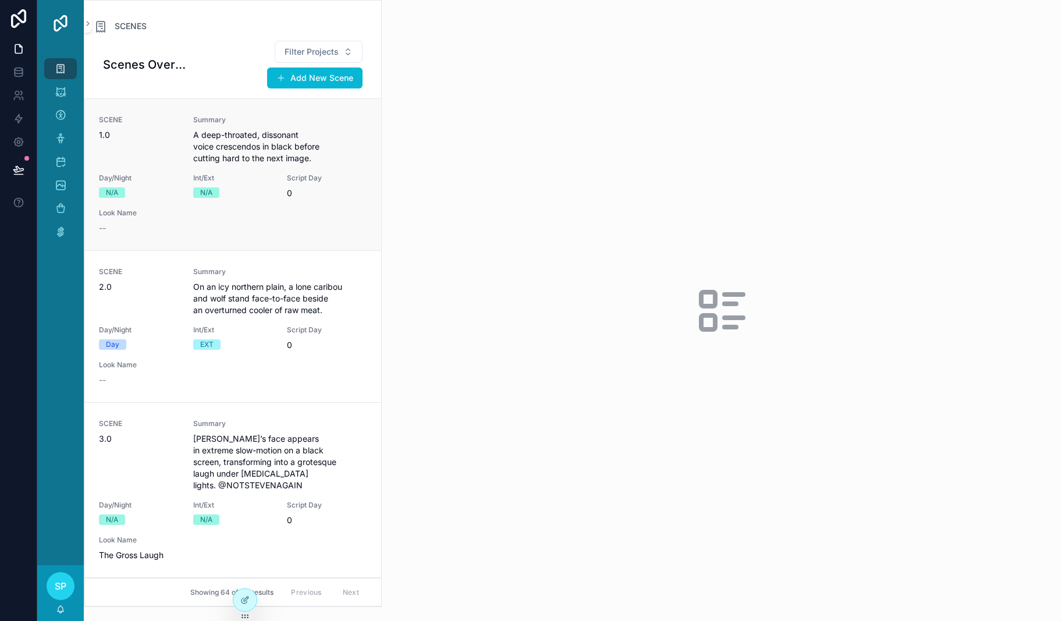
click at [179, 164] on div "SCENE 1.0" at bounding box center [139, 139] width 80 height 49
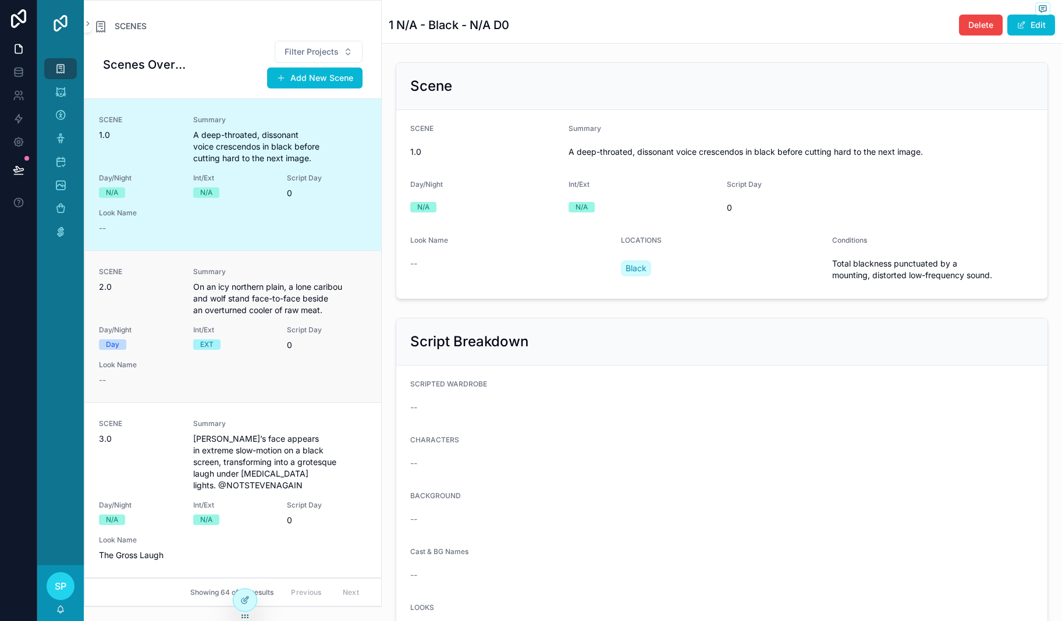
click at [179, 293] on div "SCENE 2.0" at bounding box center [139, 280] width 80 height 26
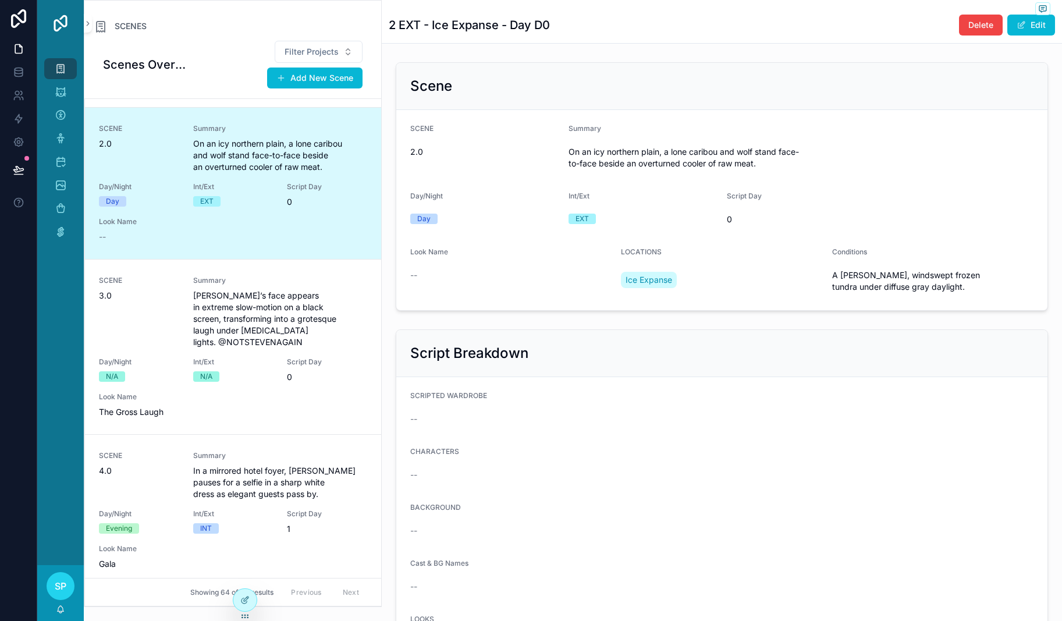
scroll to position [154, 0]
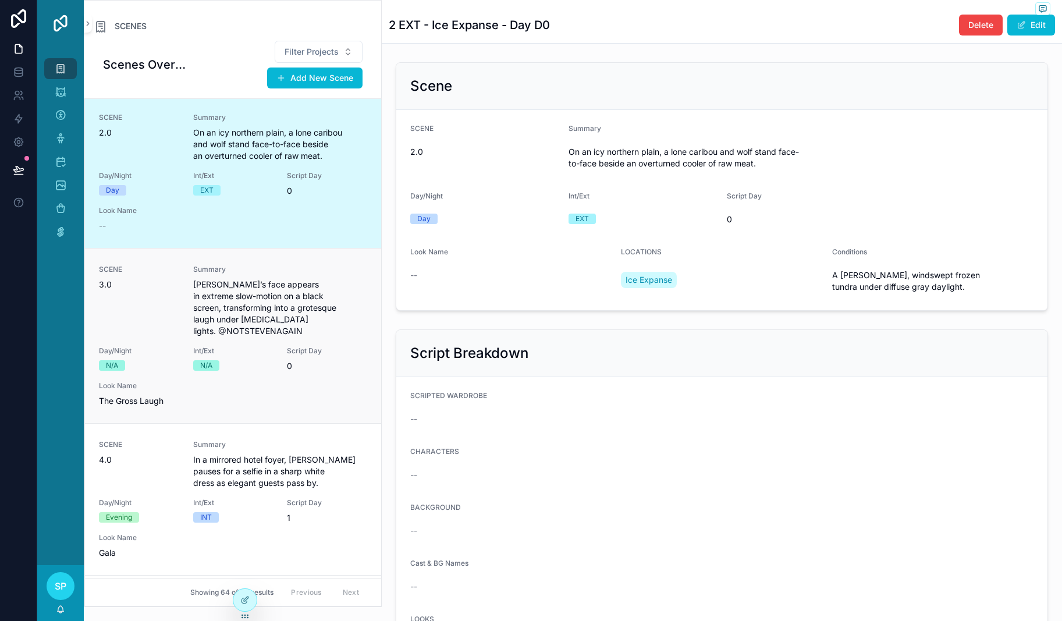
click at [268, 407] on div "SCENE 3.0 Summary [PERSON_NAME]’s face appears in extreme slow-motion on a blac…" at bounding box center [233, 336] width 268 height 142
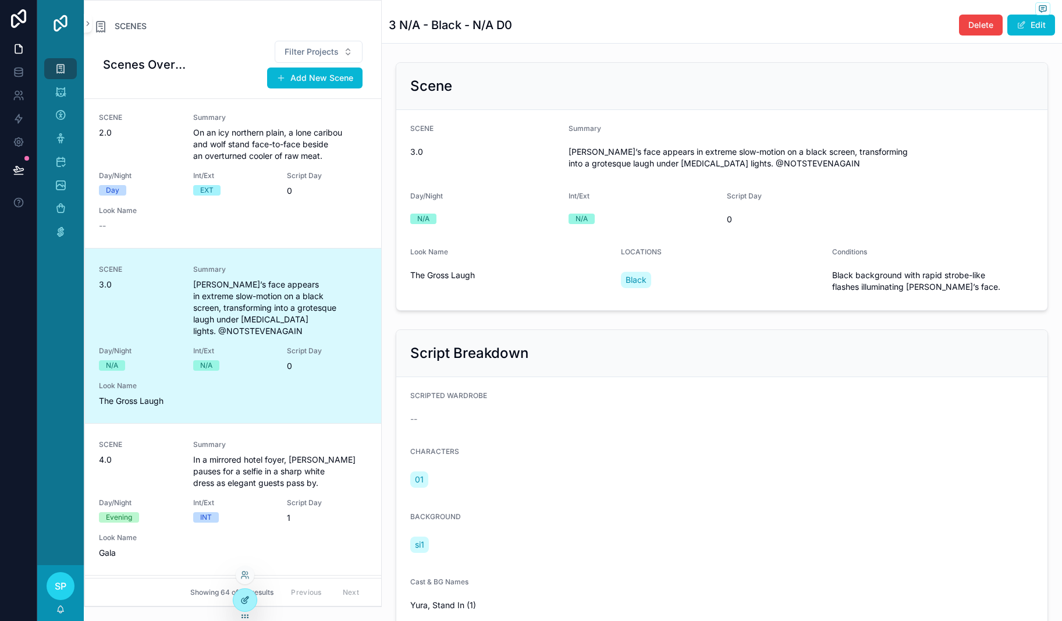
click at [247, 603] on icon at bounding box center [243, 600] width 5 height 5
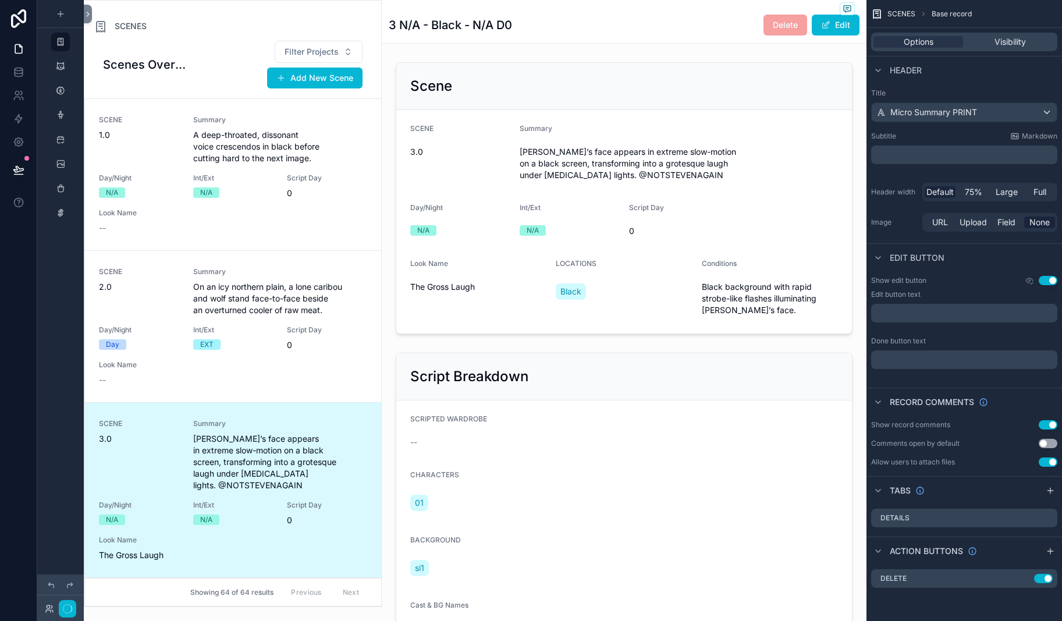
scroll to position [471, 0]
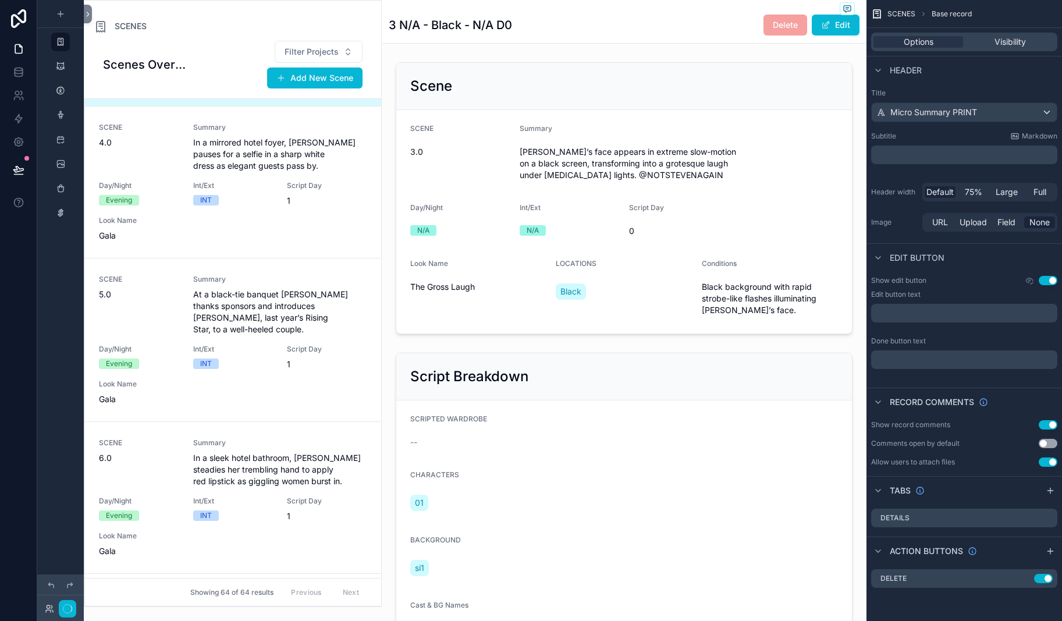
click at [229, 102] on div "scrollable content" at bounding box center [232, 304] width 297 height 606
click at [147, 32] on span "SCENES" at bounding box center [131, 26] width 32 height 12
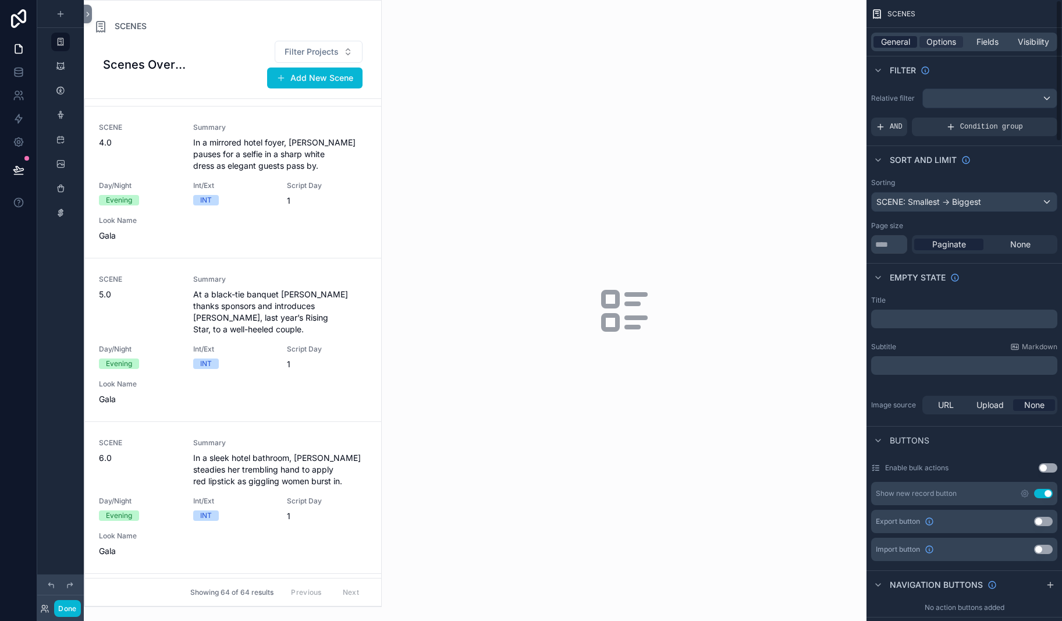
click at [881, 48] on span "General" at bounding box center [895, 42] width 29 height 12
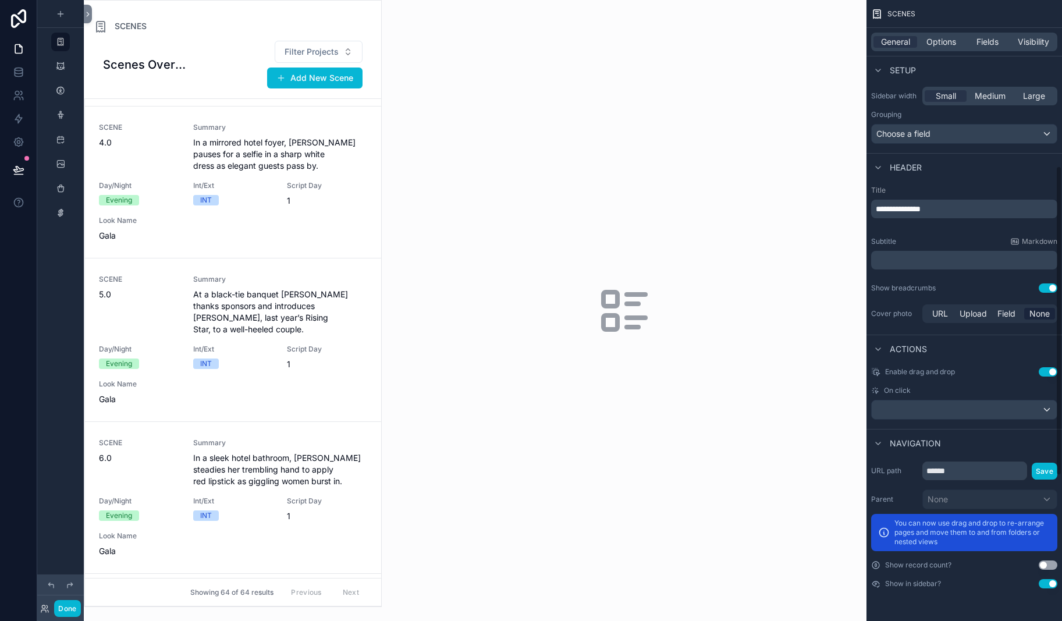
scroll to position [344, 0]
click at [876, 213] on span "**********" at bounding box center [898, 209] width 45 height 8
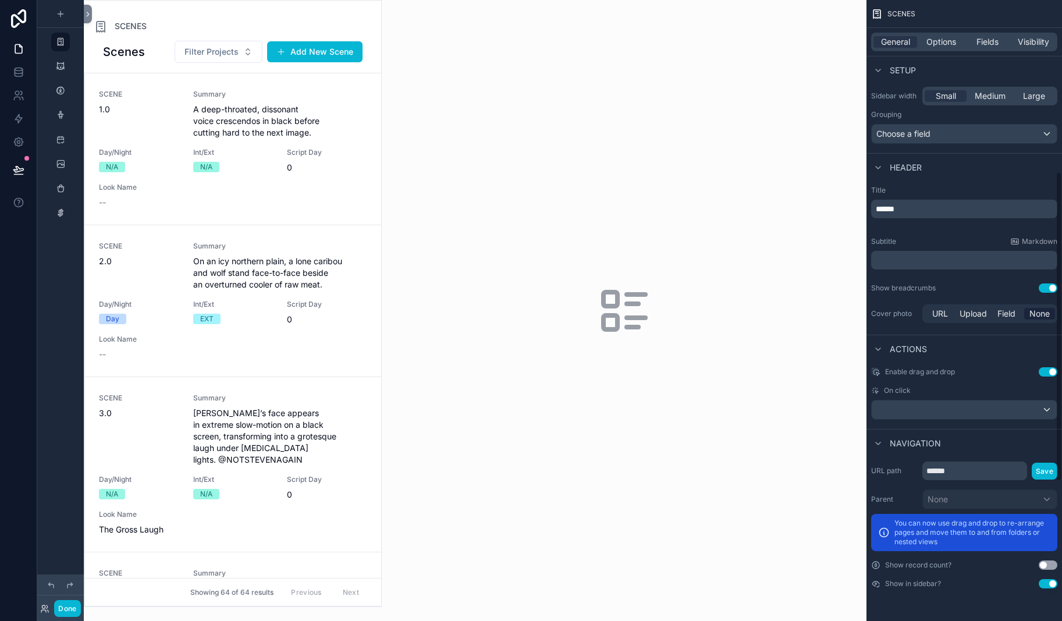
click at [692, 267] on div "scrollable content" at bounding box center [624, 310] width 485 height 621
click at [80, 601] on button "Done" at bounding box center [67, 608] width 26 height 17
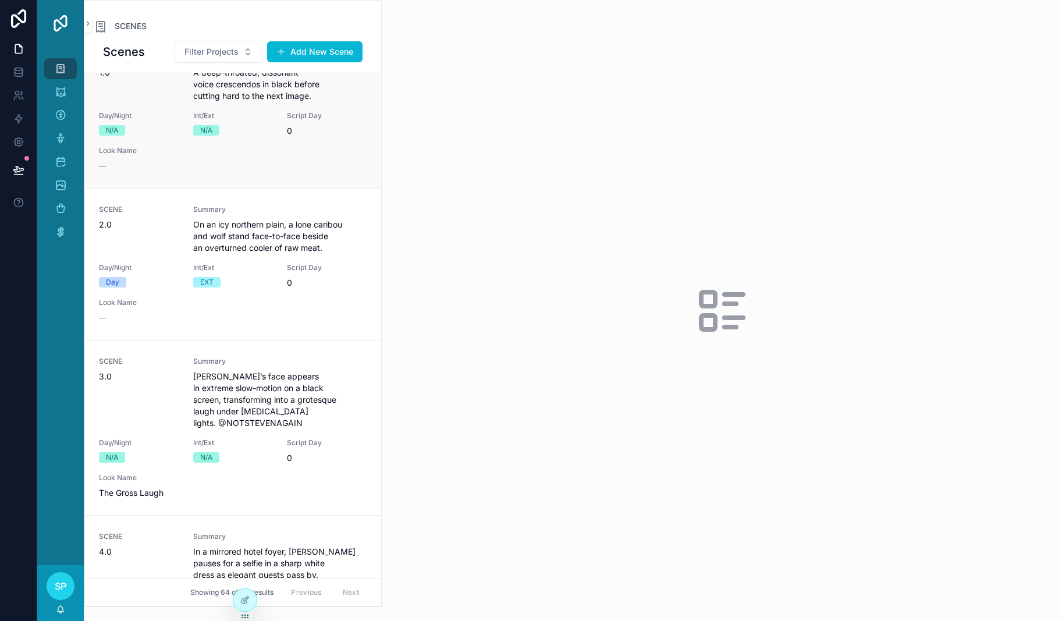
scroll to position [0, 0]
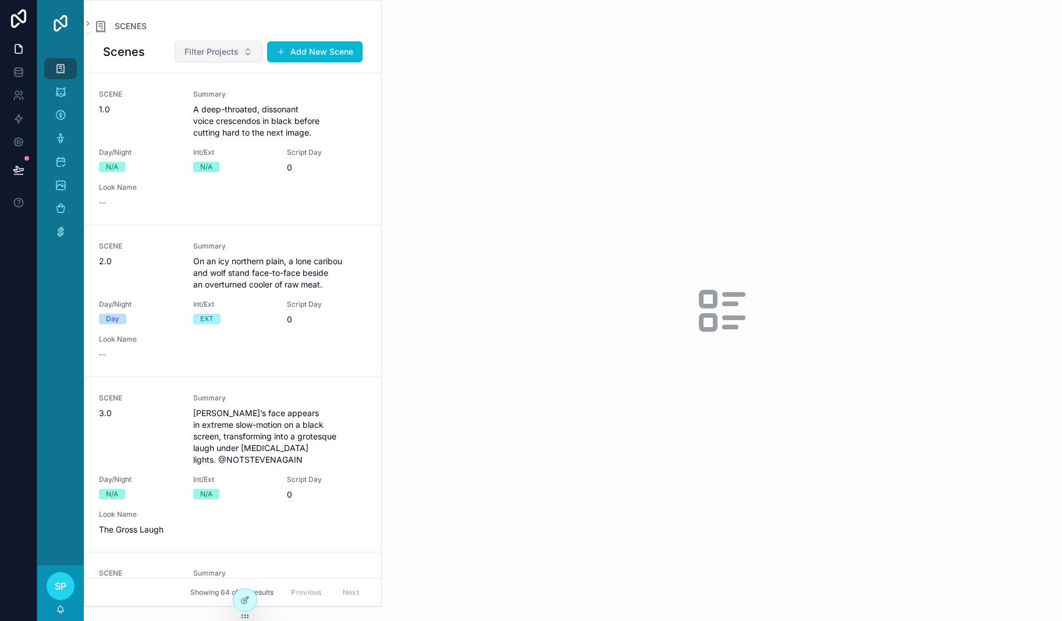
click at [262, 63] on button "Filter Projects" at bounding box center [219, 52] width 88 height 22
click at [296, 131] on span "ITHOTS" at bounding box center [280, 125] width 30 height 12
click at [285, 33] on div "SCENES" at bounding box center [233, 26] width 278 height 14
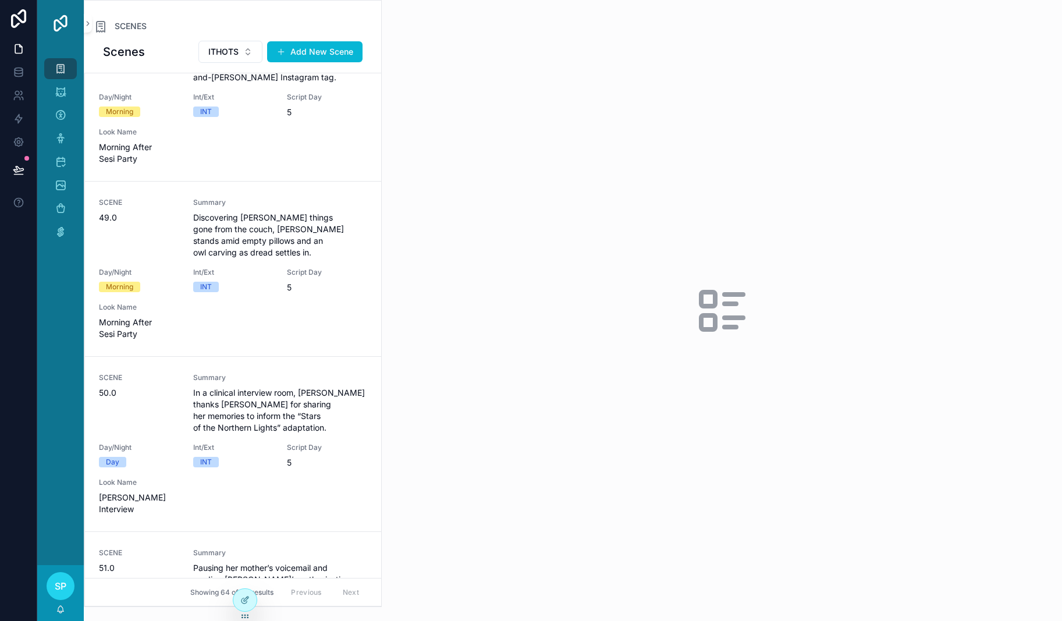
scroll to position [9626, 0]
click at [66, 98] on icon "scrollable content" at bounding box center [61, 92] width 12 height 12
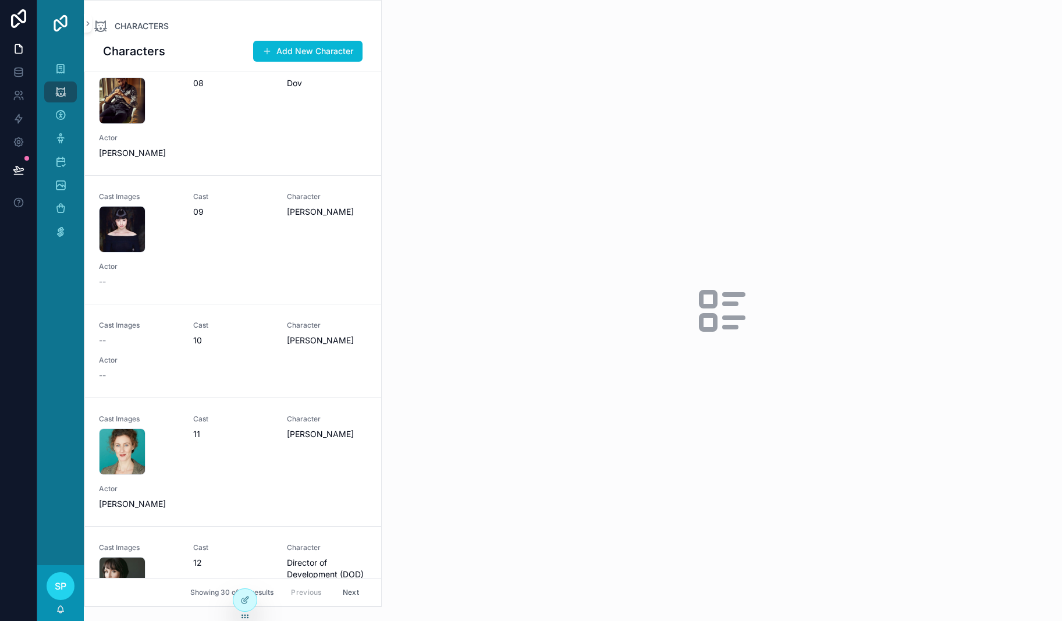
scroll to position [856, 0]
